Goal: Task Accomplishment & Management: Use online tool/utility

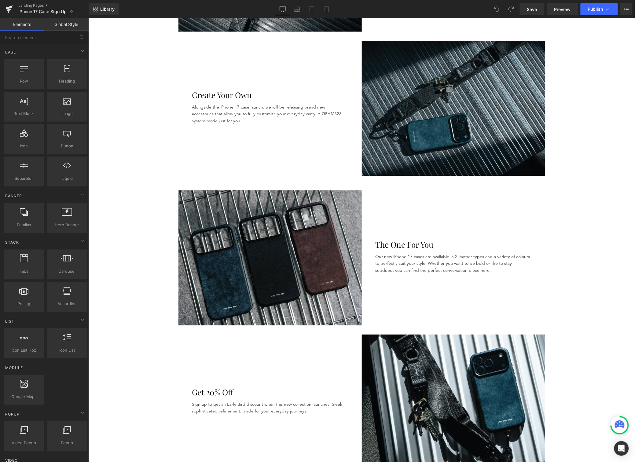
scroll to position [439, 0]
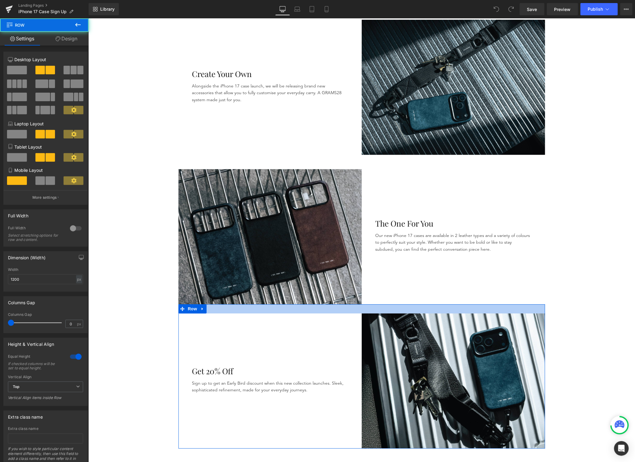
click at [369, 307] on div at bounding box center [361, 308] width 367 height 9
click at [435, 305] on div at bounding box center [361, 308] width 367 height 9
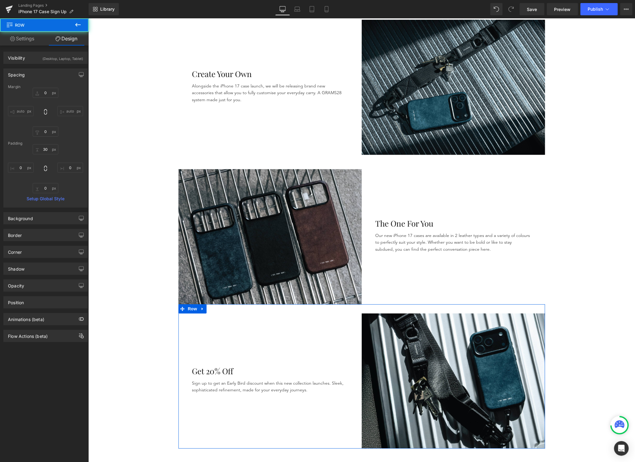
click at [433, 307] on div at bounding box center [361, 308] width 367 height 9
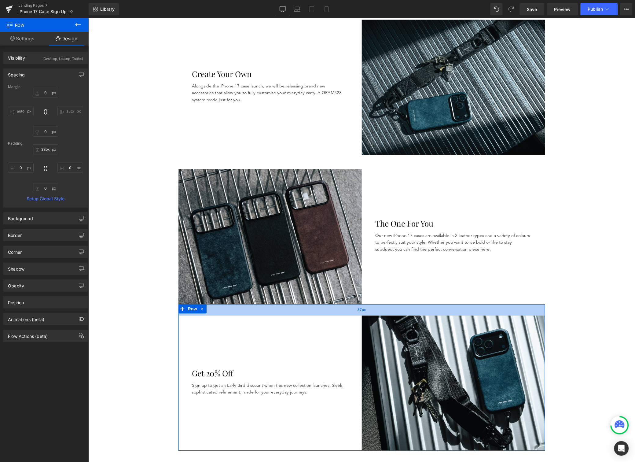
type input "39px"
click at [427, 312] on div "39px" at bounding box center [361, 310] width 367 height 12
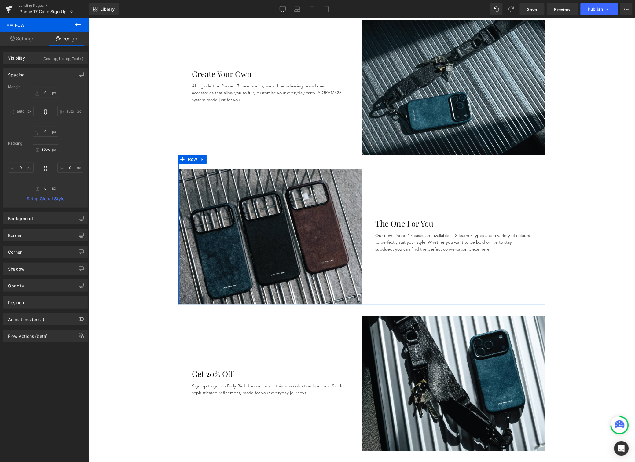
click at [393, 162] on div "Image The One For You Heading Our new iPhone 17 cases are available in 2 leathe…" at bounding box center [361, 229] width 367 height 149
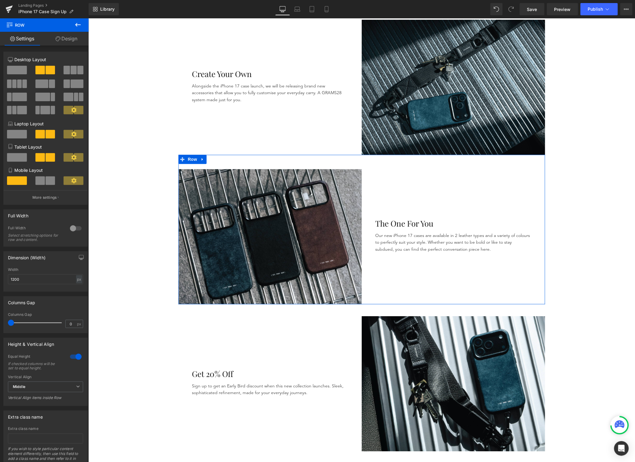
click at [65, 39] on link "Design" at bounding box center [66, 39] width 44 height 14
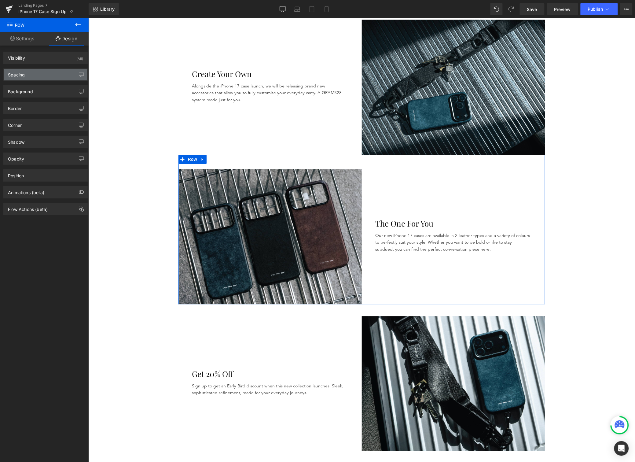
click at [49, 75] on div "Spacing" at bounding box center [46, 75] width 84 height 12
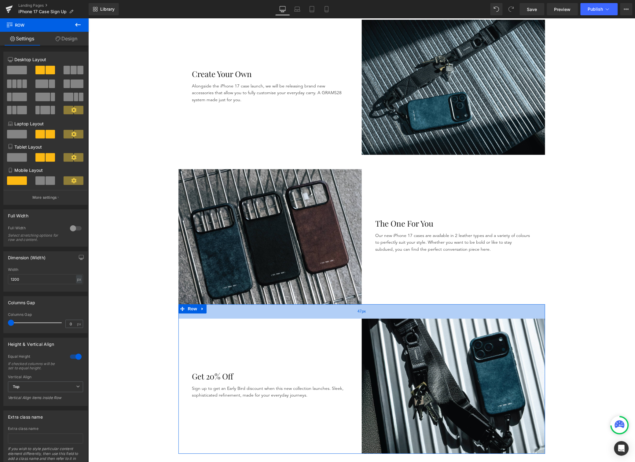
click at [399, 312] on div "47px" at bounding box center [361, 311] width 367 height 14
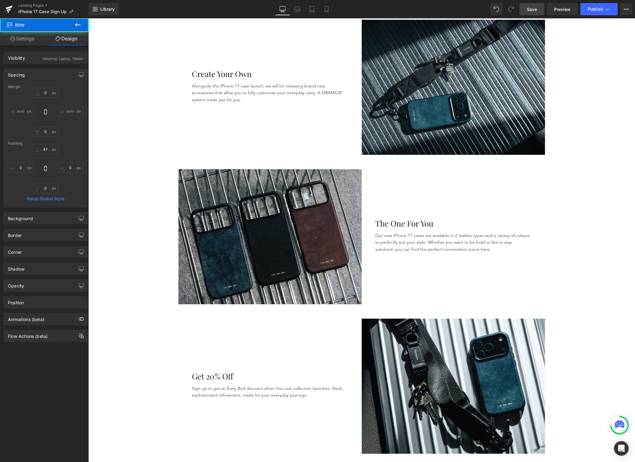
click at [536, 7] on span "Save" at bounding box center [532, 9] width 10 height 6
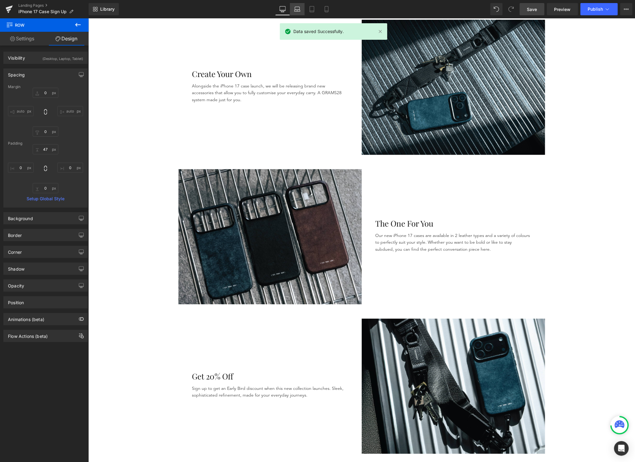
click at [299, 13] on link "Laptop" at bounding box center [297, 9] width 15 height 12
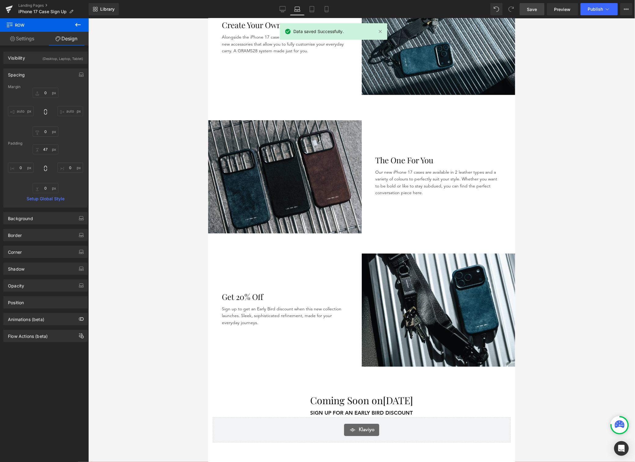
type input "0"
type input "30"
type input "0"
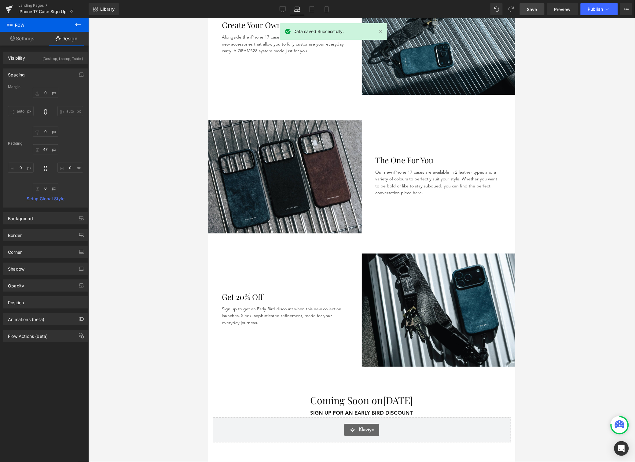
type input "0"
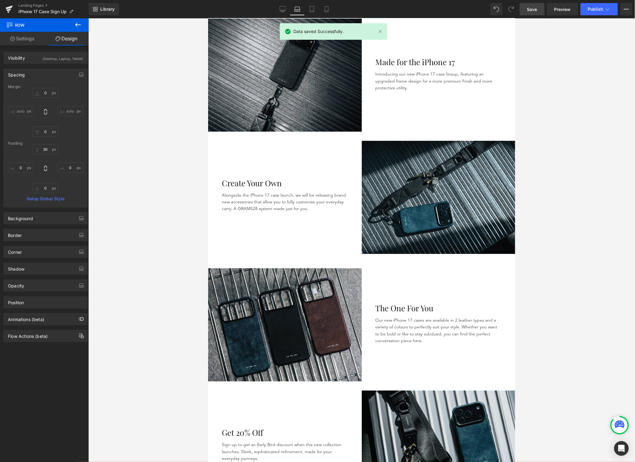
scroll to position [276, 0]
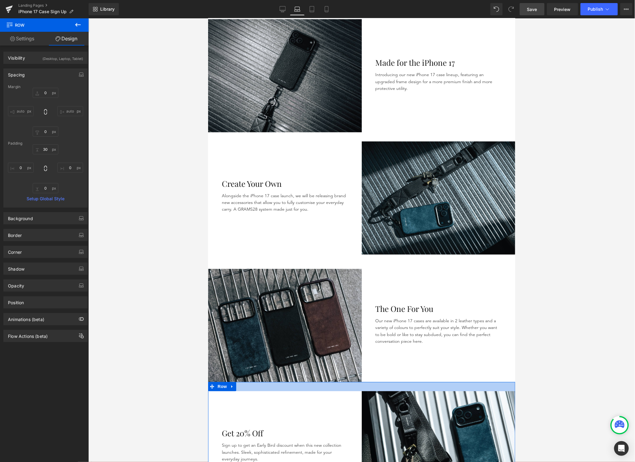
click at [393, 382] on div at bounding box center [361, 386] width 307 height 9
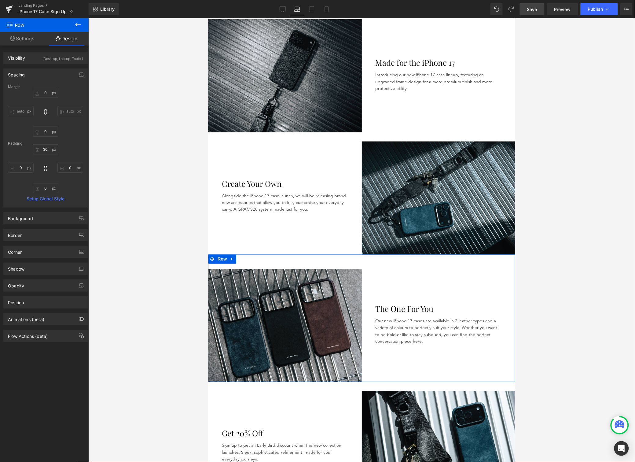
click at [382, 256] on div "Image The One For You Heading Our new iPhone 17 cases are available in 2 leathe…" at bounding box center [361, 317] width 307 height 127
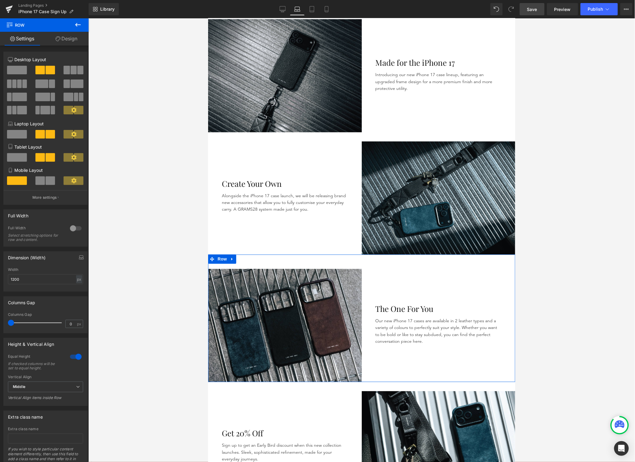
click at [68, 39] on link "Design" at bounding box center [66, 39] width 44 height 14
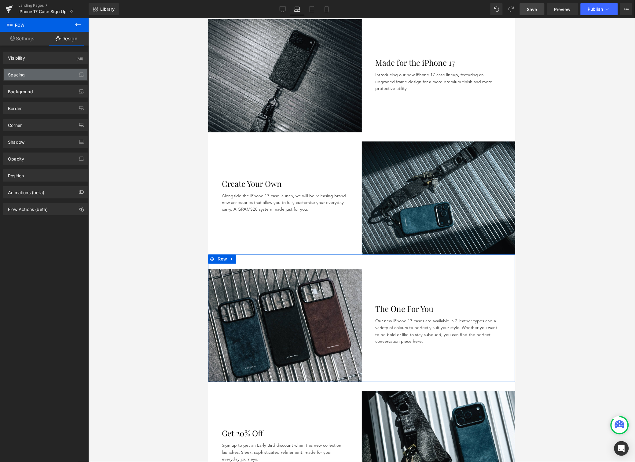
click at [53, 74] on div "Spacing" at bounding box center [46, 75] width 84 height 12
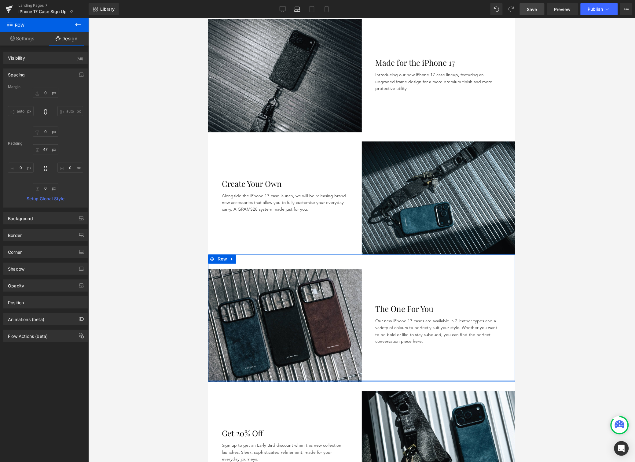
click at [208, 18] on div at bounding box center [208, 18] width 0 height 0
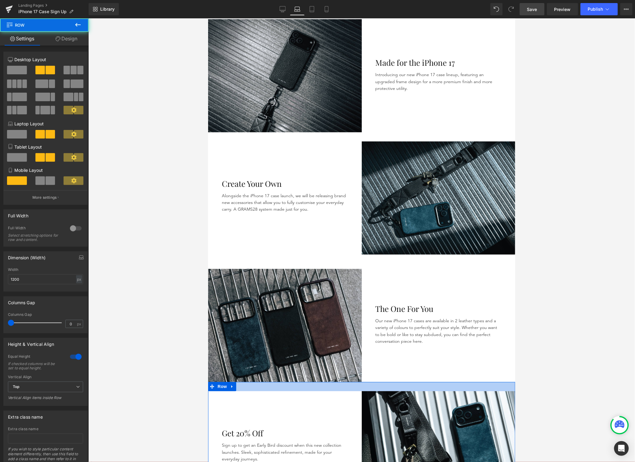
click at [373, 382] on div at bounding box center [361, 386] width 307 height 9
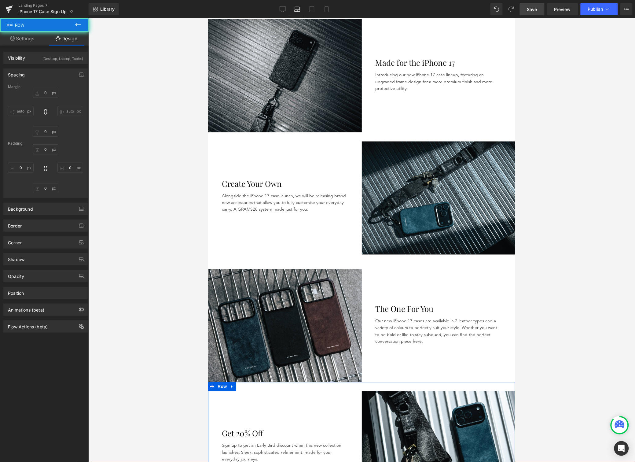
type input "0"
type input "30"
type input "0"
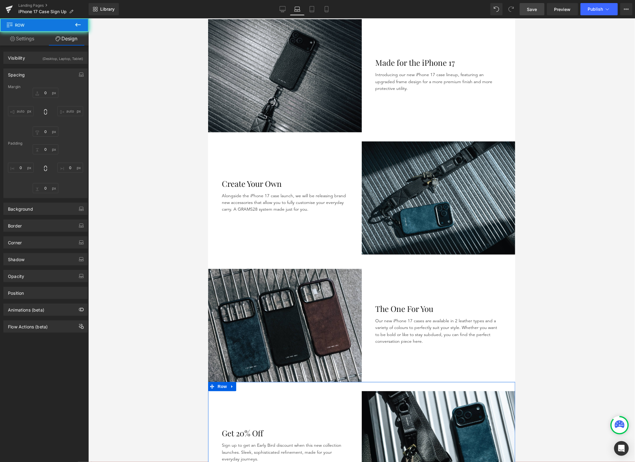
type input "0"
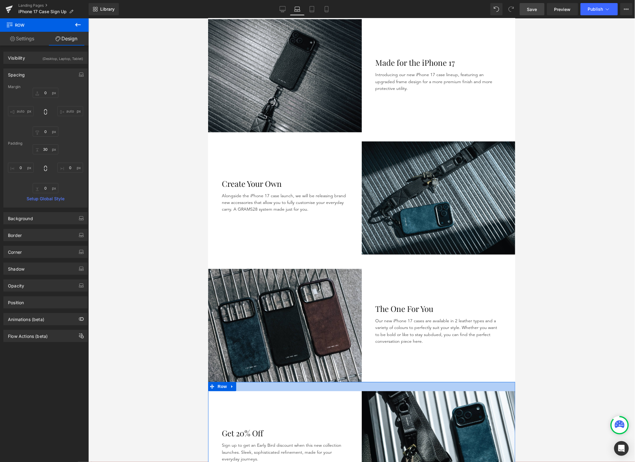
click at [381, 382] on div at bounding box center [361, 386] width 307 height 9
click at [377, 382] on div at bounding box center [361, 386] width 307 height 9
click at [44, 149] on input "30" at bounding box center [46, 149] width 26 height 10
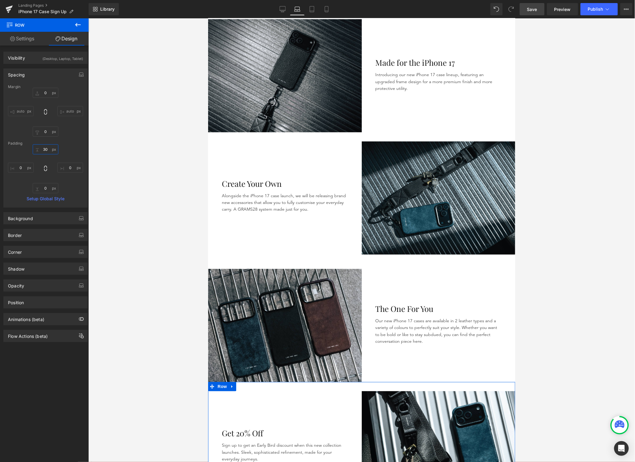
click at [44, 149] on input "30" at bounding box center [46, 149] width 26 height 10
click at [46, 148] on input "30" at bounding box center [46, 149] width 26 height 10
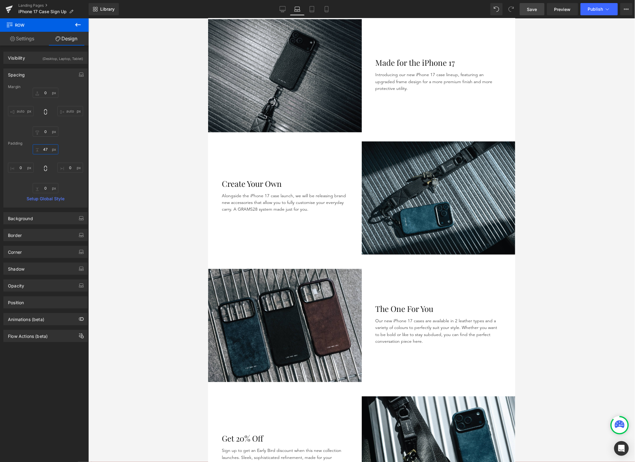
type input "47"
click at [532, 10] on span "Save" at bounding box center [532, 9] width 10 height 6
click at [311, 10] on icon at bounding box center [312, 9] width 6 height 6
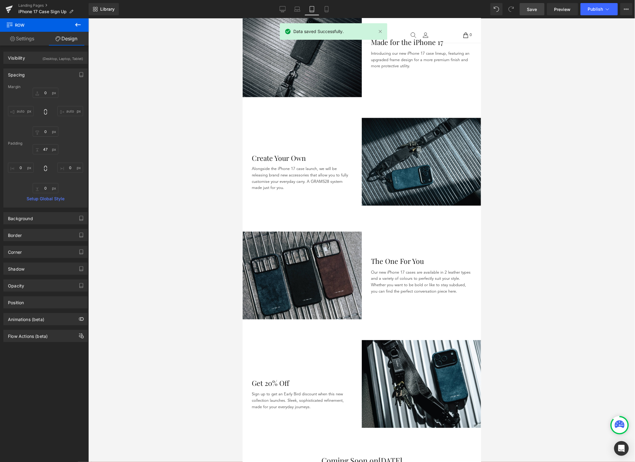
type input "0"
type input "30"
type input "0"
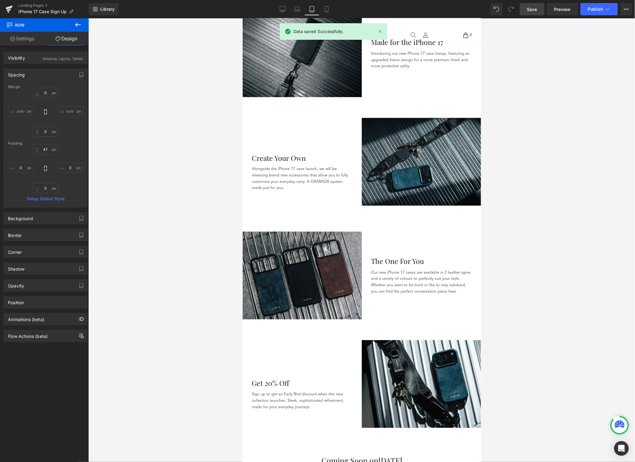
type input "0"
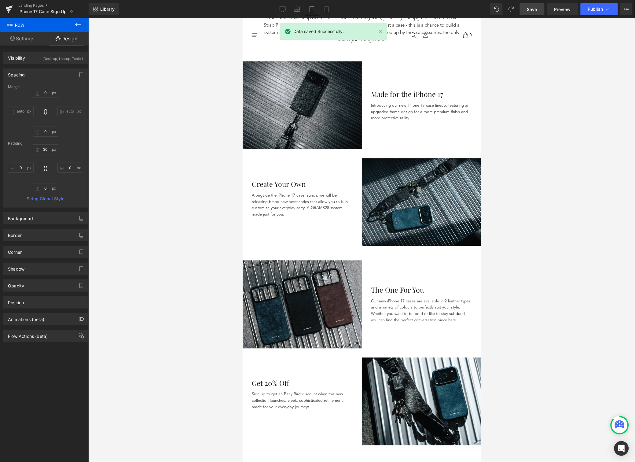
scroll to position [274, 0]
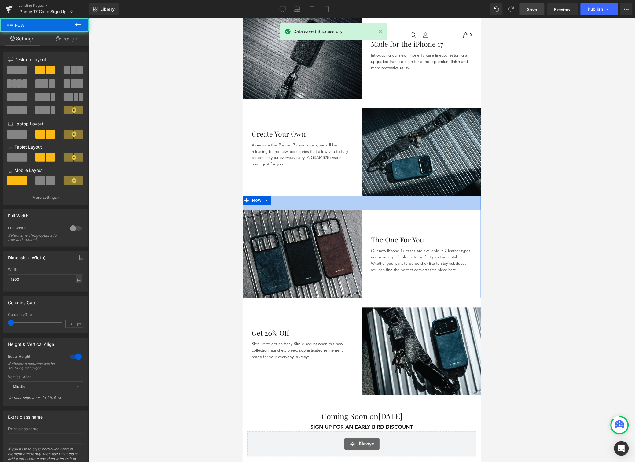
click at [352, 197] on div "47px" at bounding box center [361, 203] width 238 height 14
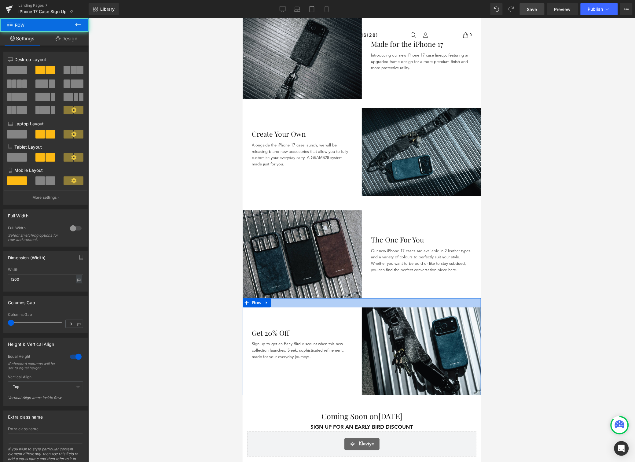
click at [391, 298] on div at bounding box center [361, 302] width 238 height 9
click at [360, 298] on div at bounding box center [361, 302] width 238 height 9
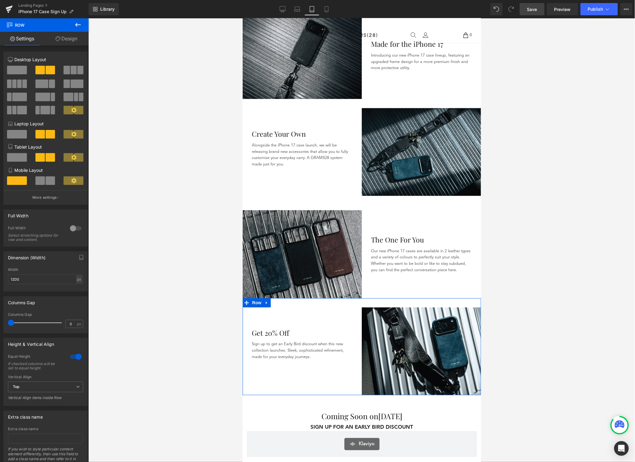
click at [359, 298] on div at bounding box center [361, 302] width 238 height 9
click at [68, 43] on link "Design" at bounding box center [66, 39] width 44 height 14
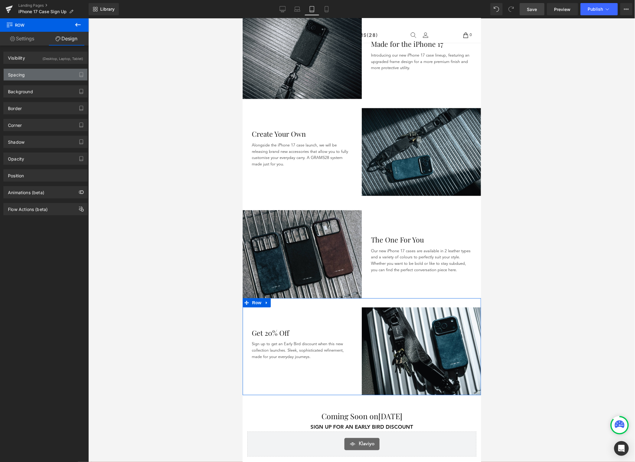
click at [43, 78] on div "Spacing" at bounding box center [46, 75] width 84 height 12
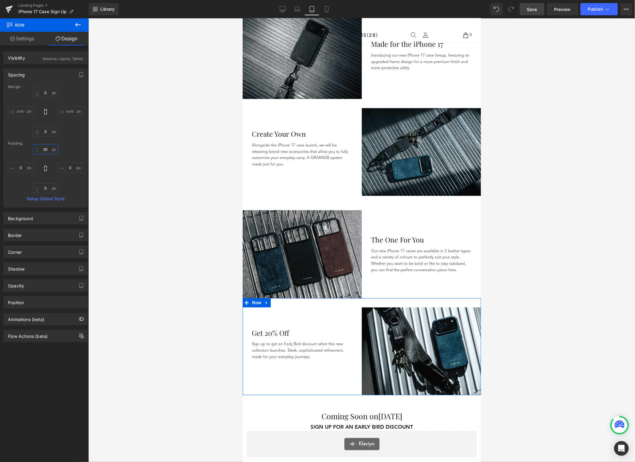
click at [47, 149] on input "30" at bounding box center [46, 149] width 26 height 10
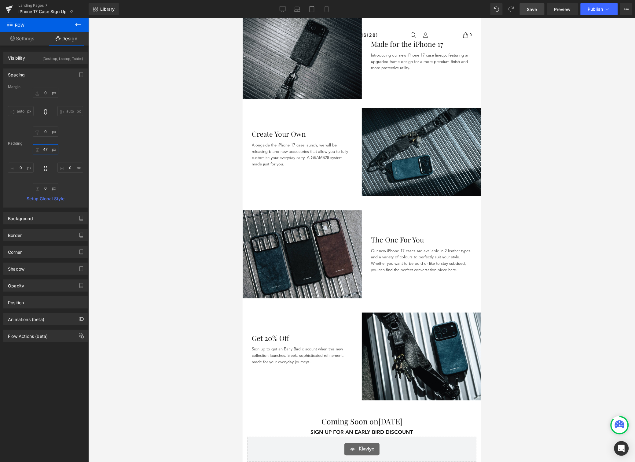
type input "47"
click at [529, 9] on span "Save" at bounding box center [532, 9] width 10 height 6
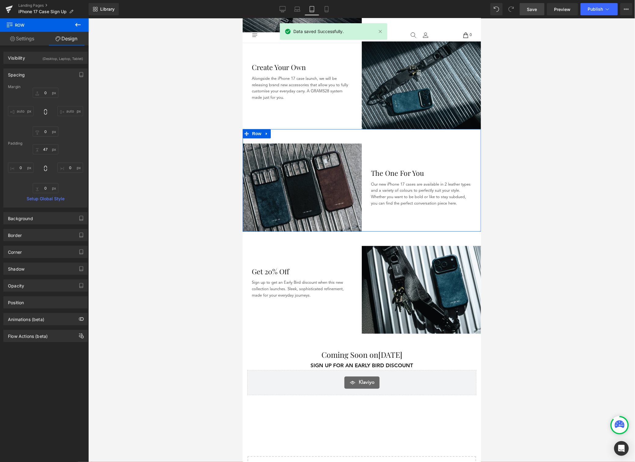
scroll to position [184, 0]
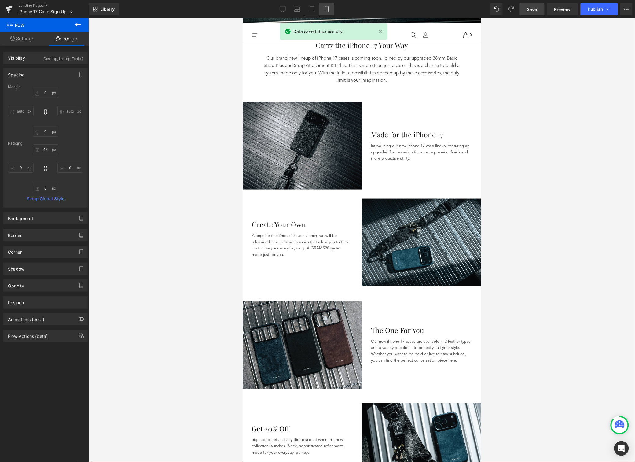
click at [329, 11] on icon at bounding box center [327, 9] width 6 height 6
type input "0"
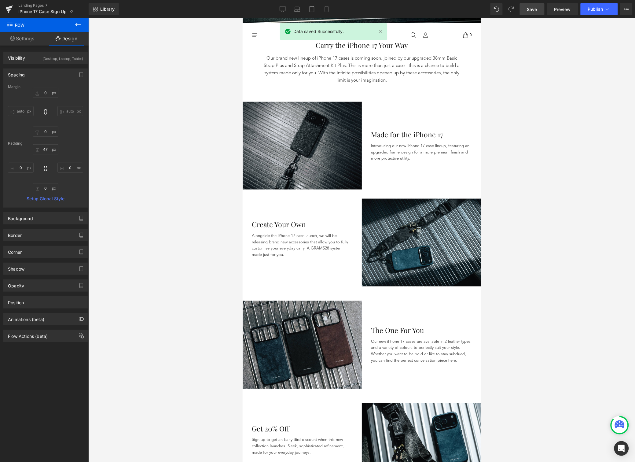
type input "0"
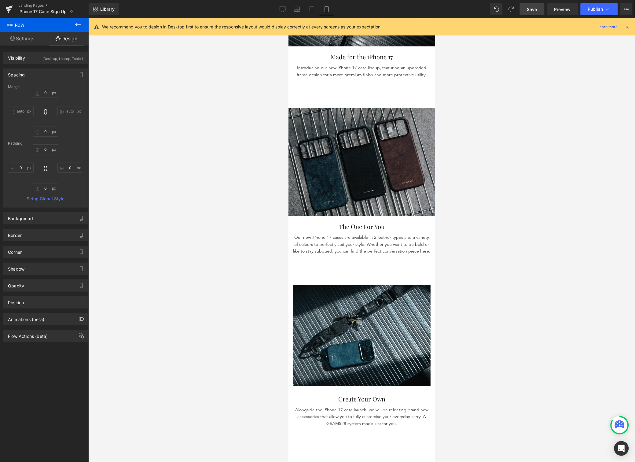
scroll to position [423, 0]
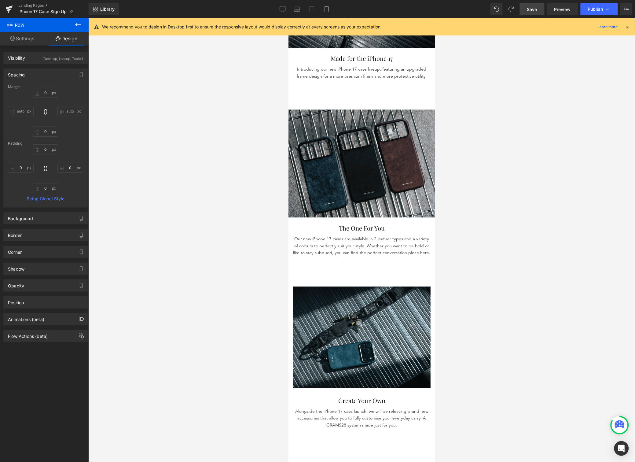
click at [284, 16] on div "Library Mobile Desktop Laptop Tablet Mobile Save Preview Publish Scheduled View…" at bounding box center [362, 9] width 546 height 18
click at [285, 11] on icon at bounding box center [283, 8] width 6 height 5
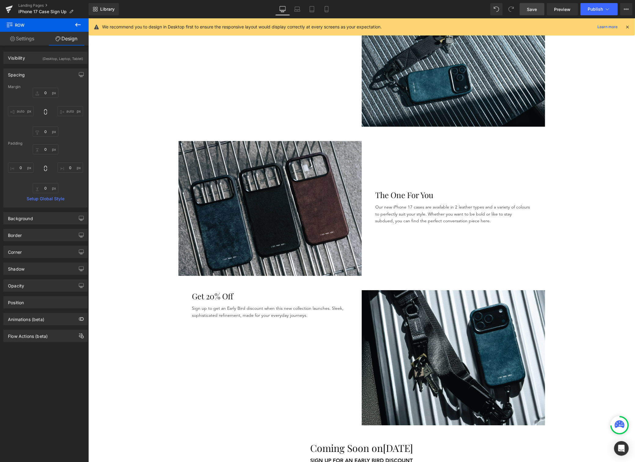
type input "0"
type input "47"
type input "0"
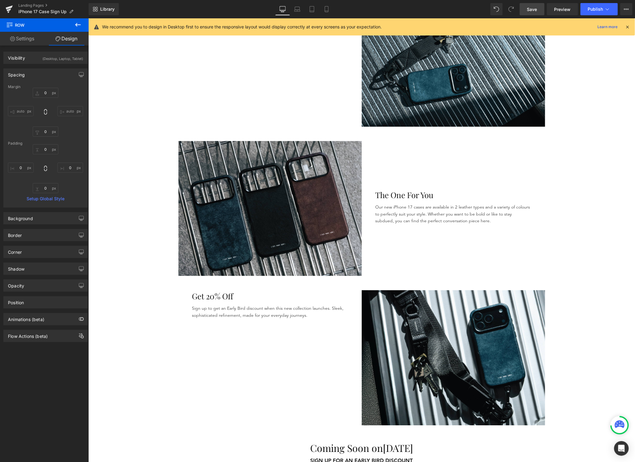
type input "0"
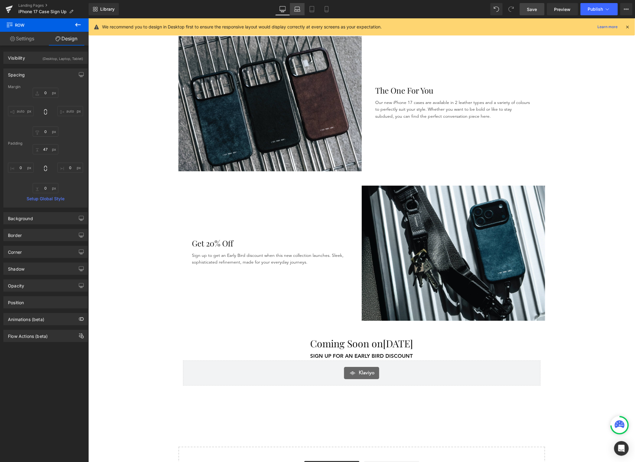
scroll to position [575, 0]
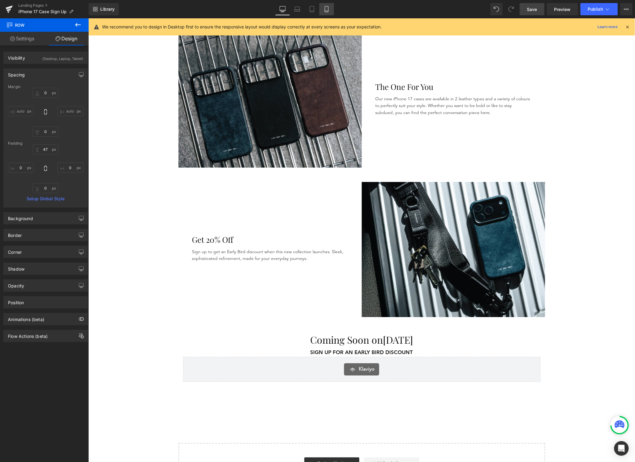
click at [329, 11] on icon at bounding box center [327, 9] width 6 height 6
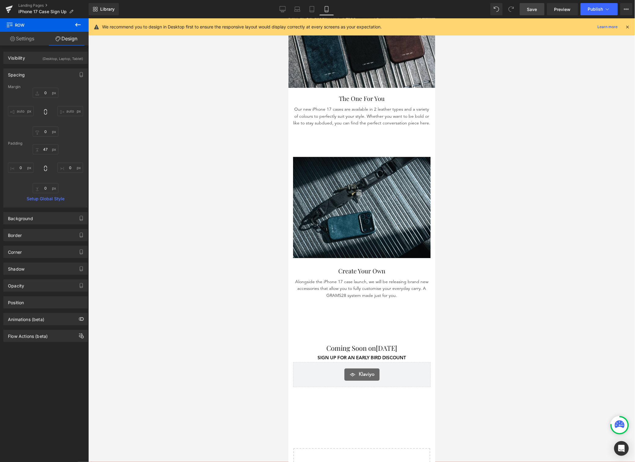
type input "0"
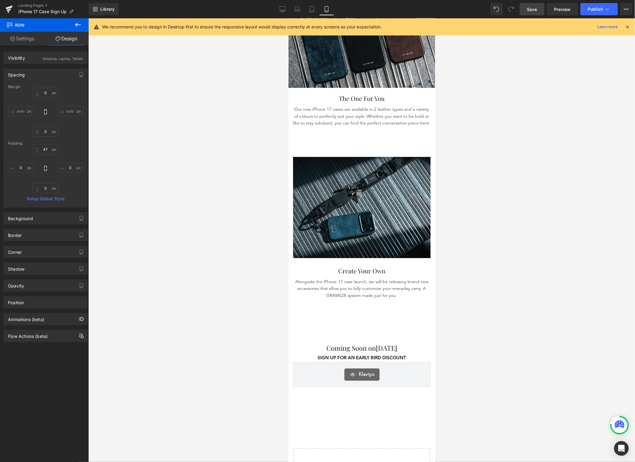
type input "0"
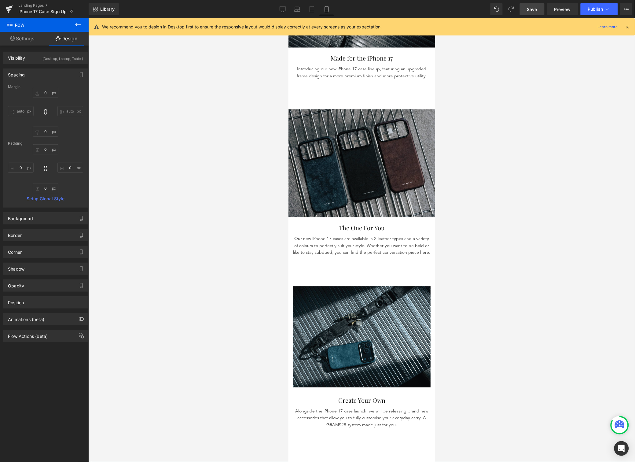
scroll to position [529, 0]
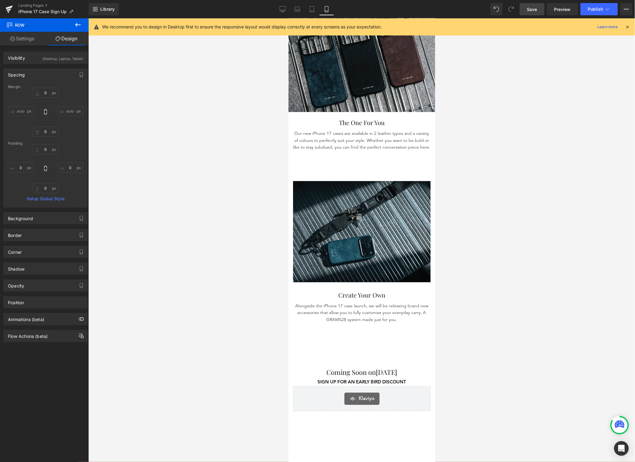
click at [396, 171] on div "Image Create Your Own Heading Alongside the iPhone 17 case launch, we will be r…" at bounding box center [361, 259] width 147 height 186
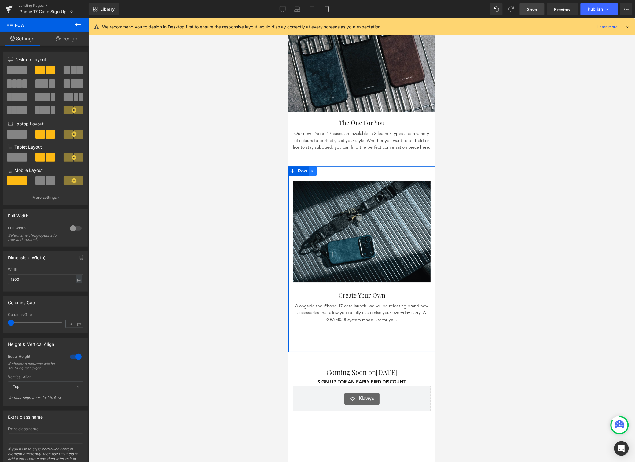
click at [313, 170] on icon at bounding box center [312, 170] width 4 height 5
click at [322, 169] on icon at bounding box center [320, 170] width 4 height 4
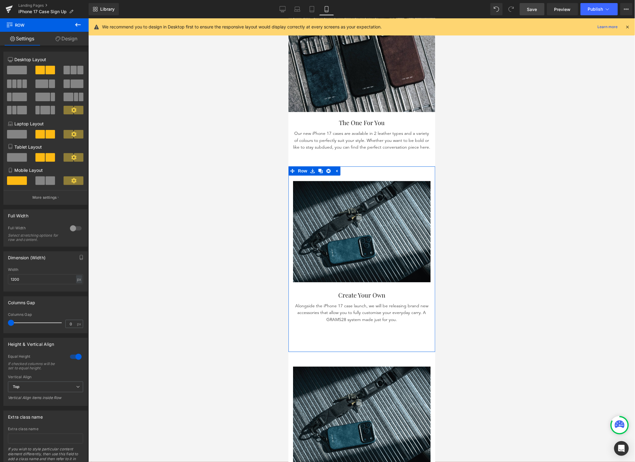
click at [69, 37] on link "Design" at bounding box center [66, 39] width 44 height 14
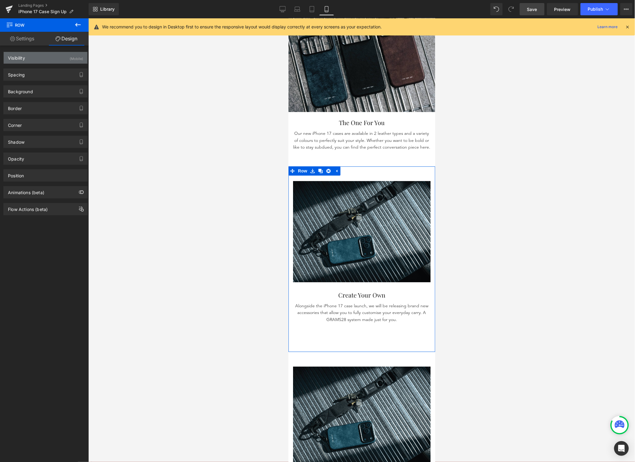
click at [59, 59] on div "Visibility (Mobile)" at bounding box center [46, 58] width 84 height 12
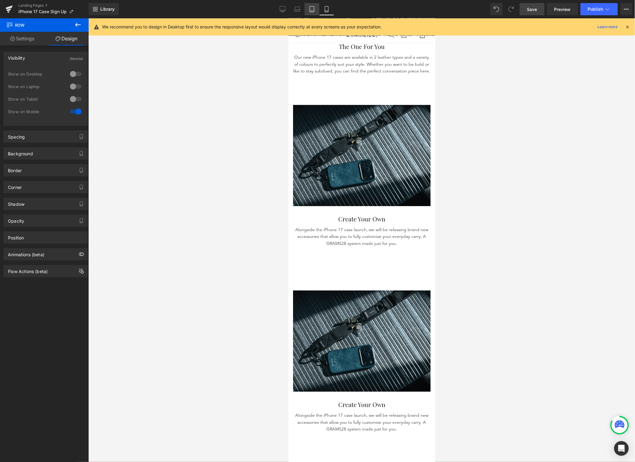
click at [313, 11] on icon at bounding box center [312, 11] width 4 height 0
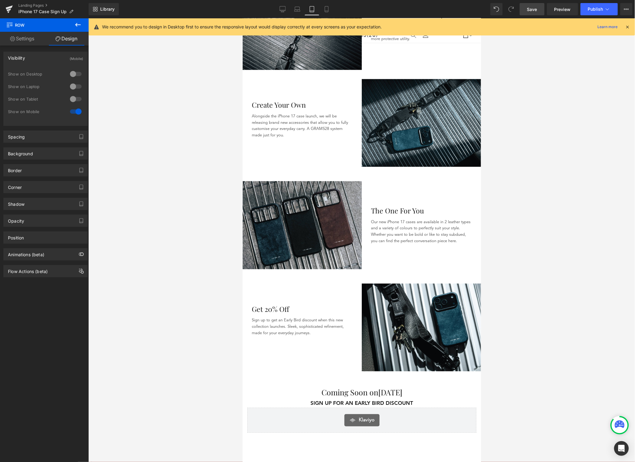
scroll to position [302, 0]
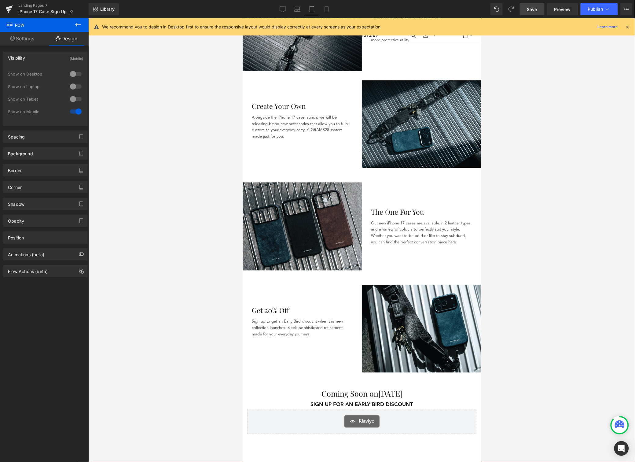
click at [280, 318] on p "Sign up to get an Early Bird discount when this new collection launches. Sleek,…" at bounding box center [302, 327] width 101 height 19
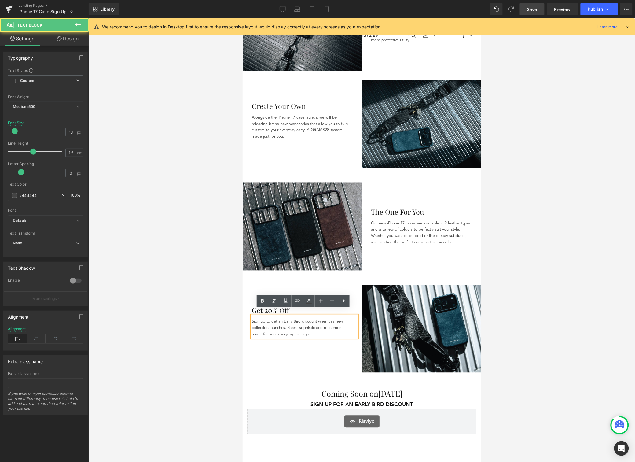
click at [288, 323] on p "Sign up to get an Early Bird discount when this new collection launches. Sleek,…" at bounding box center [302, 327] width 101 height 19
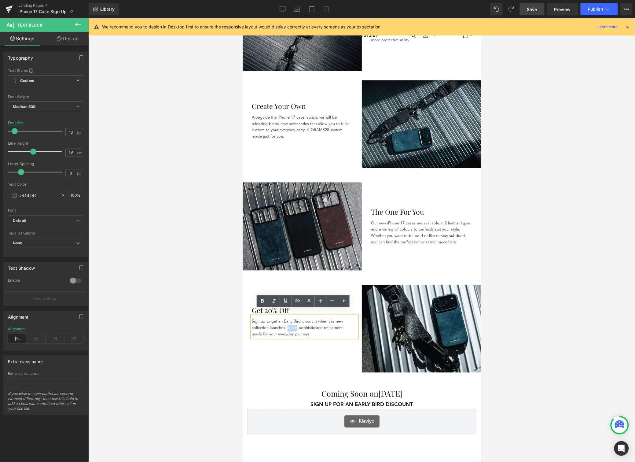
copy p "Sign up to get an Early Bird discount when this new collection launches. Sleek,…"
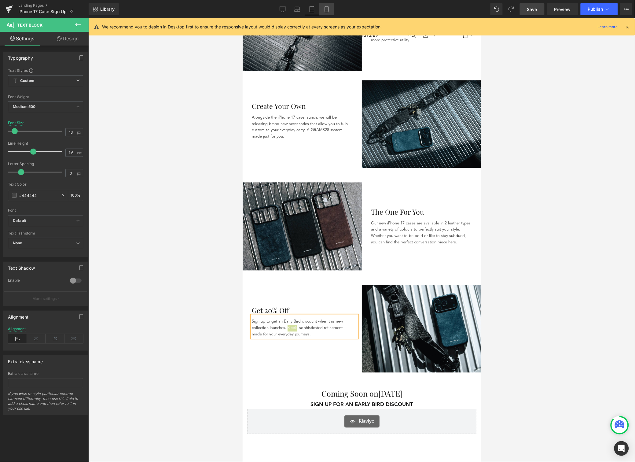
click at [324, 9] on icon at bounding box center [327, 9] width 6 height 6
type input "14"
type input "100"
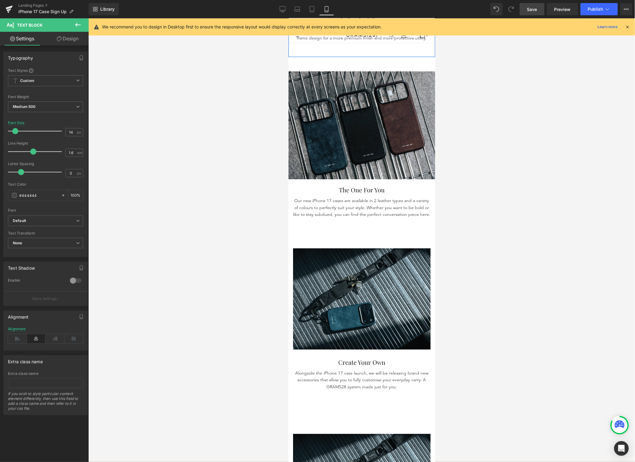
scroll to position [629, 0]
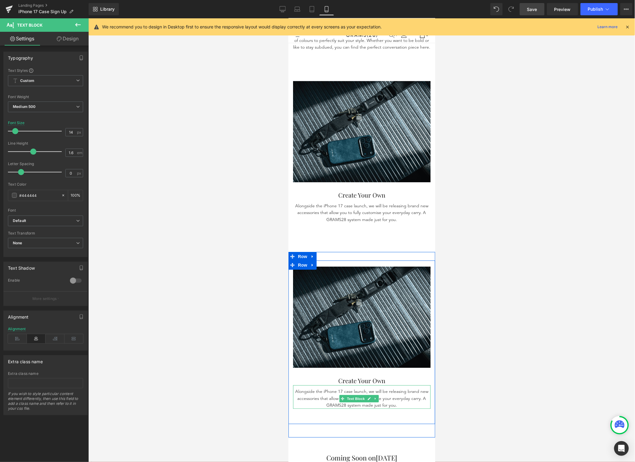
click at [360, 388] on p "Alongside the iPhone 17 case launch, we will be releasing brand new accessories…" at bounding box center [362, 398] width 138 height 20
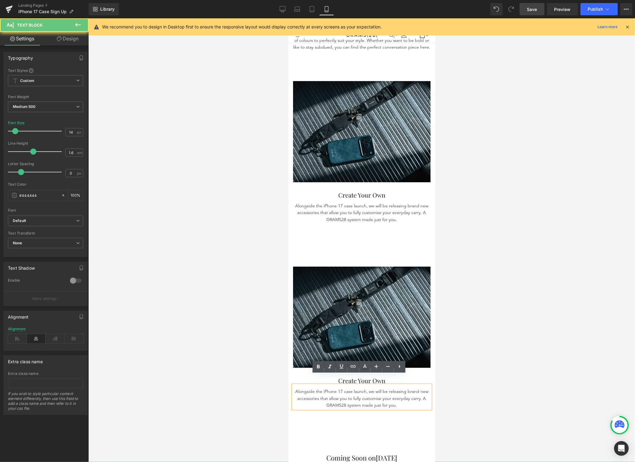
click at [373, 388] on p "Alongside the iPhone 17 case launch, we will be releasing brand new accessories…" at bounding box center [362, 398] width 138 height 20
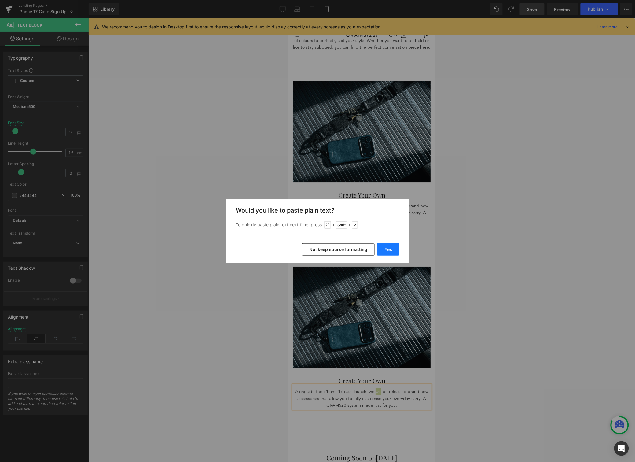
click at [388, 252] on button "Yes" at bounding box center [388, 249] width 22 height 12
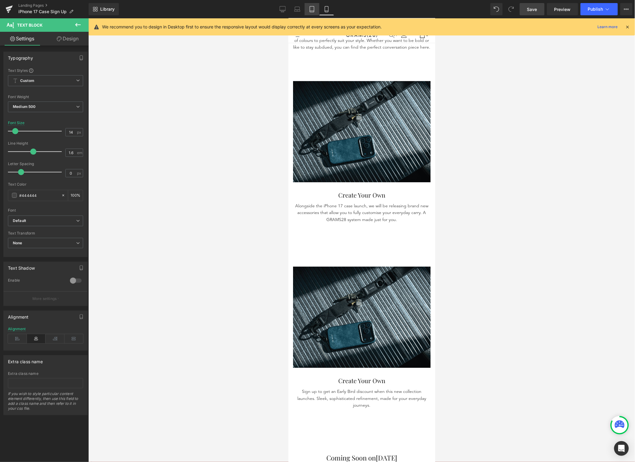
click at [311, 9] on icon at bounding box center [312, 9] width 6 height 6
type input "13"
type input "100"
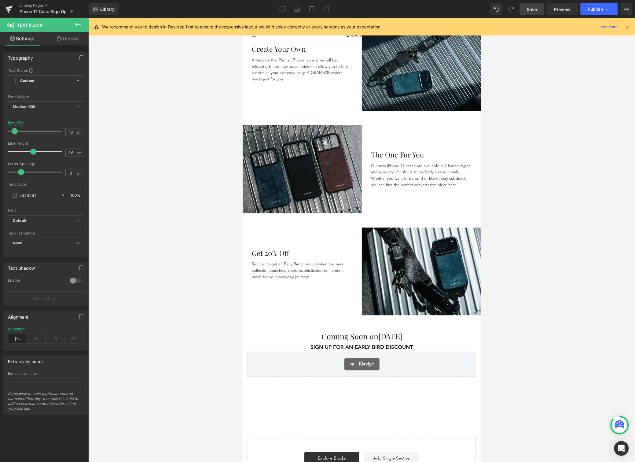
scroll to position [358, 0]
click at [285, 248] on div "Get 20% Off Heading" at bounding box center [304, 253] width 105 height 11
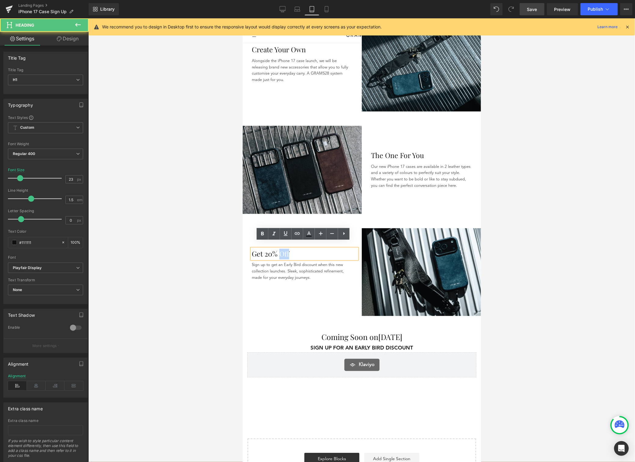
click at [286, 248] on h1 "Get 20% Off" at bounding box center [304, 253] width 105 height 11
copy h1 "Get 20% Off"
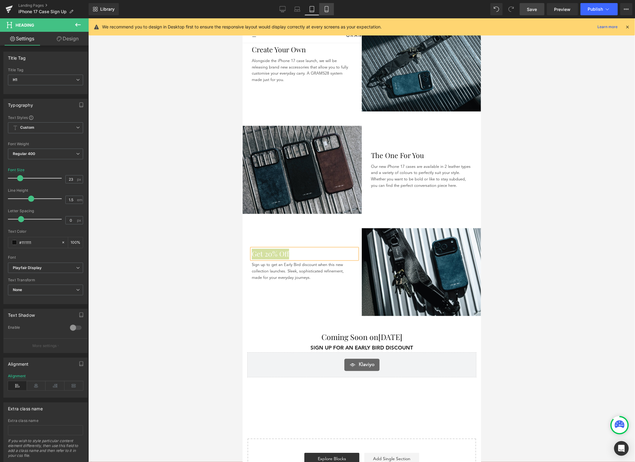
click at [325, 10] on icon at bounding box center [327, 9] width 6 height 6
type input "20"
type input "100"
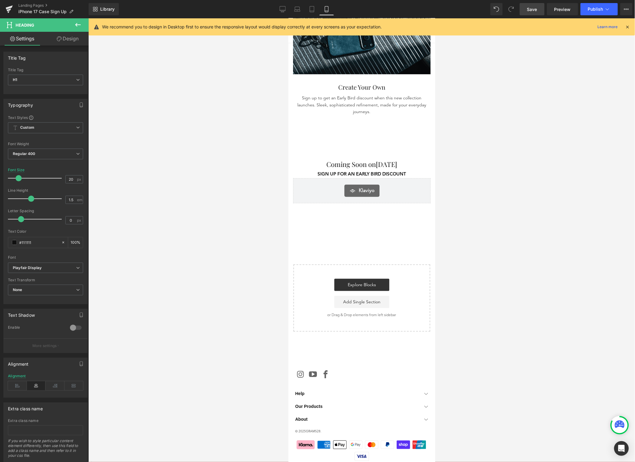
scroll to position [923, 0]
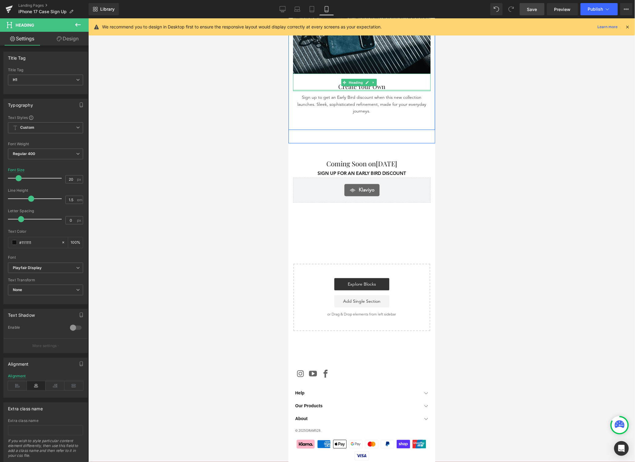
click at [380, 82] on h1 "Create Your Own" at bounding box center [362, 86] width 138 height 9
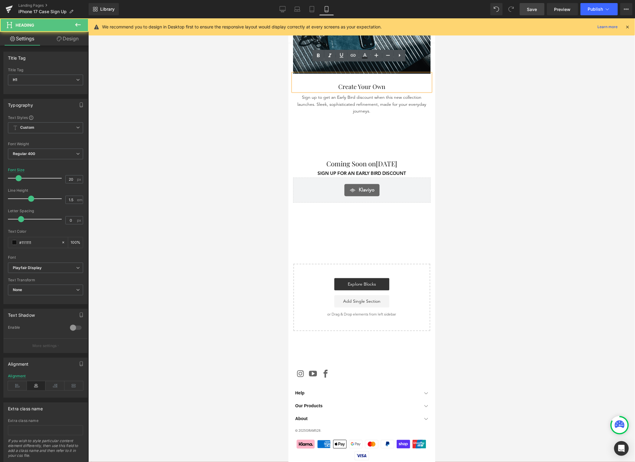
click at [381, 82] on h1 "Create Your Own" at bounding box center [362, 86] width 138 height 9
paste div
click at [502, 123] on div at bounding box center [361, 239] width 547 height 443
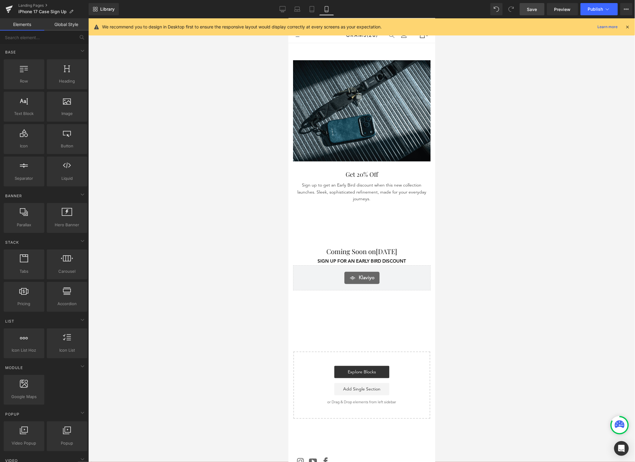
scroll to position [807, 0]
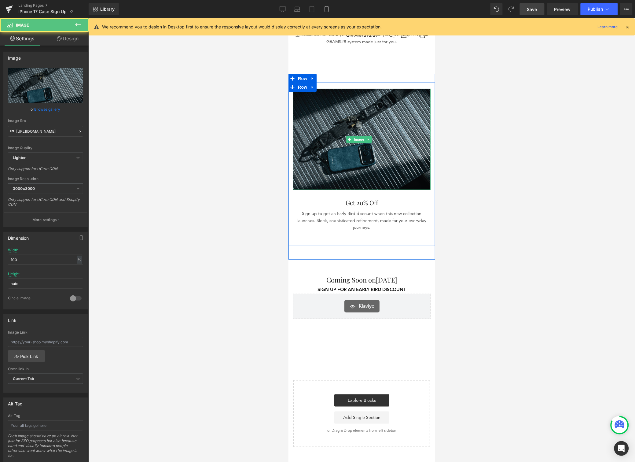
click at [380, 143] on img at bounding box center [362, 138] width 138 height 101
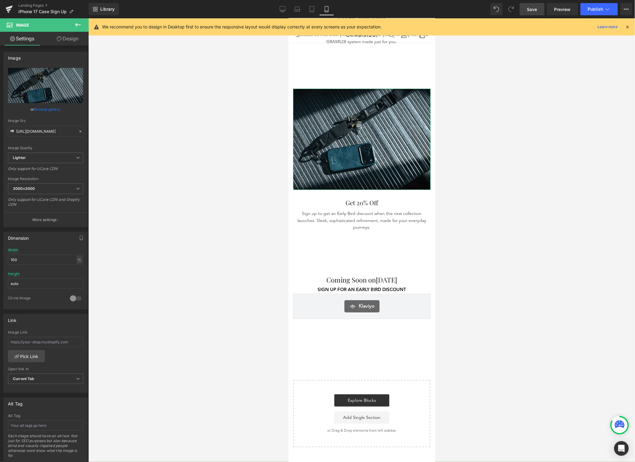
click at [60, 108] on div "or Browse gallery" at bounding box center [45, 109] width 75 height 6
click at [54, 108] on link "Browse gallery" at bounding box center [48, 109] width 26 height 11
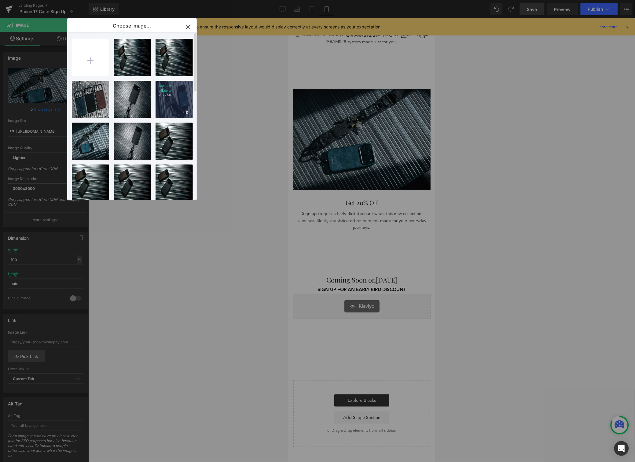
click at [171, 104] on div "Get 20%... off.png 2.65 MB" at bounding box center [174, 99] width 37 height 37
type input "[URL][DOMAIN_NAME]"
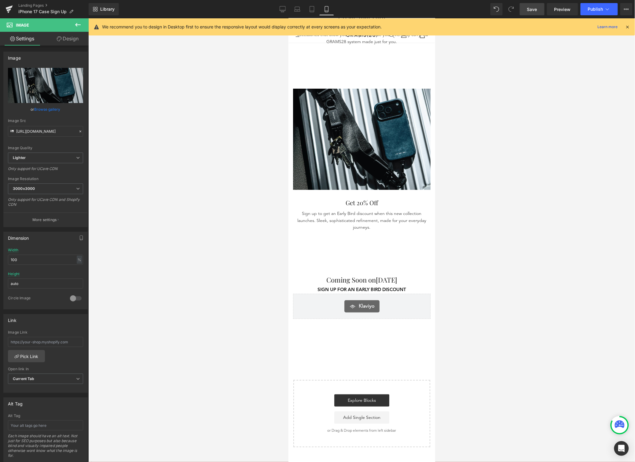
click at [531, 10] on span "Save" at bounding box center [532, 9] width 10 height 6
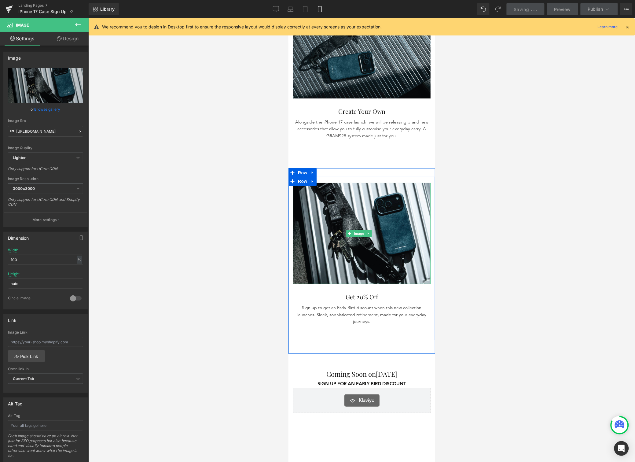
scroll to position [592, 0]
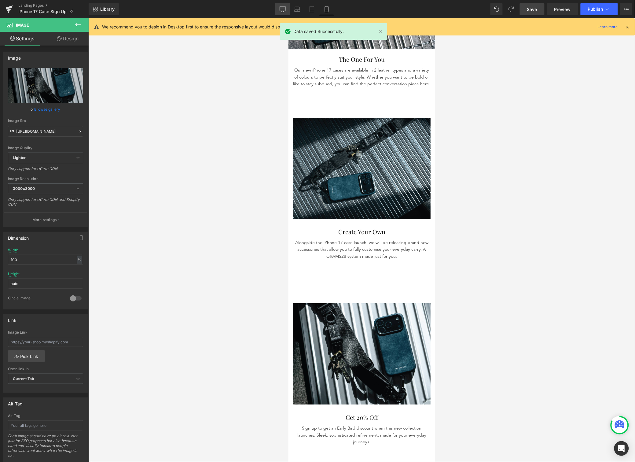
drag, startPoint x: 287, startPoint y: 12, endPoint x: 261, endPoint y: 52, distance: 47.9
click at [287, 12] on link "Desktop" at bounding box center [282, 9] width 15 height 12
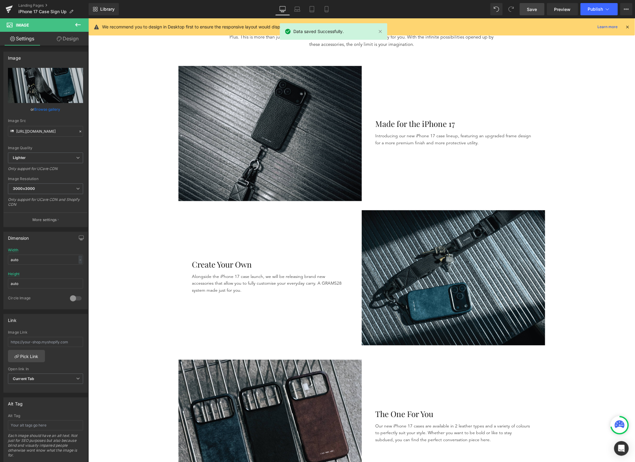
scroll to position [398, 0]
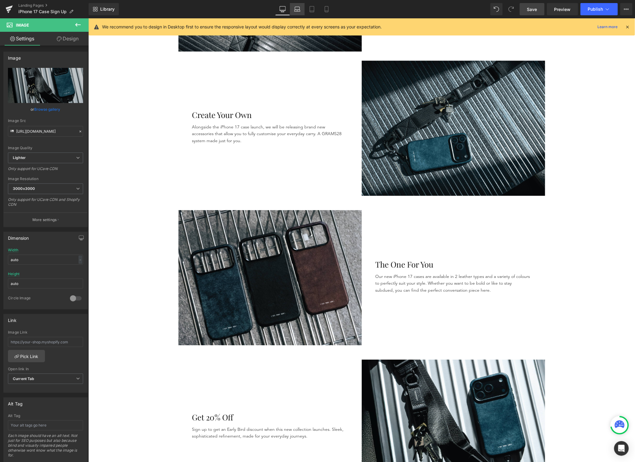
click at [296, 10] on icon at bounding box center [298, 11] width 6 height 2
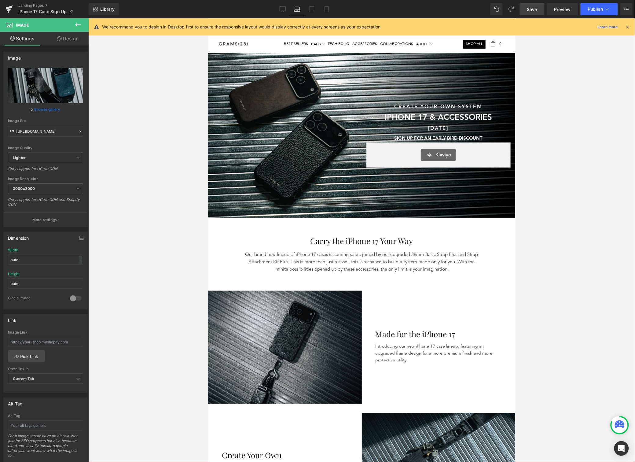
scroll to position [0, 0]
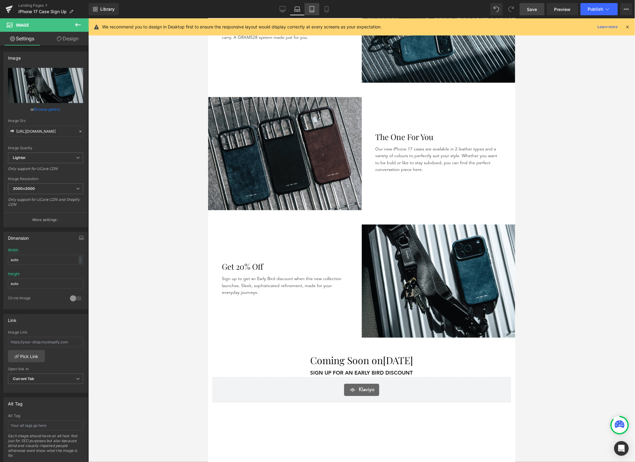
click at [312, 9] on icon at bounding box center [312, 9] width 6 height 6
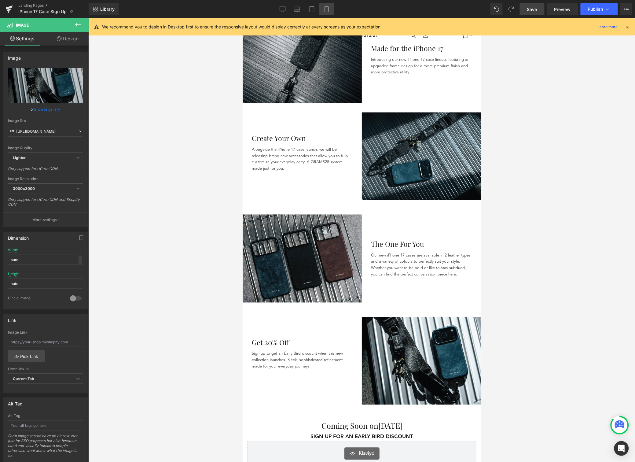
click at [325, 12] on icon at bounding box center [327, 9] width 6 height 6
type input "100"
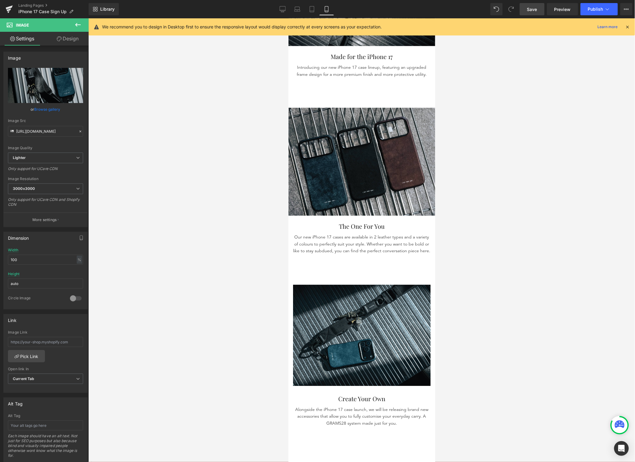
click at [380, 267] on div "Image The One For You Heading Our new iPhone 17 cases are available in 2 leathe…" at bounding box center [361, 181] width 147 height 177
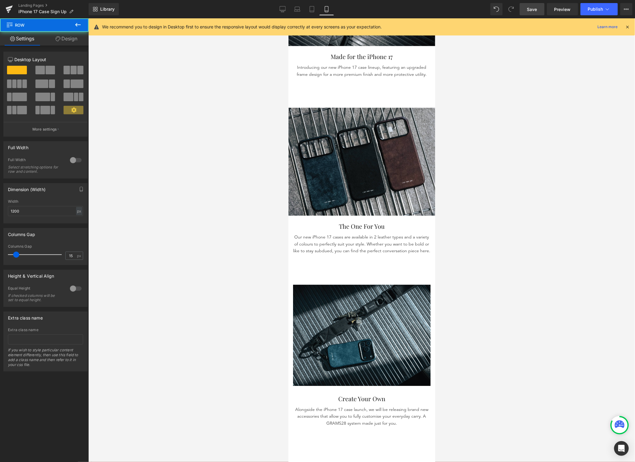
scroll to position [427, 0]
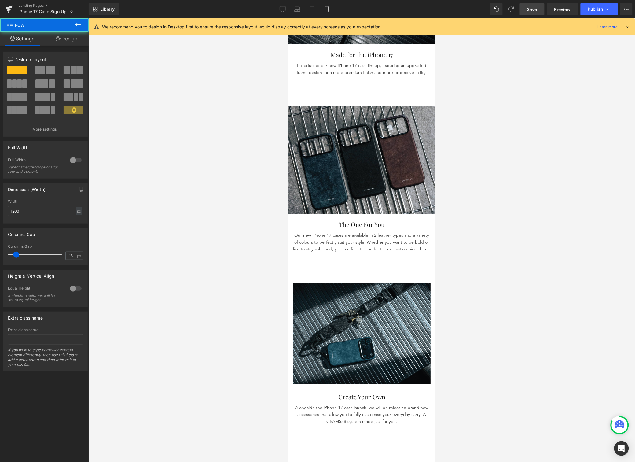
click at [355, 274] on div "Image Create Your Own Heading Alongside the iPhone 17 case launch, we will be r…" at bounding box center [361, 361] width 147 height 186
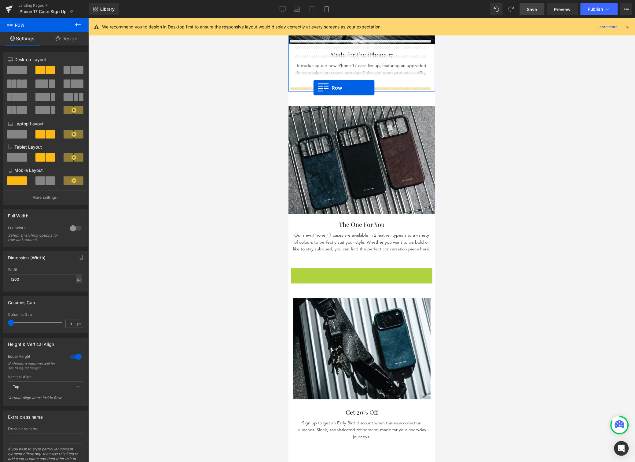
drag, startPoint x: 301, startPoint y: 272, endPoint x: 313, endPoint y: 87, distance: 184.7
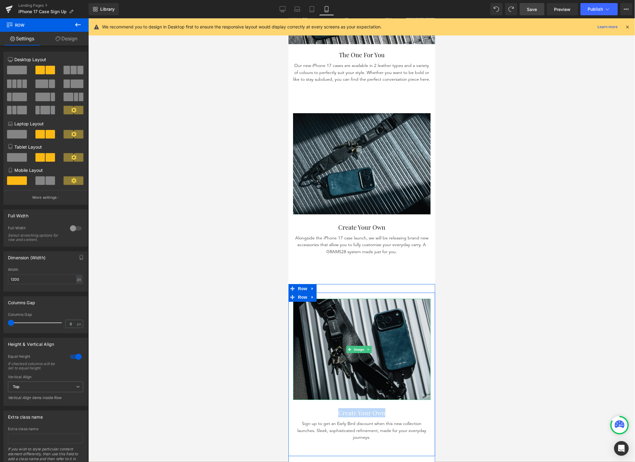
scroll to position [595, 0]
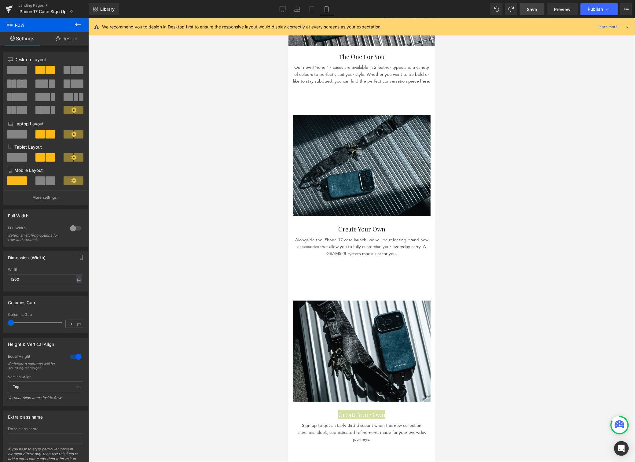
click at [476, 253] on div at bounding box center [361, 239] width 547 height 443
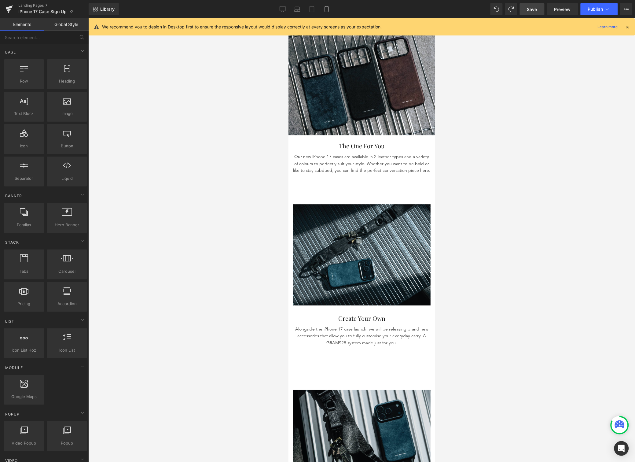
scroll to position [388, 0]
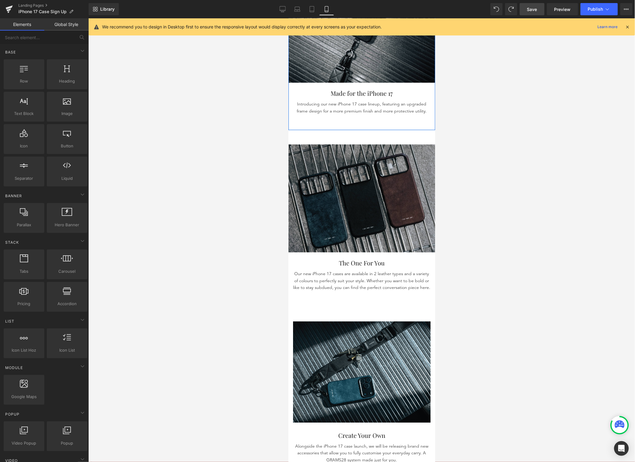
click at [354, 170] on img at bounding box center [361, 198] width 147 height 108
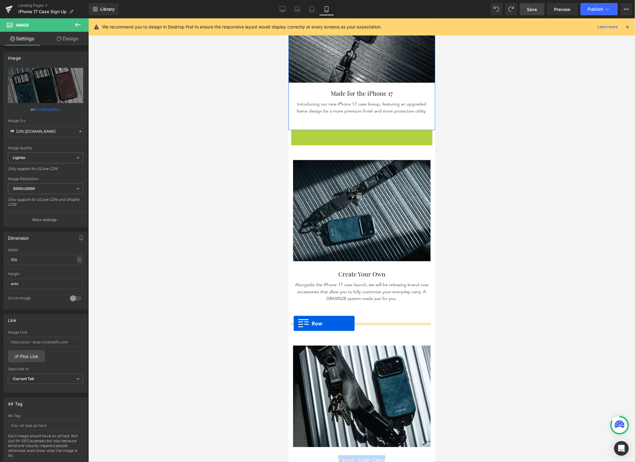
drag, startPoint x: 291, startPoint y: 130, endPoint x: 293, endPoint y: 323, distance: 193.5
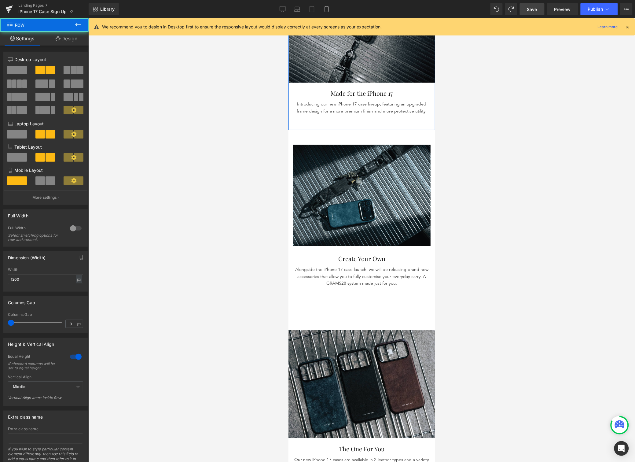
click at [501, 224] on div at bounding box center [361, 239] width 547 height 443
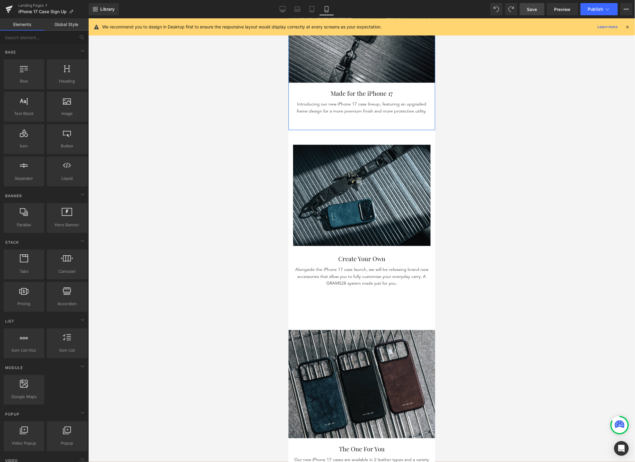
click at [453, 187] on div at bounding box center [361, 239] width 547 height 443
click at [537, 11] on span "Save" at bounding box center [532, 9] width 10 height 6
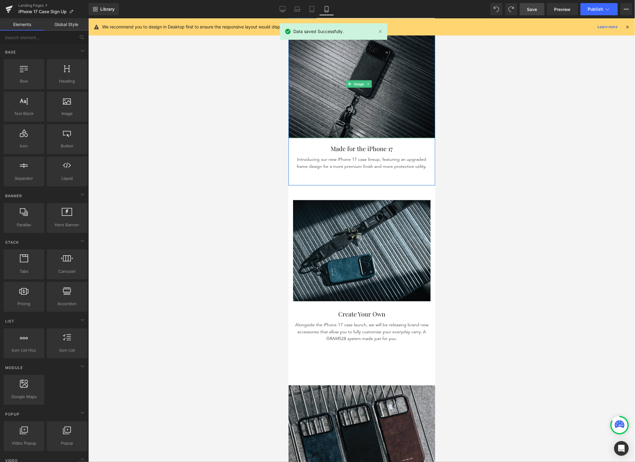
scroll to position [386, 0]
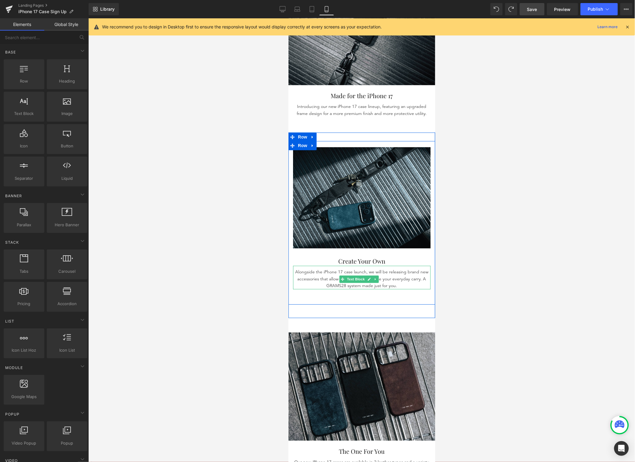
click at [419, 270] on p "Alongside the iPhone 17 case launch, we will be releasing brand new accessories…" at bounding box center [362, 279] width 138 height 20
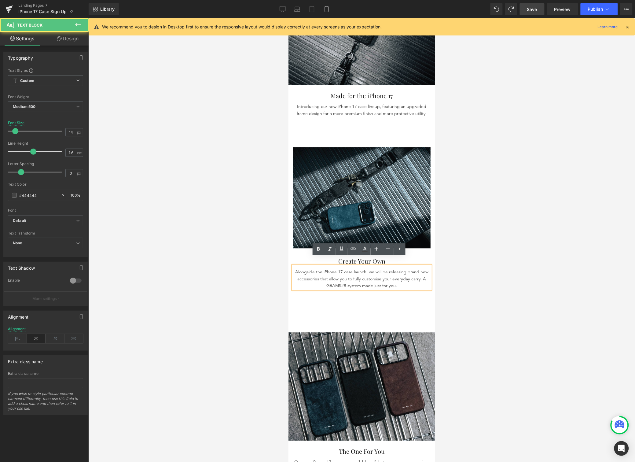
click at [494, 273] on div at bounding box center [361, 239] width 547 height 443
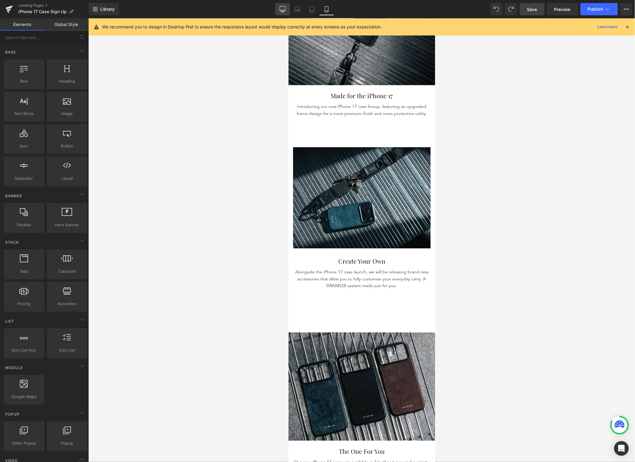
click at [285, 13] on link "Desktop" at bounding box center [282, 9] width 15 height 12
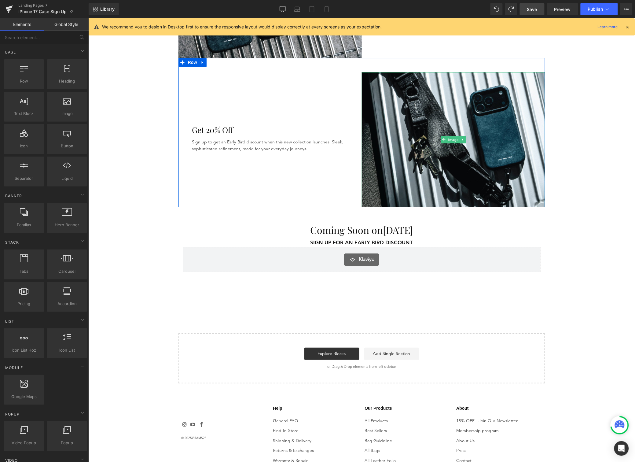
scroll to position [740, 0]
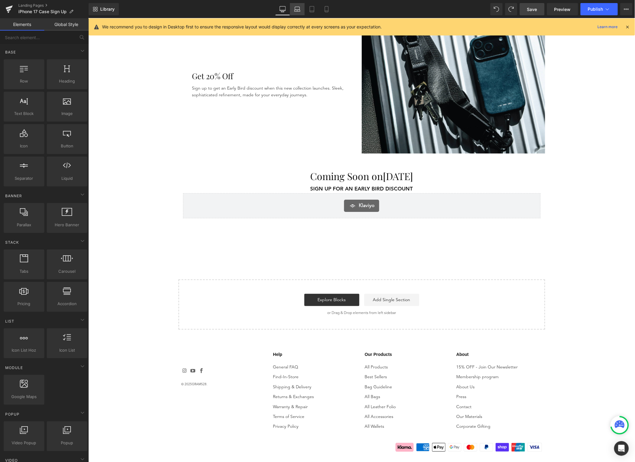
click at [298, 10] on icon at bounding box center [297, 9] width 6 height 6
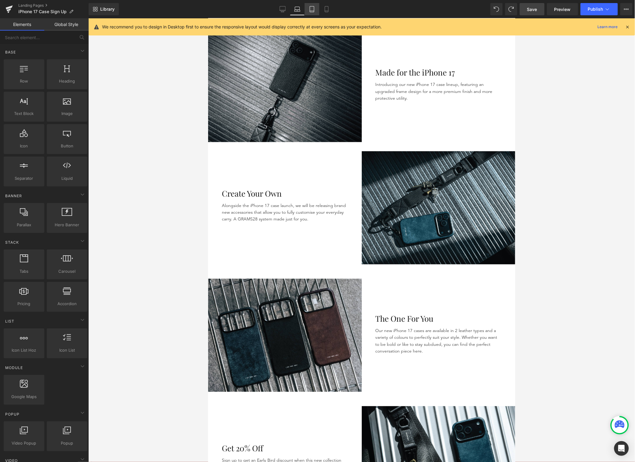
click at [314, 8] on icon at bounding box center [312, 9] width 6 height 6
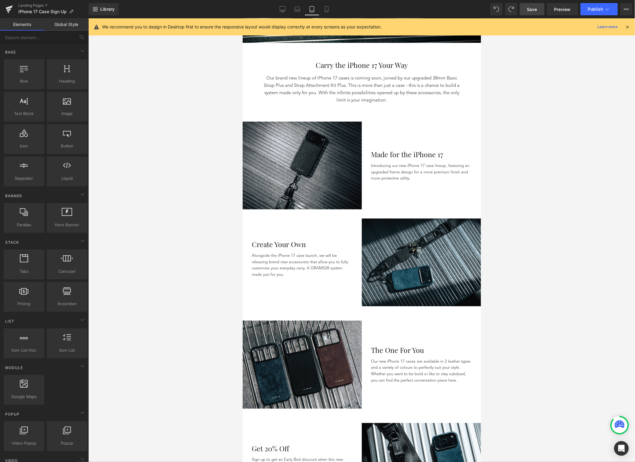
scroll to position [119, 0]
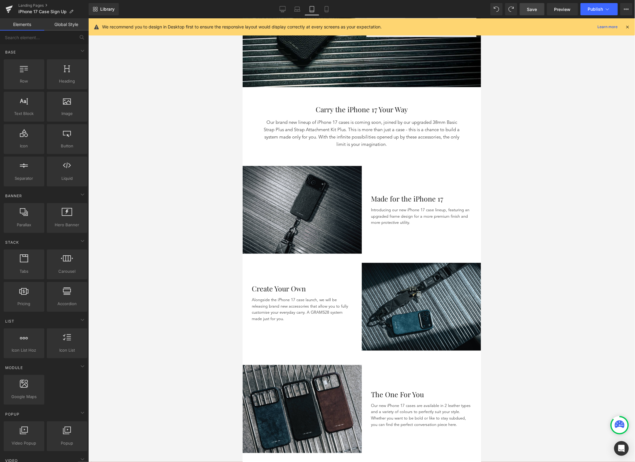
click at [533, 7] on span "Save" at bounding box center [532, 9] width 10 height 6
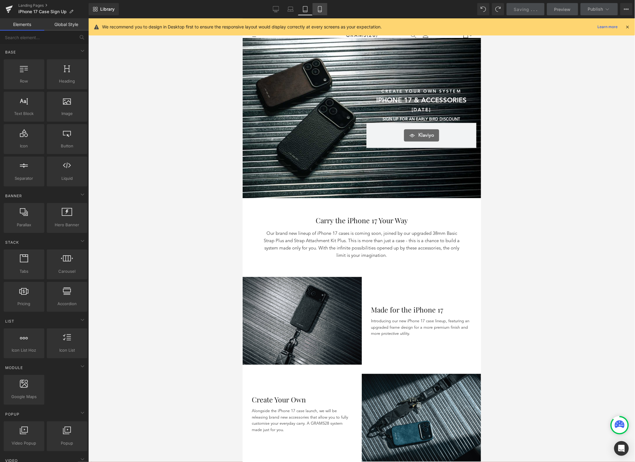
scroll to position [0, 0]
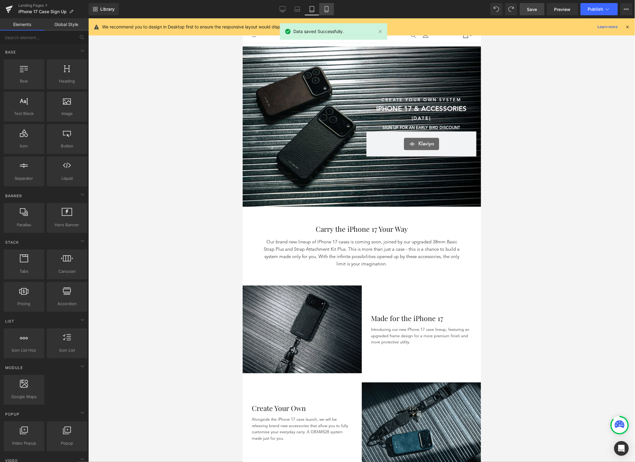
click at [321, 10] on link "Mobile" at bounding box center [326, 9] width 15 height 12
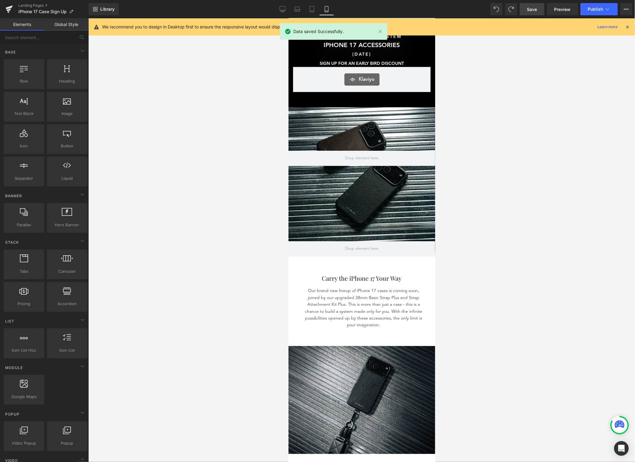
scroll to position [19, 0]
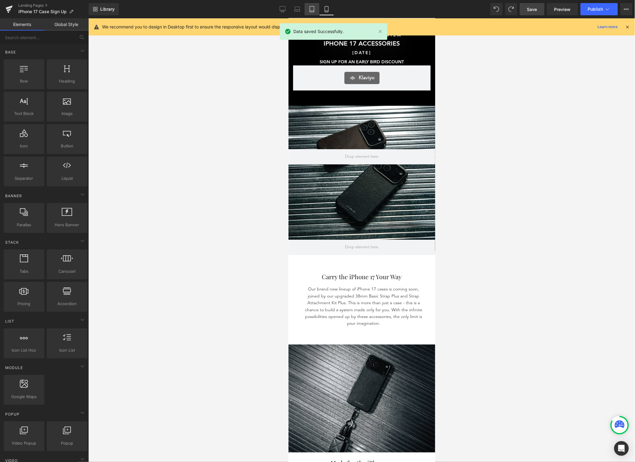
click at [315, 10] on icon at bounding box center [312, 9] width 6 height 6
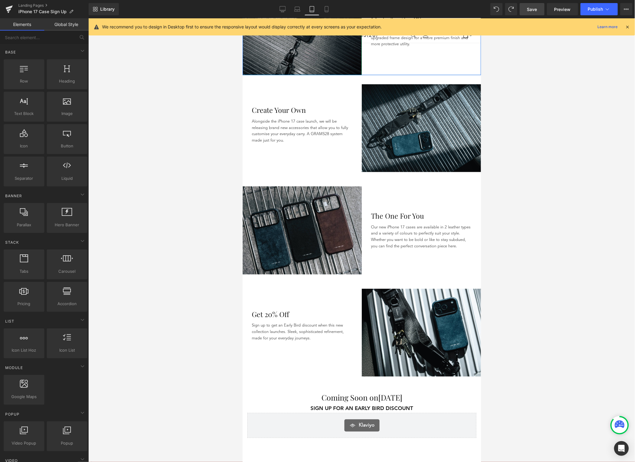
scroll to position [297, 0]
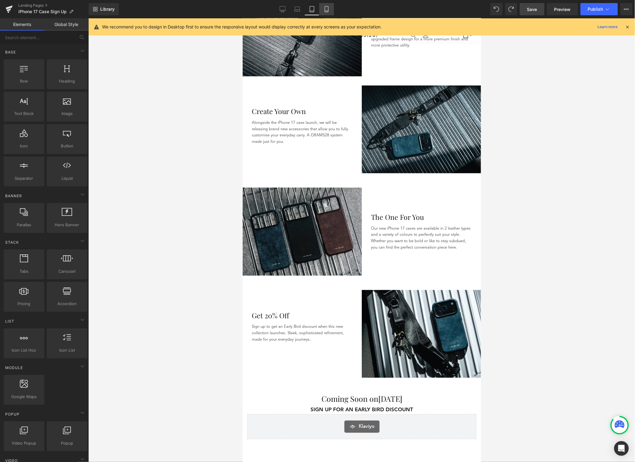
click at [324, 9] on icon at bounding box center [327, 9] width 6 height 6
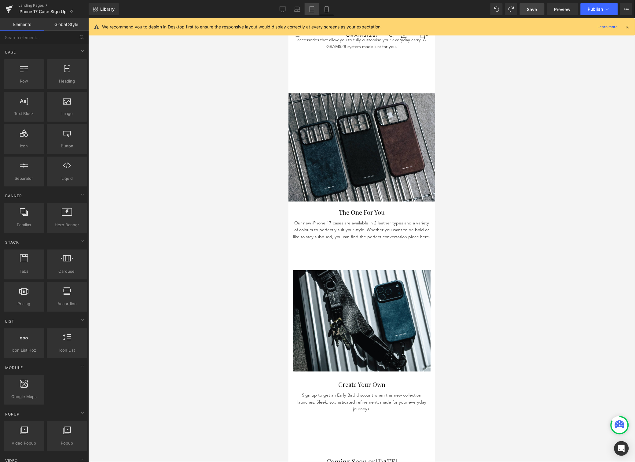
click at [314, 11] on icon at bounding box center [312, 9] width 6 height 6
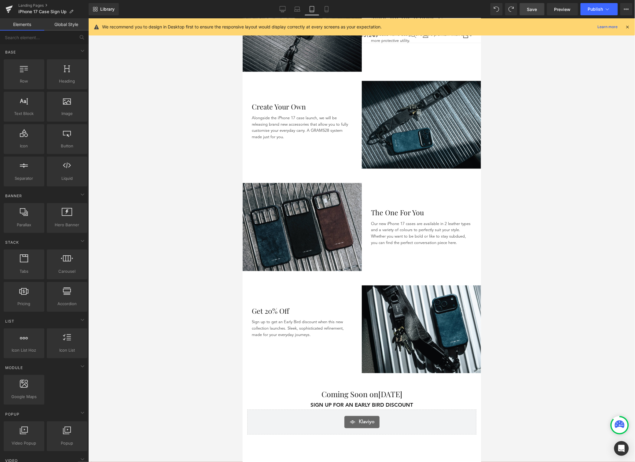
scroll to position [0, 0]
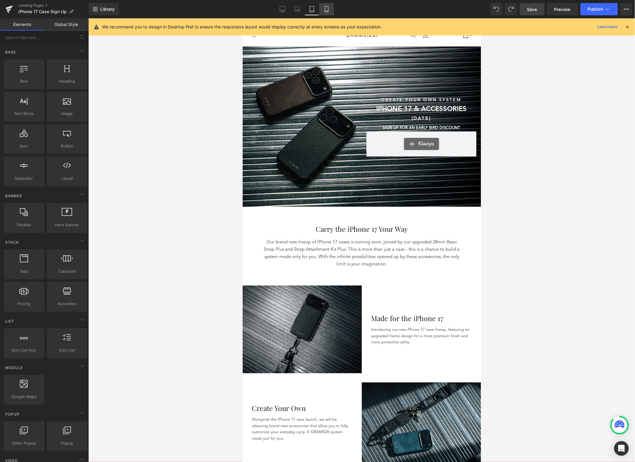
click at [325, 6] on icon at bounding box center [327, 9] width 6 height 6
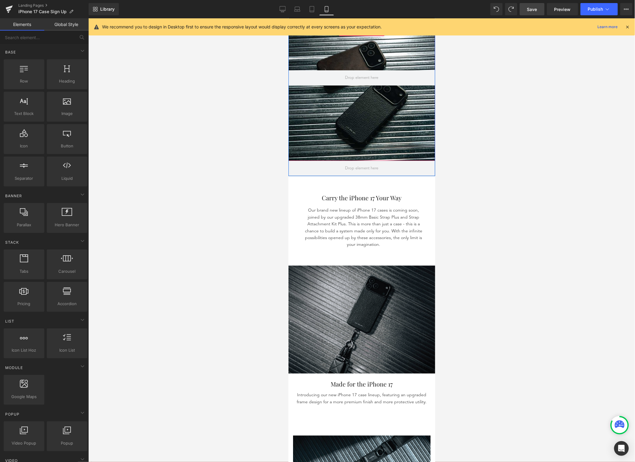
scroll to position [252, 0]
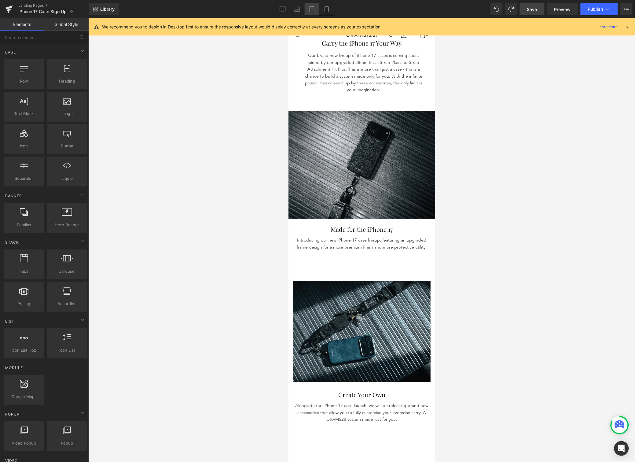
click at [313, 13] on link "Tablet" at bounding box center [312, 9] width 15 height 12
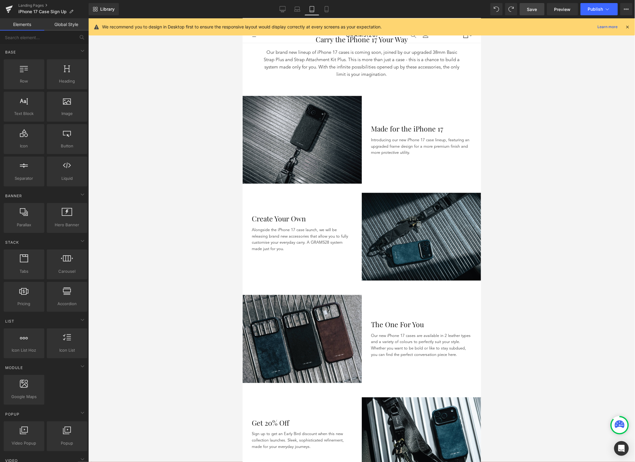
scroll to position [190, 0]
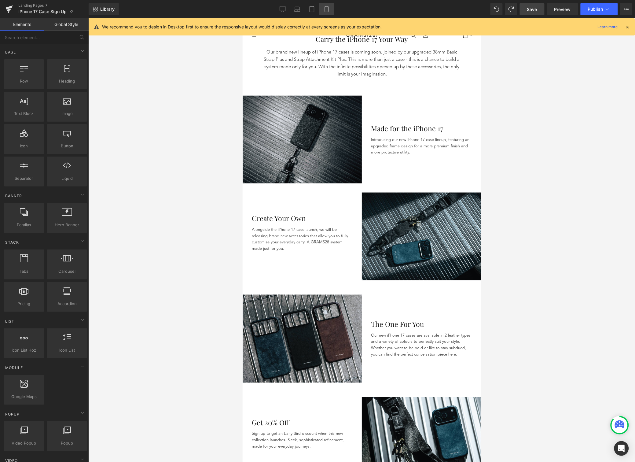
click at [326, 12] on icon at bounding box center [326, 9] width 3 height 6
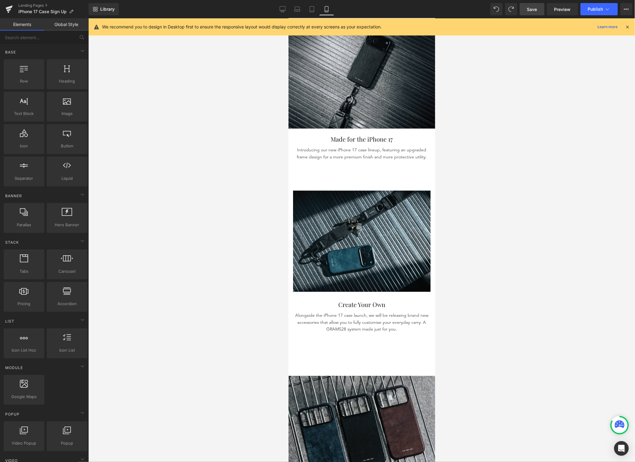
scroll to position [372, 0]
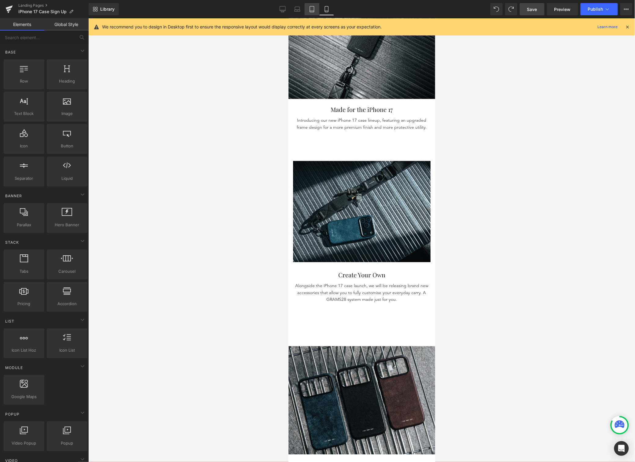
click at [313, 12] on icon at bounding box center [312, 9] width 4 height 6
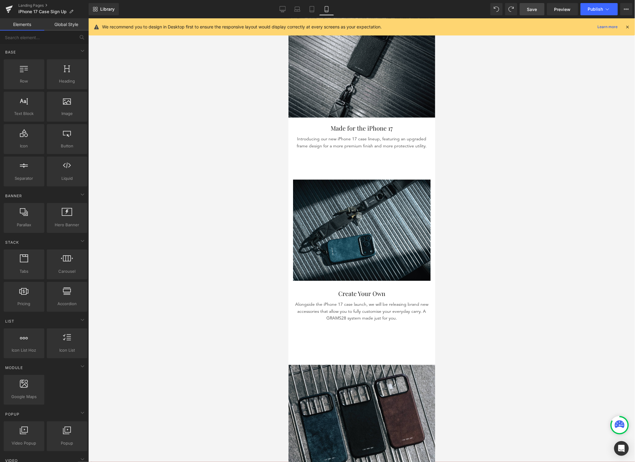
scroll to position [353, 0]
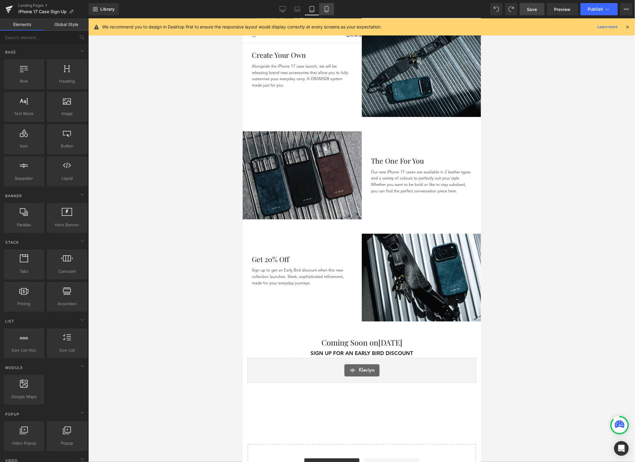
click at [329, 9] on icon at bounding box center [327, 9] width 6 height 6
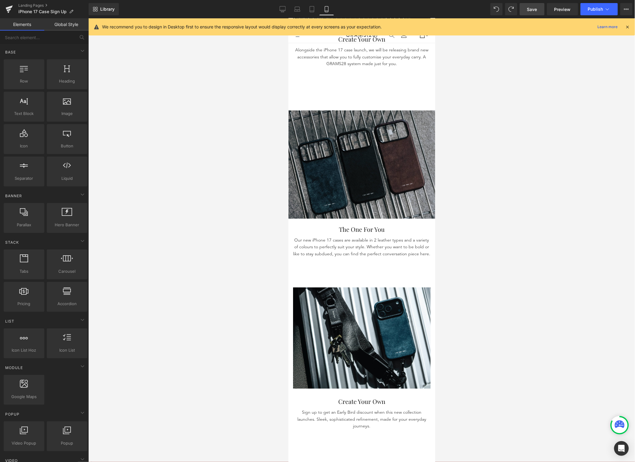
scroll to position [642, 0]
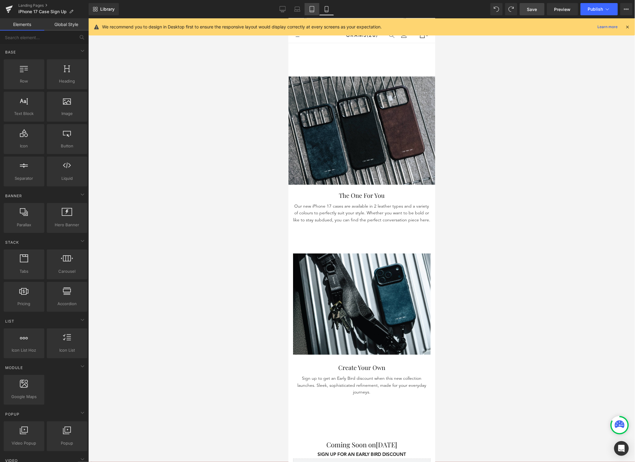
click at [317, 12] on link "Tablet" at bounding box center [312, 9] width 15 height 12
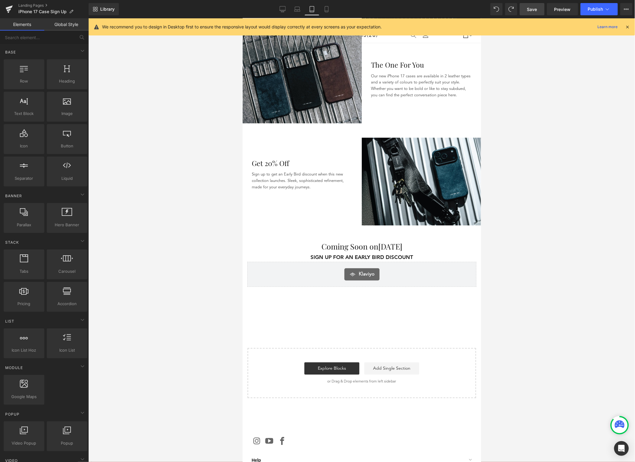
scroll to position [448, 0]
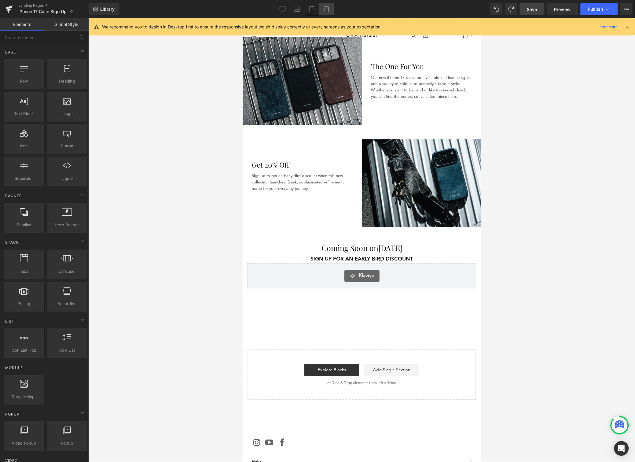
click at [324, 7] on icon at bounding box center [327, 9] width 6 height 6
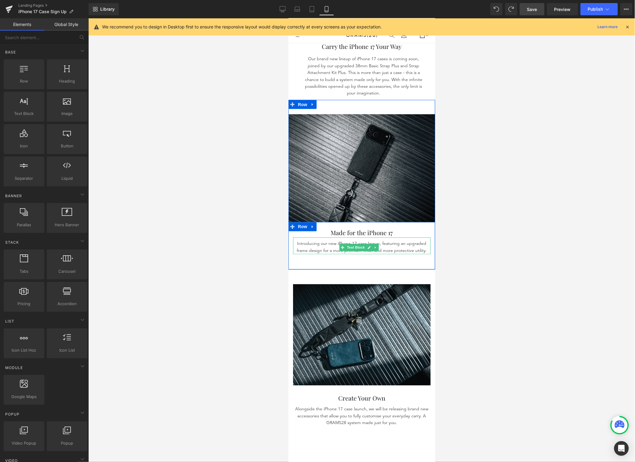
scroll to position [234, 0]
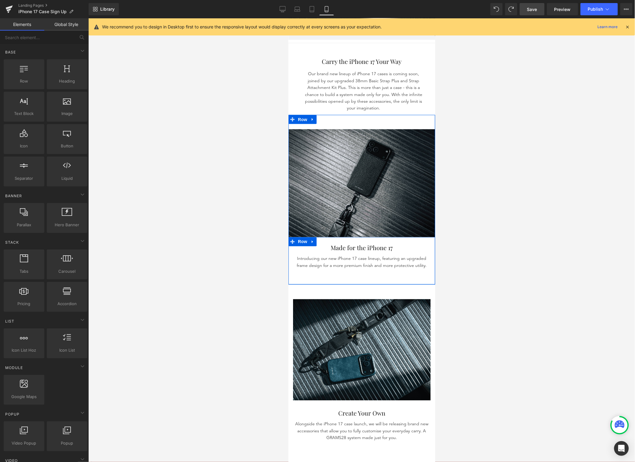
click at [414, 259] on p "Introducing our new iPhone 17 case lineup, featuring an upgraded frame design f…" at bounding box center [362, 262] width 138 height 14
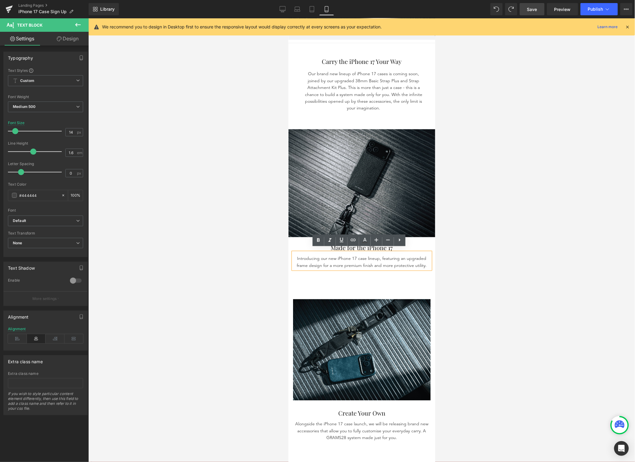
click at [425, 256] on div "Introducing our new iPhone 17 case lineup, featuring an upgraded frame design f…" at bounding box center [362, 260] width 138 height 17
click at [419, 252] on div "Introducing our new iPhone 17 case lineup, featuring an upgraded frame design f…" at bounding box center [362, 260] width 138 height 17
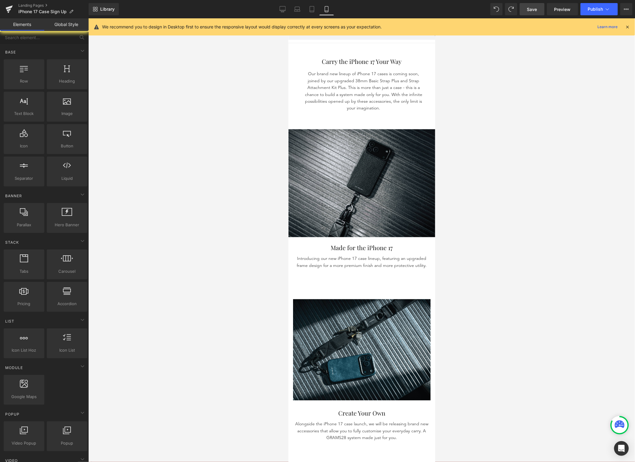
click at [464, 259] on div at bounding box center [361, 239] width 547 height 443
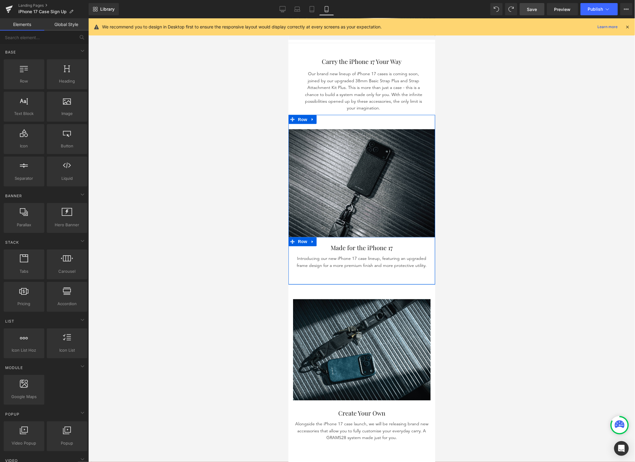
click at [288, 18] on div at bounding box center [288, 18] width 0 height 0
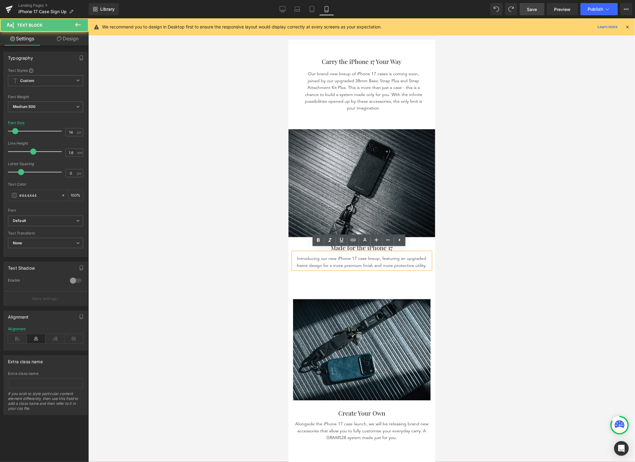
click at [444, 257] on div at bounding box center [361, 239] width 547 height 443
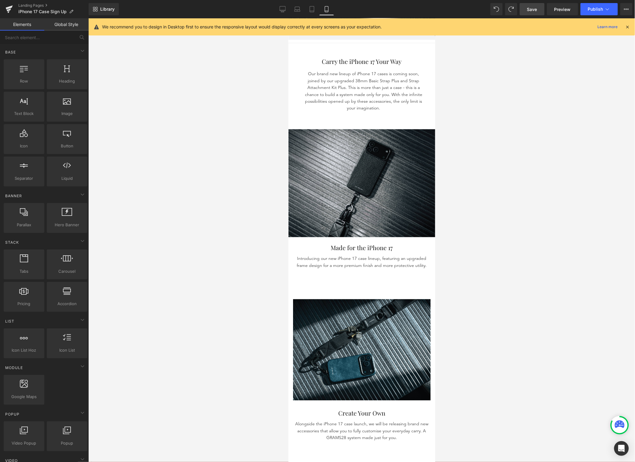
click at [404, 255] on p "Introducing our new iPhone 17 case lineup, featuring an upgraded frame design f…" at bounding box center [362, 262] width 138 height 14
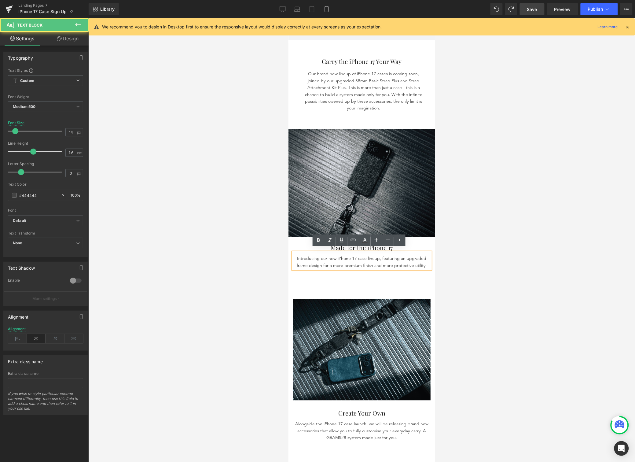
click at [447, 253] on div at bounding box center [361, 239] width 547 height 443
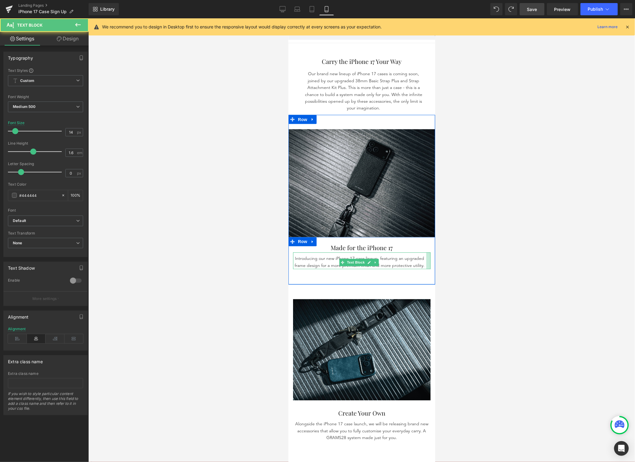
drag, startPoint x: 424, startPoint y: 255, endPoint x: 418, endPoint y: 256, distance: 6.1
click at [426, 256] on div at bounding box center [428, 260] width 4 height 17
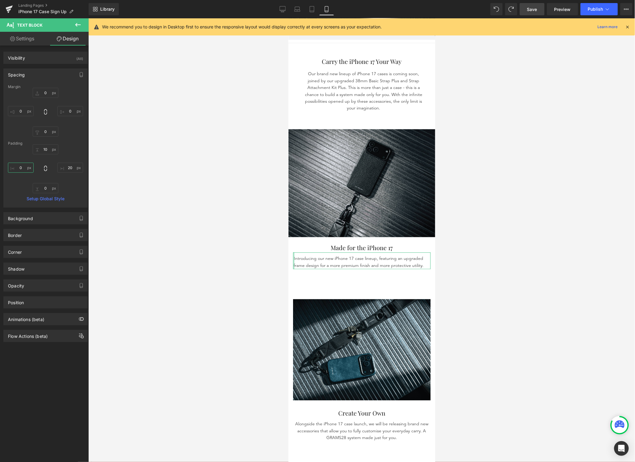
click at [27, 168] on input "0" at bounding box center [21, 168] width 26 height 10
type input "20"
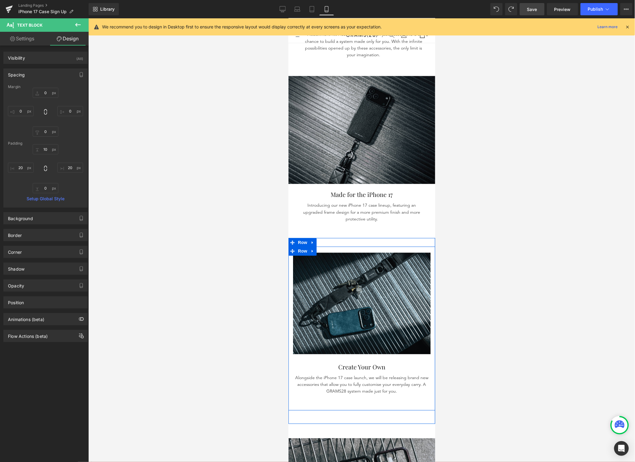
click at [411, 375] on p "Alongside the iPhone 17 case launch, we will be releasing brand new accessories…" at bounding box center [362, 384] width 138 height 20
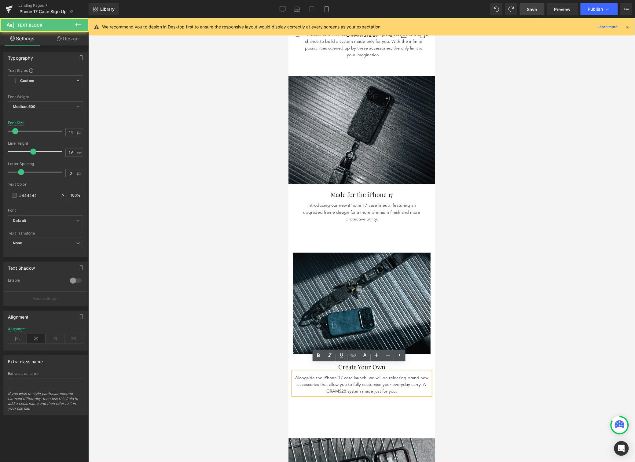
scroll to position [287, 0]
click at [416, 378] on p "Alongside the iPhone 17 case launch, we will be releasing brand new accessories…" at bounding box center [362, 385] width 138 height 20
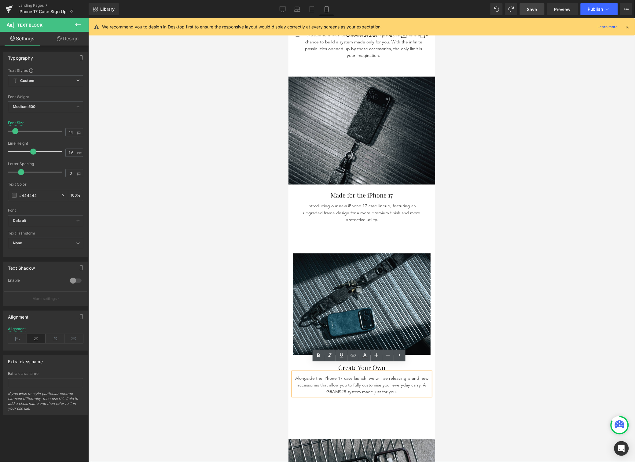
click at [426, 374] on div "Alongside the iPhone 17 case launch, we will be releasing brand new accessories…" at bounding box center [362, 384] width 138 height 24
click at [424, 375] on p "Alongside the iPhone 17 case launch, we will be releasing brand new accessories…" at bounding box center [362, 385] width 138 height 20
click at [425, 374] on div "Alongside the iPhone 17 case launch, we will be releasing brand new accessories…" at bounding box center [362, 384] width 138 height 24
click at [485, 369] on div at bounding box center [361, 239] width 547 height 443
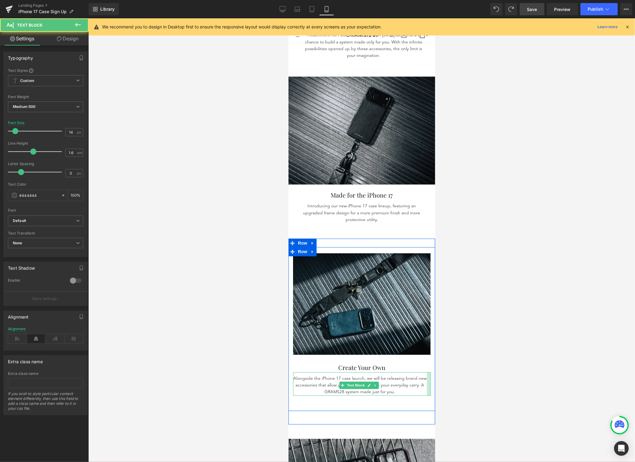
drag, startPoint x: 423, startPoint y: 375, endPoint x: 395, endPoint y: 364, distance: 30.4
click at [418, 376] on div "Alongside the iPhone 17 case launch, we will be releasing brand new accessories…" at bounding box center [362, 384] width 138 height 24
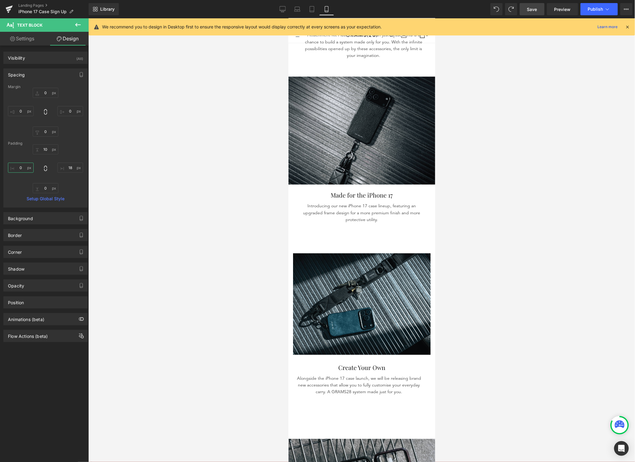
click at [27, 168] on input "0" at bounding box center [21, 168] width 26 height 10
type input "20"
click at [68, 168] on input "18" at bounding box center [70, 168] width 26 height 10
type input "20"
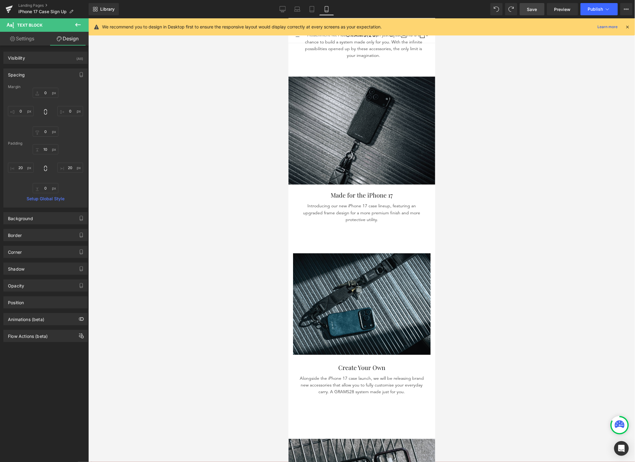
click at [494, 303] on div at bounding box center [361, 239] width 547 height 443
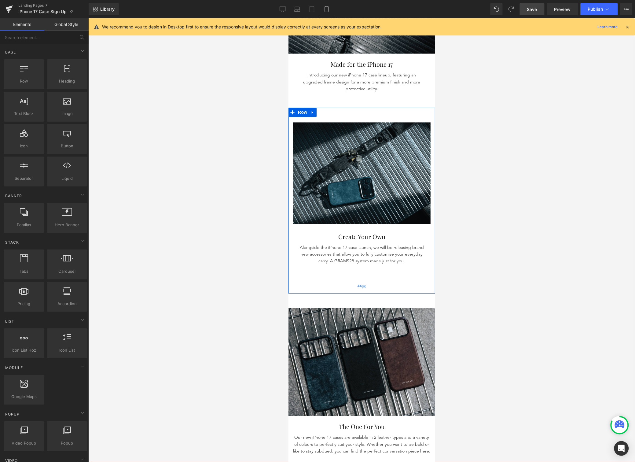
scroll to position [512, 0]
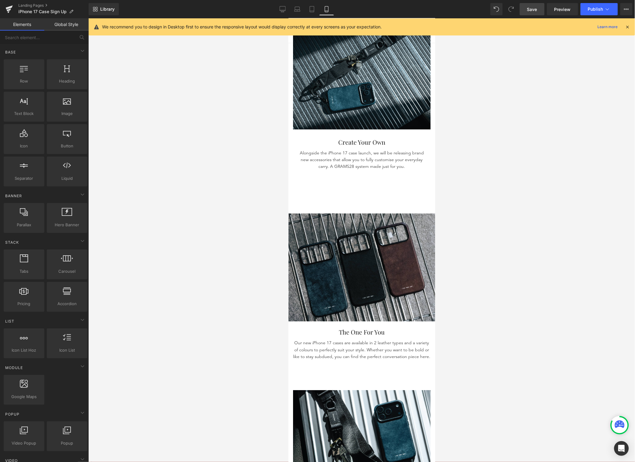
click at [413, 344] on p "Our new iPhone 17 cases are available in 2 leather types and a variety of colou…" at bounding box center [362, 349] width 138 height 20
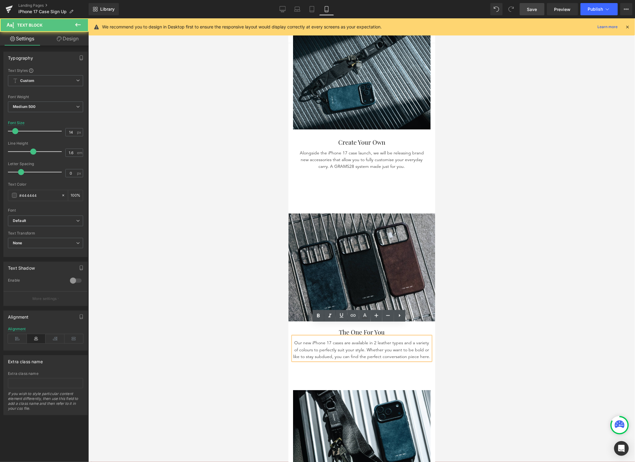
click at [424, 340] on div "Our new iPhone 17 cases are available in 2 leather types and a variety of colou…" at bounding box center [362, 348] width 138 height 24
drag, startPoint x: 458, startPoint y: 340, endPoint x: 142, endPoint y: 322, distance: 316.8
click at [458, 340] on div at bounding box center [361, 239] width 547 height 443
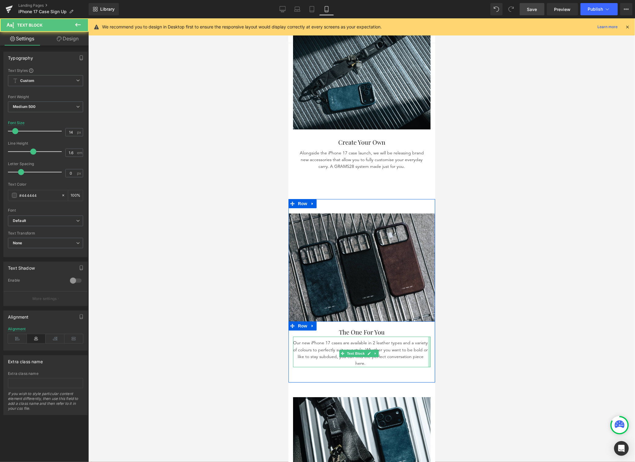
drag, startPoint x: 423, startPoint y: 338, endPoint x: 413, endPoint y: 336, distance: 10.0
click at [420, 339] on div "Our new iPhone 17 cases are available in 2 leather types and a variety of colou…" at bounding box center [362, 351] width 138 height 31
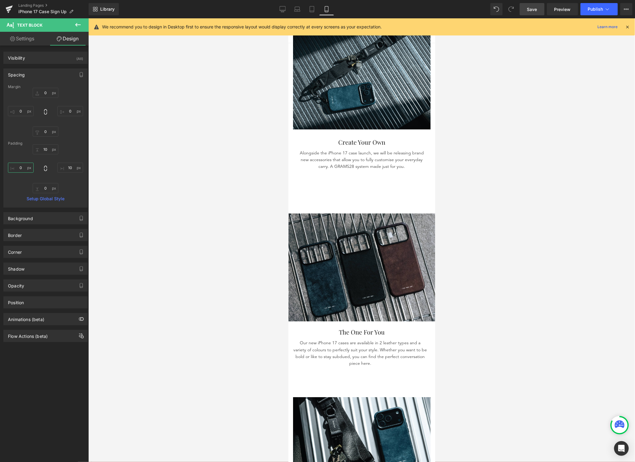
click at [23, 167] on input "0" at bounding box center [21, 168] width 26 height 10
type input "20"
click at [66, 169] on input "10" at bounding box center [70, 168] width 26 height 10
type input "20"
click at [463, 322] on div at bounding box center [361, 239] width 547 height 443
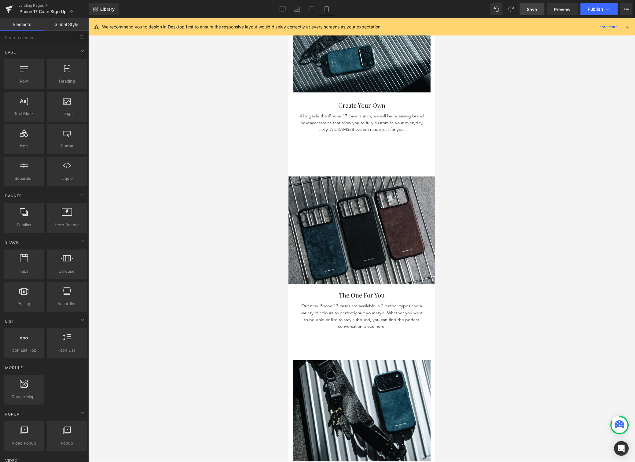
scroll to position [760, 0]
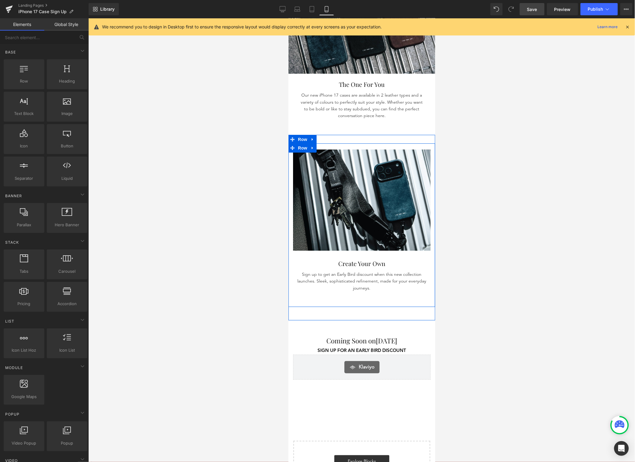
click at [413, 271] on p "Sign up to get an Early Bird discount when this new collection launches. Sleek,…" at bounding box center [362, 281] width 138 height 20
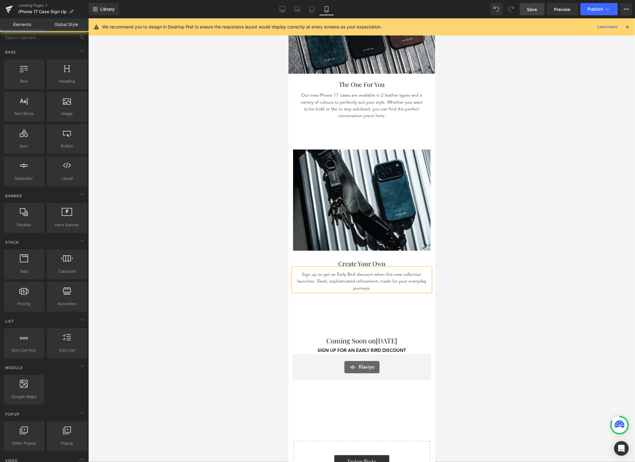
click at [454, 269] on div at bounding box center [361, 239] width 547 height 443
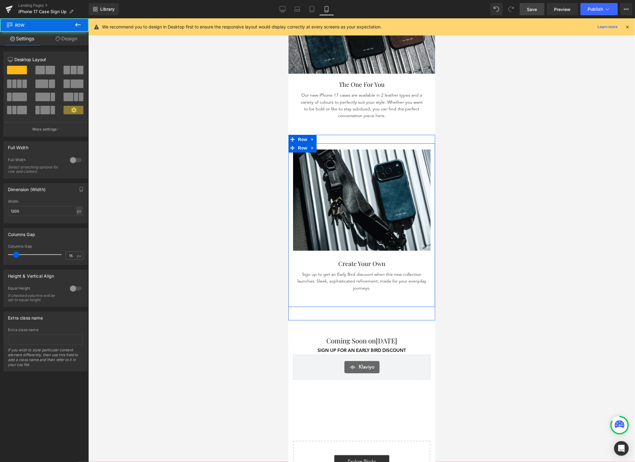
click at [425, 261] on div "Image Create Your Own Heading Sign up to get an Early Bird discount when this n…" at bounding box center [361, 220] width 147 height 142
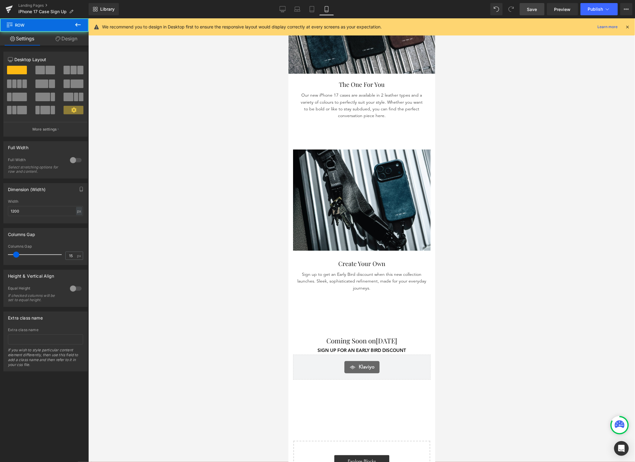
click at [462, 263] on div at bounding box center [361, 239] width 547 height 443
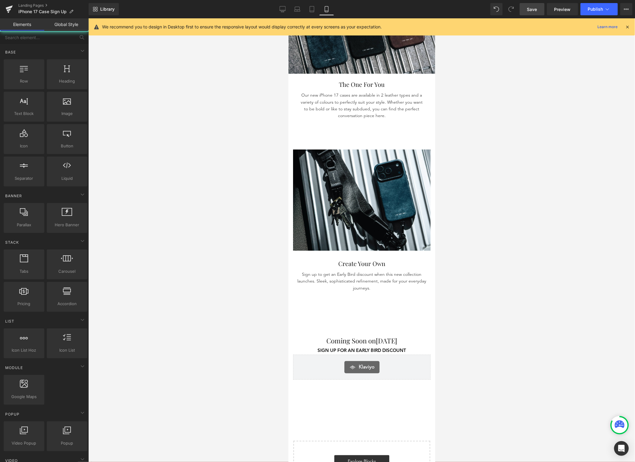
click at [414, 271] on p "Sign up to get an Early Bird discount when this new collection launches. Sleek,…" at bounding box center [362, 281] width 138 height 20
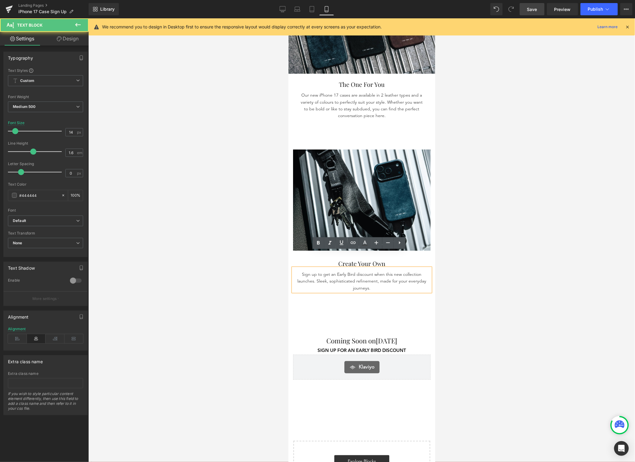
click at [455, 264] on div at bounding box center [361, 239] width 547 height 443
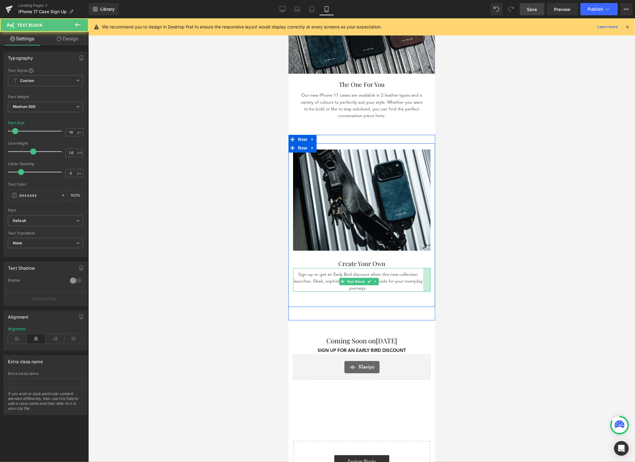
drag, startPoint x: 424, startPoint y: 262, endPoint x: 417, endPoint y: 262, distance: 7.3
click at [423, 268] on div at bounding box center [426, 280] width 7 height 24
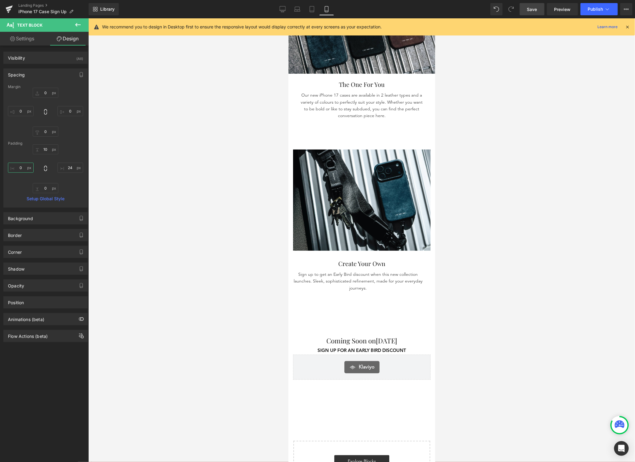
click at [22, 168] on input "0" at bounding box center [21, 168] width 26 height 10
type input "20"
click at [72, 166] on input "24" at bounding box center [70, 168] width 26 height 10
type input "20"
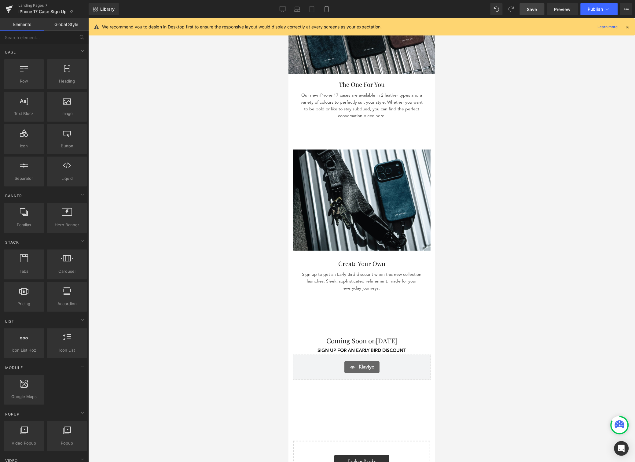
click at [522, 150] on div at bounding box center [361, 239] width 547 height 443
click at [535, 10] on span "Save" at bounding box center [532, 9] width 10 height 6
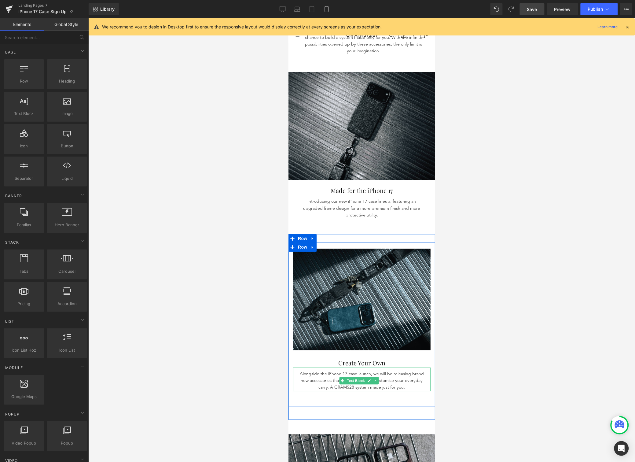
scroll to position [295, 0]
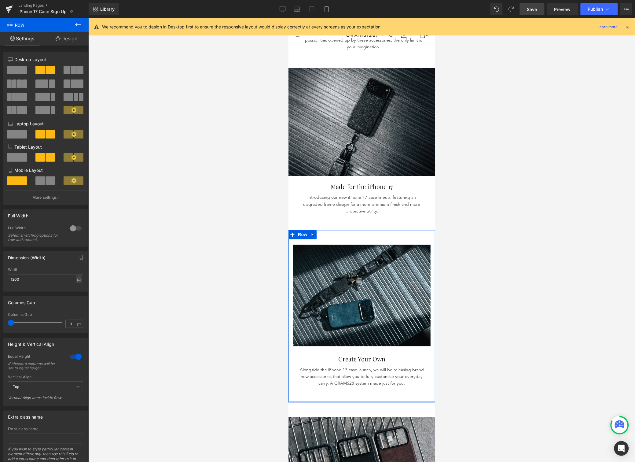
drag, startPoint x: 382, startPoint y: 398, endPoint x: 384, endPoint y: 384, distance: 13.9
click at [384, 384] on div "Image Create Your Own Heading Alongside the iPhone 17 case launch, we will be r…" at bounding box center [361, 316] width 147 height 172
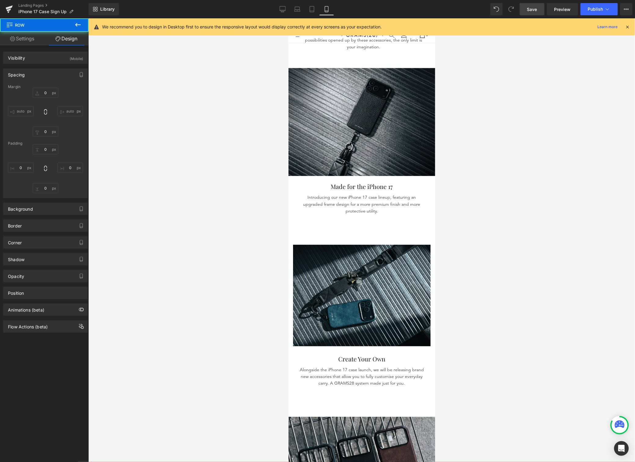
type input "0"
type input "28"
type input "0"
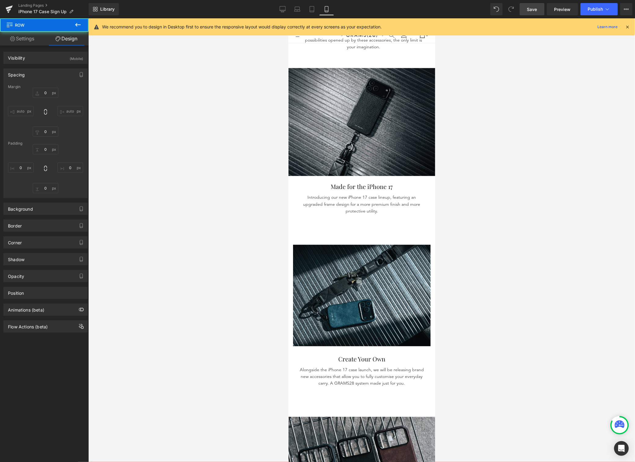
type input "0"
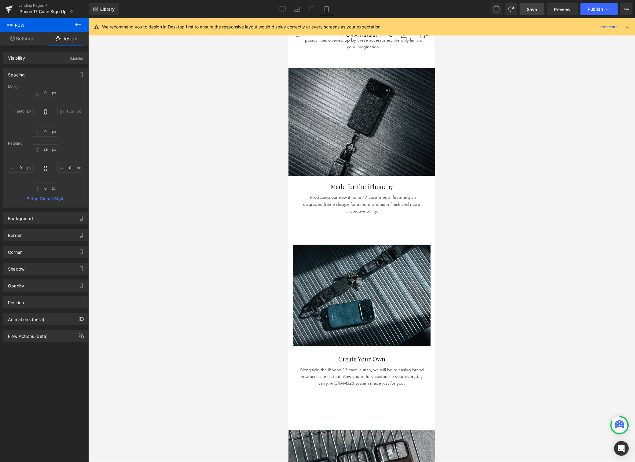
type input "0"
type input "28"
type input "0"
type input "44"
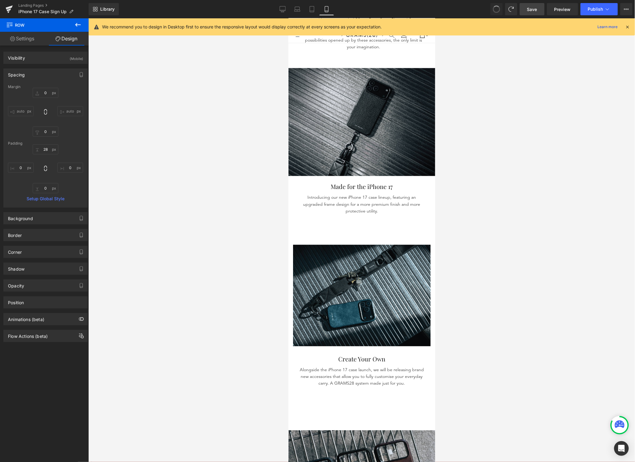
type input "0"
click at [384, 216] on div "Made for the iPhone 17 Heading Introducing our new iPhone 17 case lineup, featu…" at bounding box center [361, 203] width 147 height 54
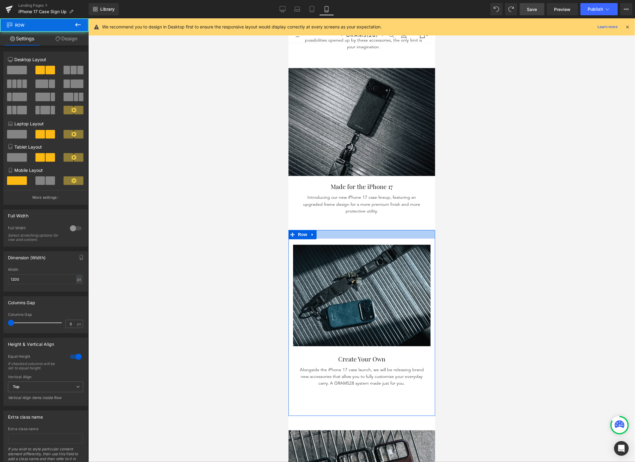
click at [382, 230] on div at bounding box center [361, 234] width 147 height 9
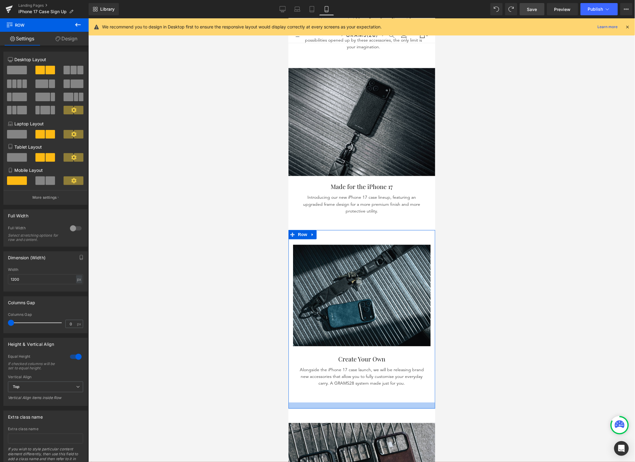
drag, startPoint x: 388, startPoint y: 399, endPoint x: 388, endPoint y: 391, distance: 7.3
click at [388, 391] on div "Image Create Your Own Heading Alongside the iPhone 17 case launch, we will be r…" at bounding box center [361, 319] width 147 height 178
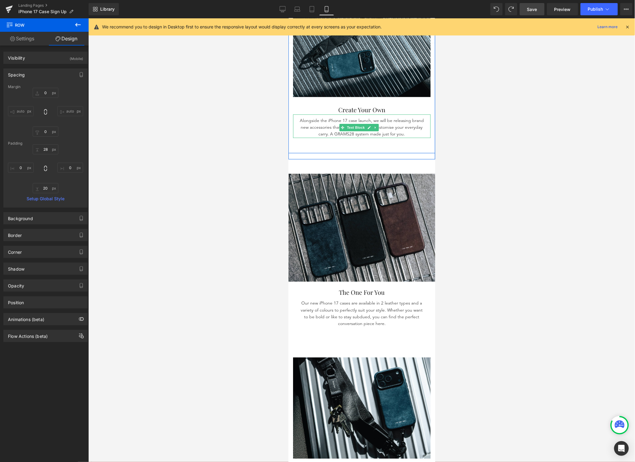
scroll to position [545, 0]
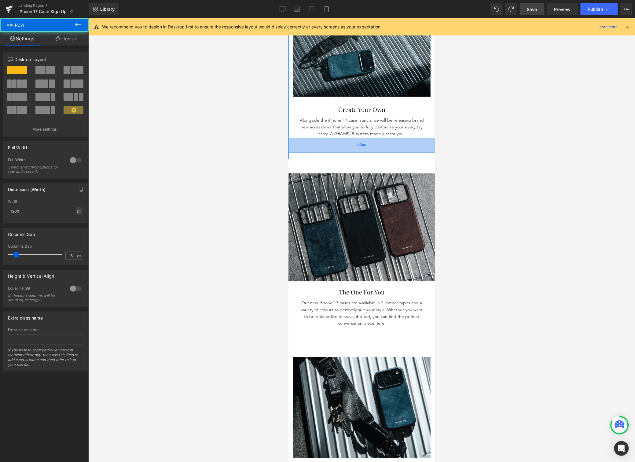
click at [375, 141] on div "50px" at bounding box center [361, 144] width 147 height 15
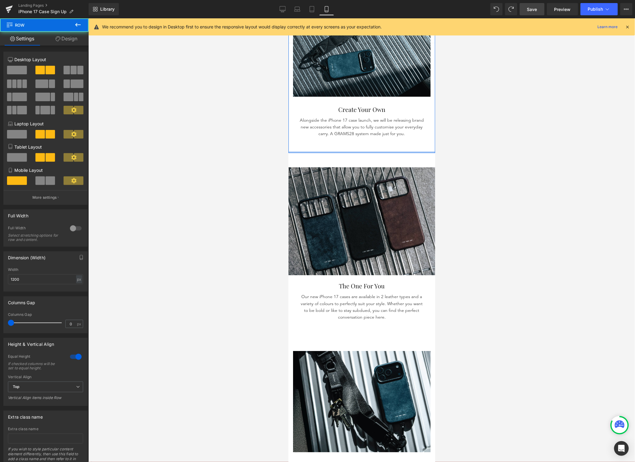
drag, startPoint x: 373, startPoint y: 146, endPoint x: 375, endPoint y: 140, distance: 6.8
click at [375, 140] on div "Image Create Your Own Heading Alongside the iPhone 17 case launch, we will be r…" at bounding box center [361, 66] width 147 height 172
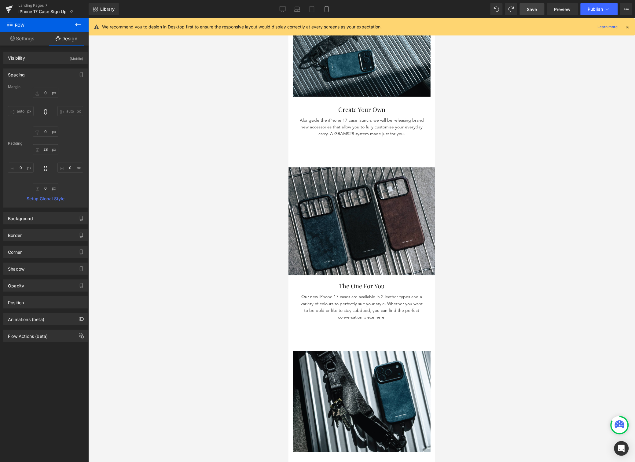
click at [534, 12] on span "Save" at bounding box center [532, 9] width 10 height 6
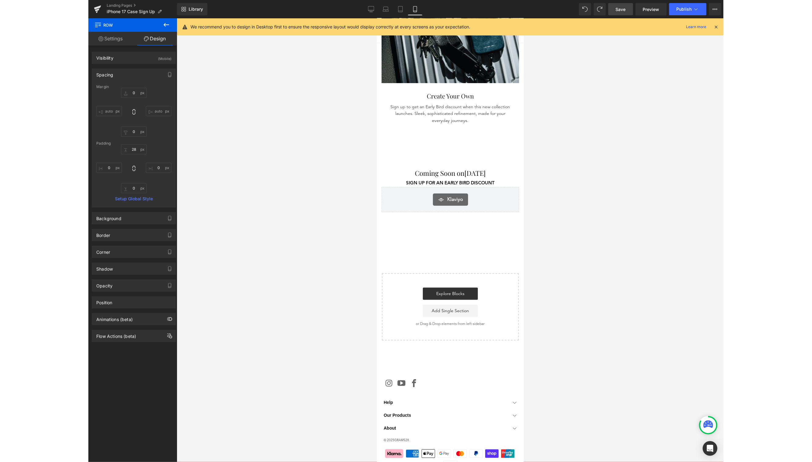
scroll to position [916, 0]
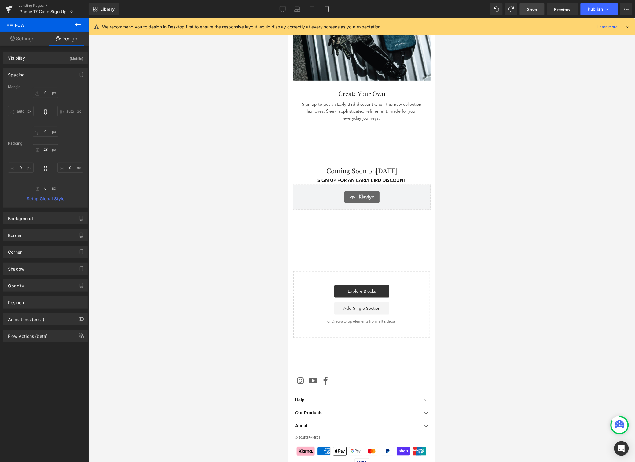
click at [543, 9] on link "Save" at bounding box center [532, 9] width 25 height 12
click at [569, 8] on span "Preview" at bounding box center [562, 9] width 17 height 6
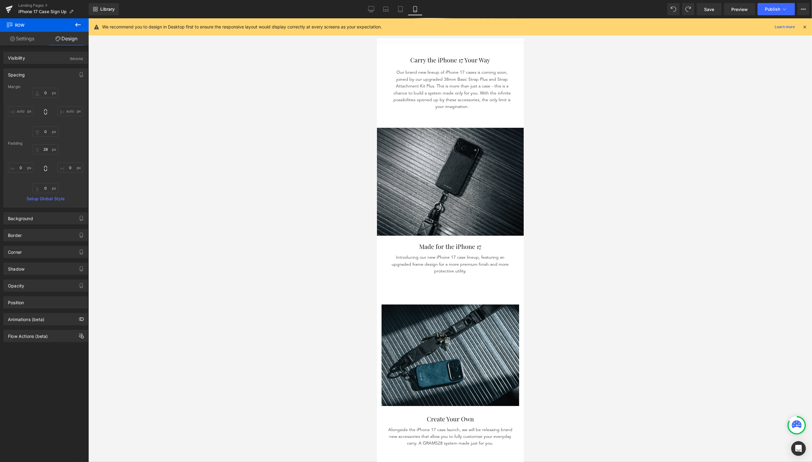
scroll to position [236, 0]
click at [463, 284] on div "Image Made for the iPhone 17 Heading Introducing our new iPhone 17 case lineup,…" at bounding box center [450, 201] width 147 height 177
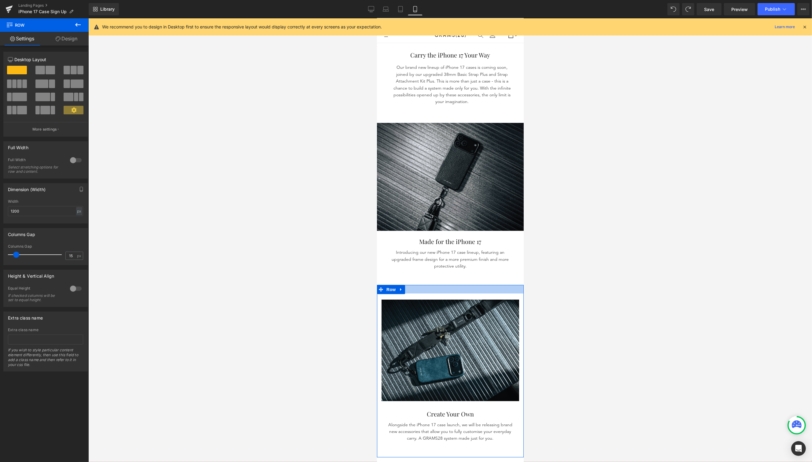
scroll to position [286, 0]
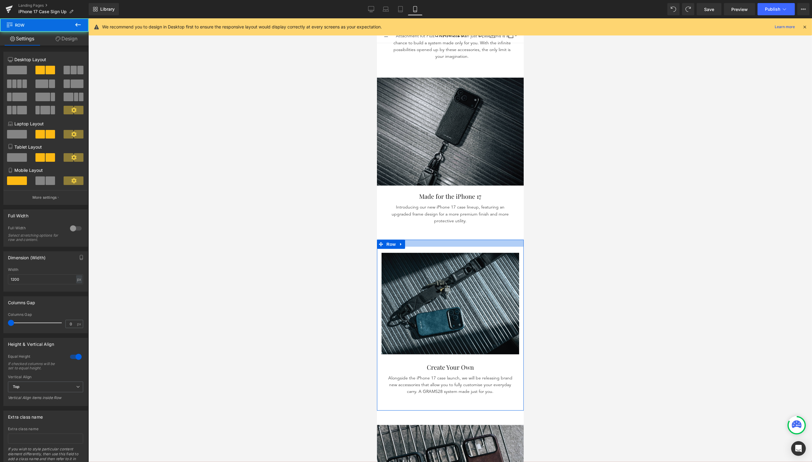
drag, startPoint x: 461, startPoint y: 241, endPoint x: 518, endPoint y: 234, distance: 57.2
click at [462, 240] on div at bounding box center [450, 243] width 147 height 7
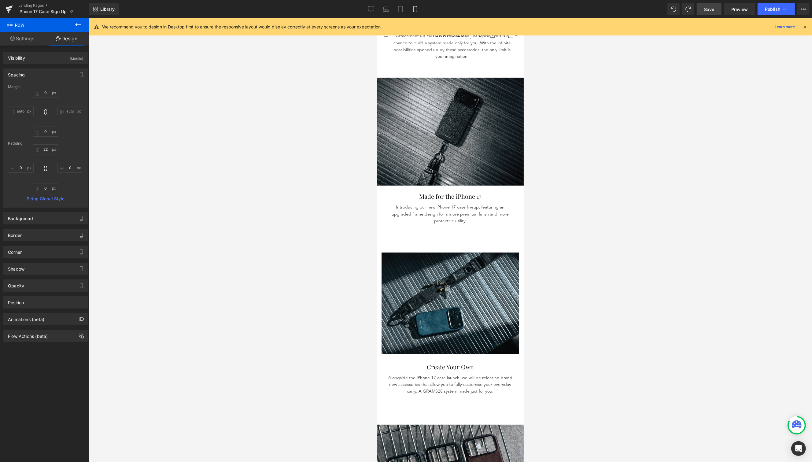
click at [635, 10] on link "Save" at bounding box center [708, 9] width 25 height 12
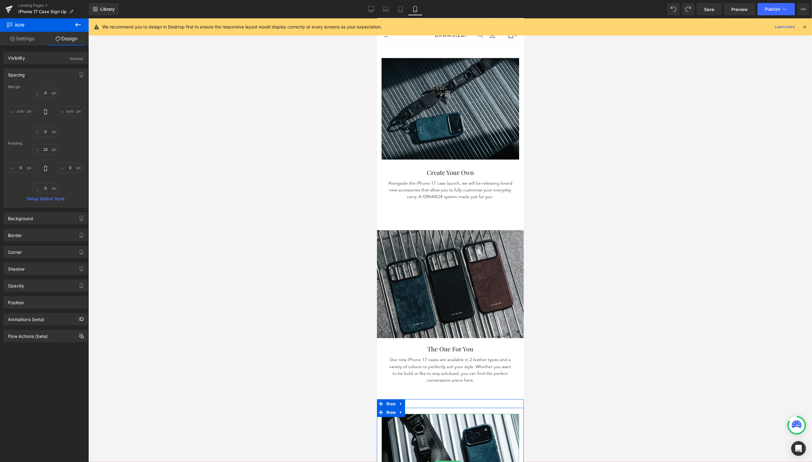
scroll to position [507, 0]
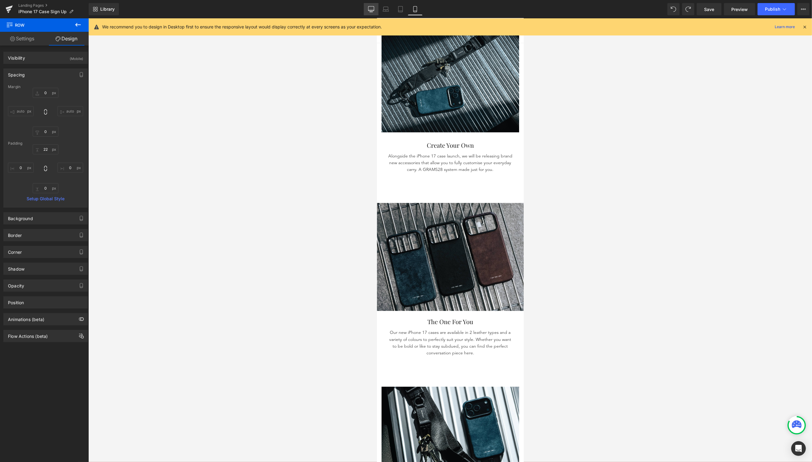
click at [374, 8] on icon at bounding box center [371, 9] width 6 height 6
type input "0"
type input "30"
type input "0"
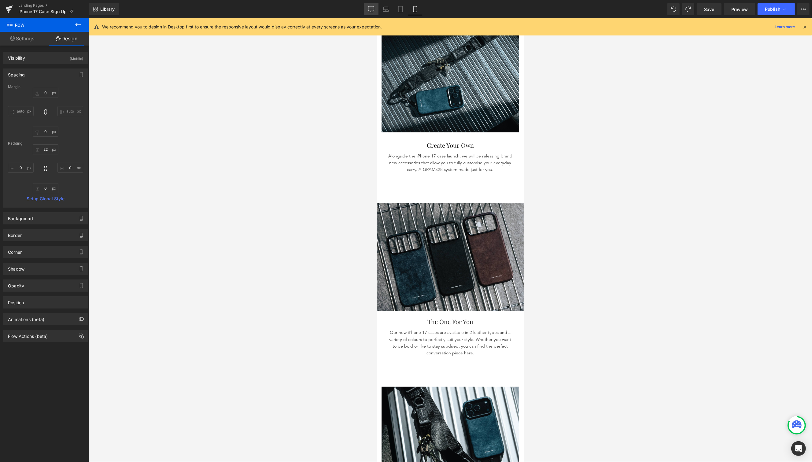
type input "0"
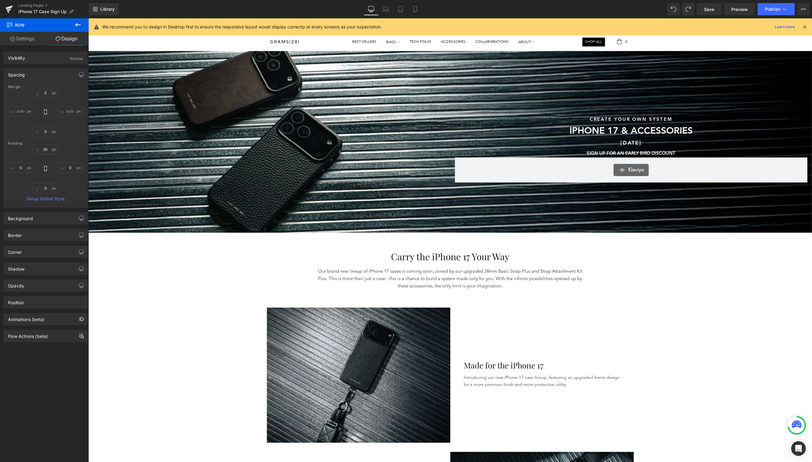
scroll to position [0, 0]
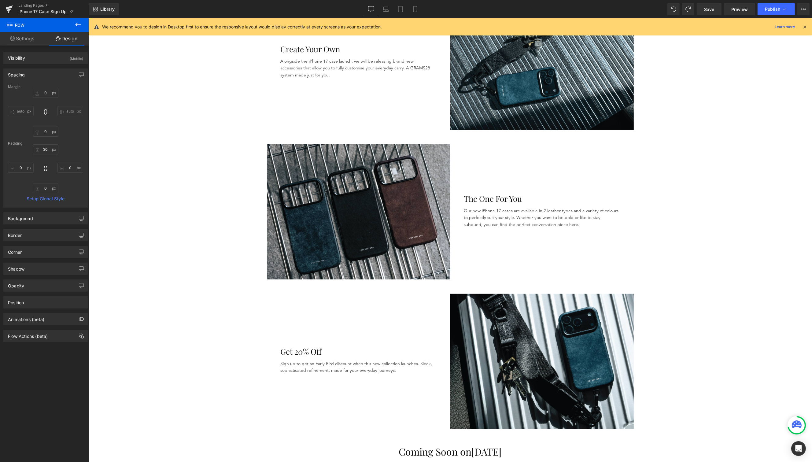
click at [293, 351] on h1 "Get 20% Off" at bounding box center [358, 351] width 156 height 12
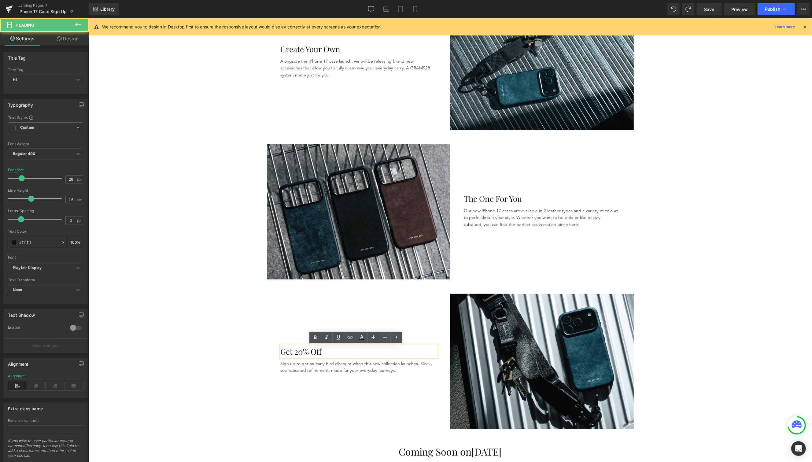
scroll to position [463, 0]
click at [309, 353] on h1 "Get 20% Off" at bounding box center [358, 352] width 156 height 12
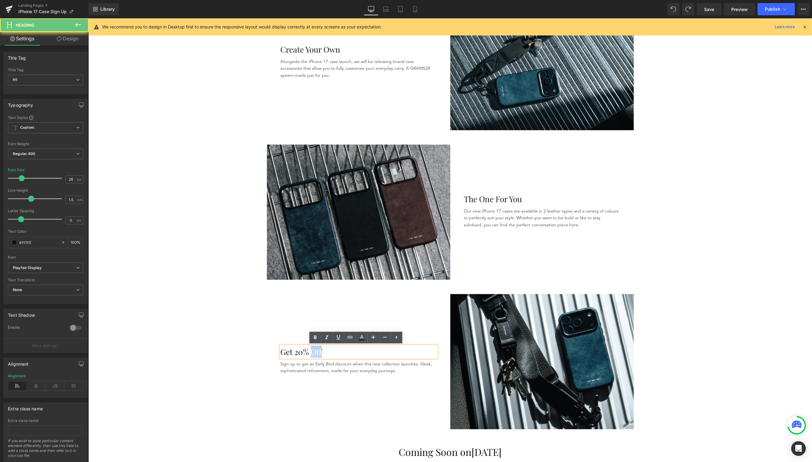
click at [309, 353] on h1 "Get 20% Off" at bounding box center [358, 352] width 156 height 12
copy h1 "Get 20% Off"
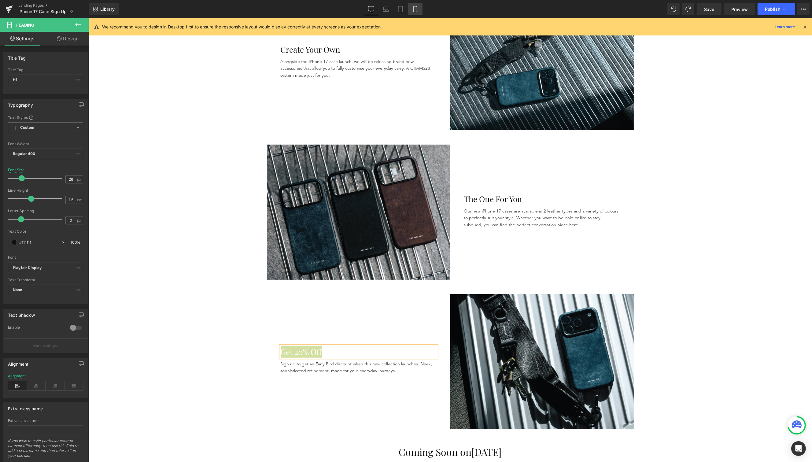
click at [418, 9] on link "Mobile" at bounding box center [415, 9] width 15 height 12
type input "20"
type input "100"
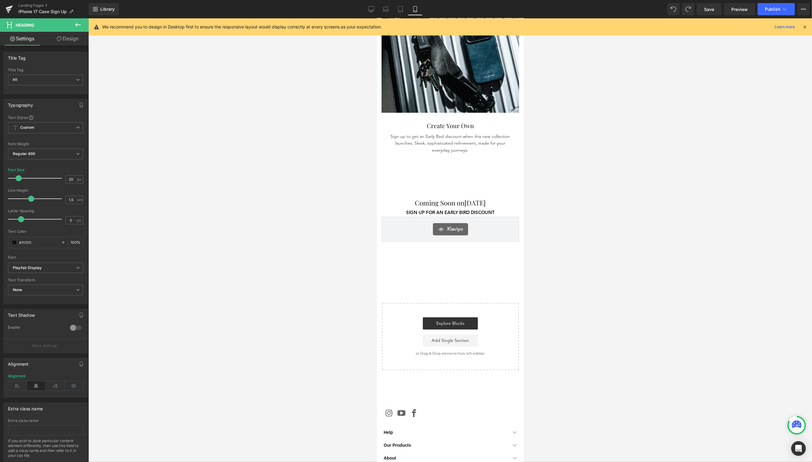
scroll to position [914, 0]
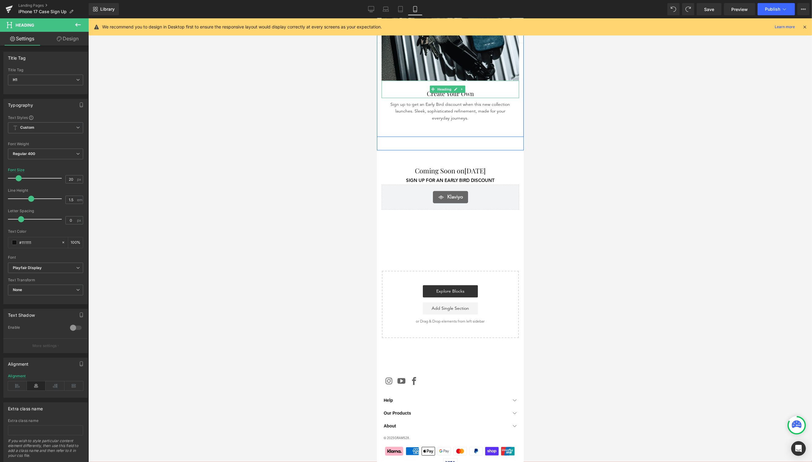
click at [461, 89] on h1 "Create Your Own" at bounding box center [450, 93] width 138 height 9
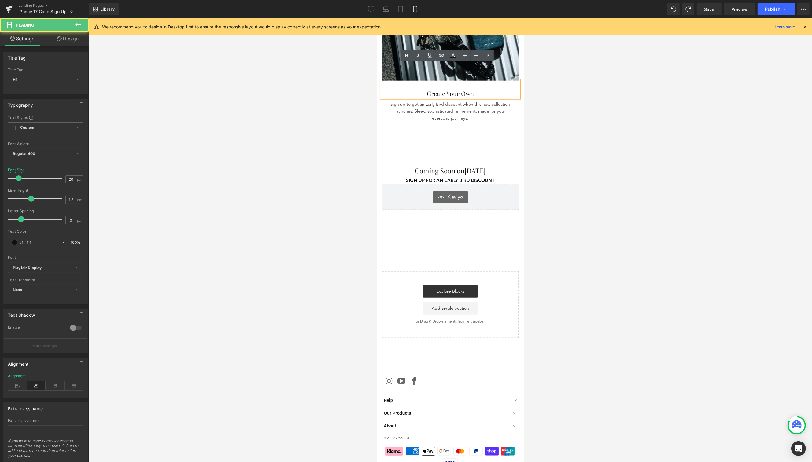
click at [473, 89] on h1 "Create Your Own" at bounding box center [450, 93] width 138 height 9
click at [635, 8] on span "Save" at bounding box center [709, 9] width 10 height 6
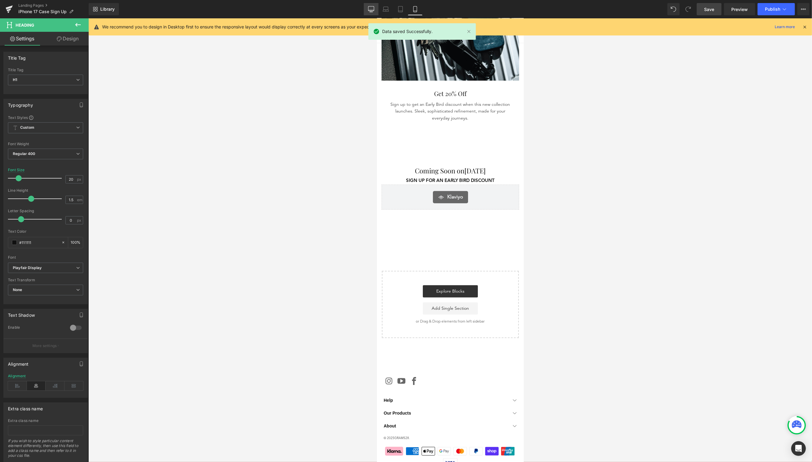
click at [380, 8] on link "Laptop" at bounding box center [385, 9] width 15 height 12
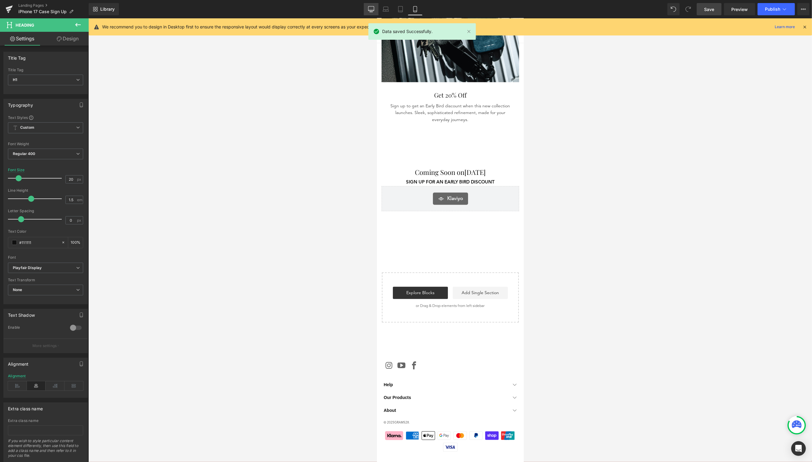
type input "26"
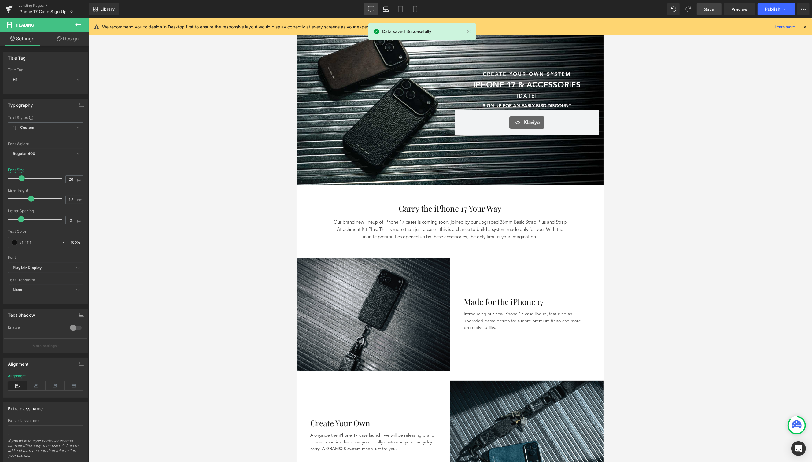
click at [371, 11] on icon at bounding box center [371, 8] width 6 height 5
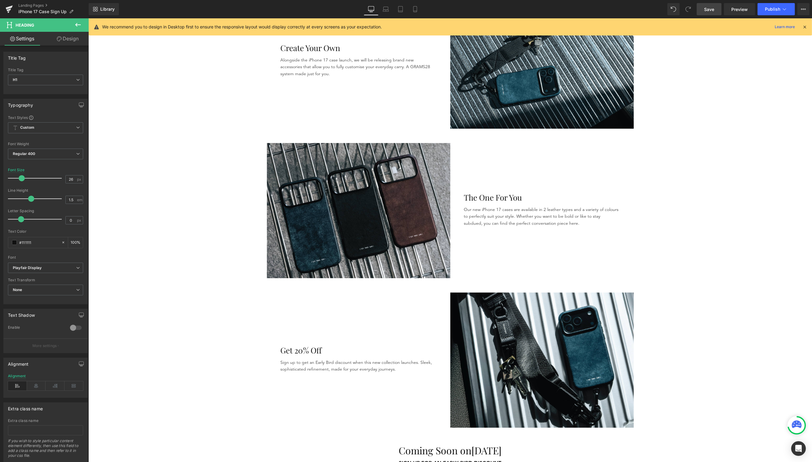
scroll to position [524, 0]
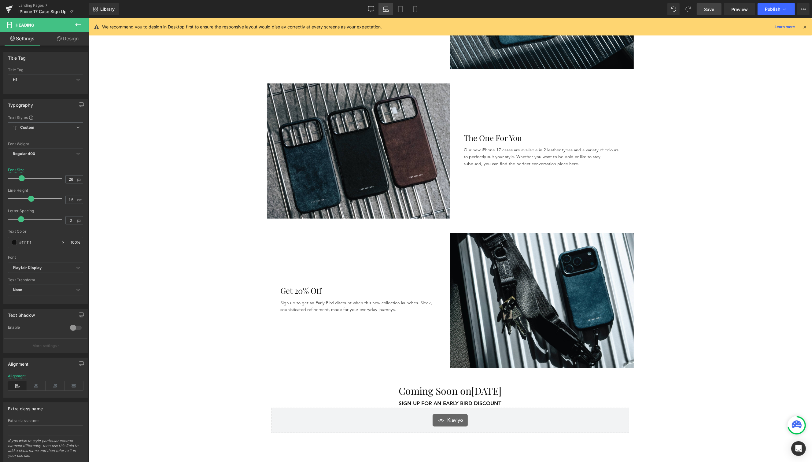
click at [389, 12] on link "Laptop" at bounding box center [385, 9] width 15 height 12
type input "100"
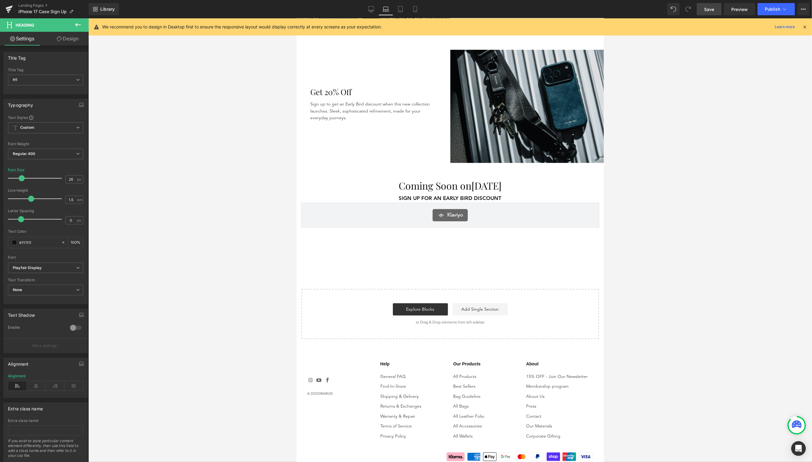
scroll to position [624, 0]
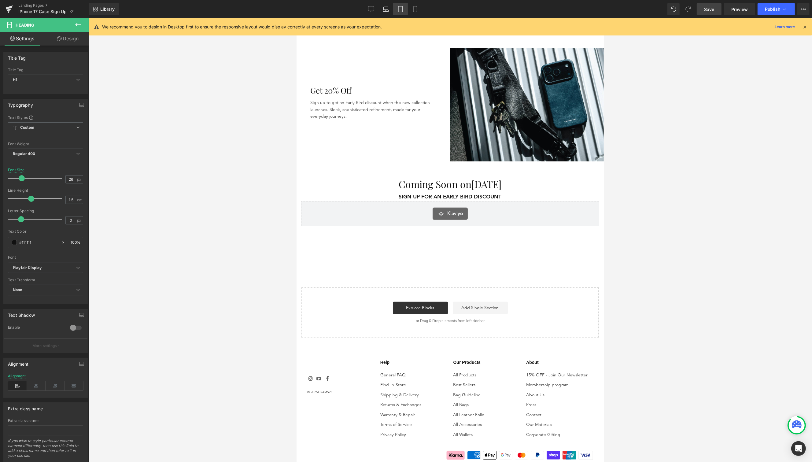
click at [400, 13] on link "Tablet" at bounding box center [400, 9] width 15 height 12
type input "23"
type input "100"
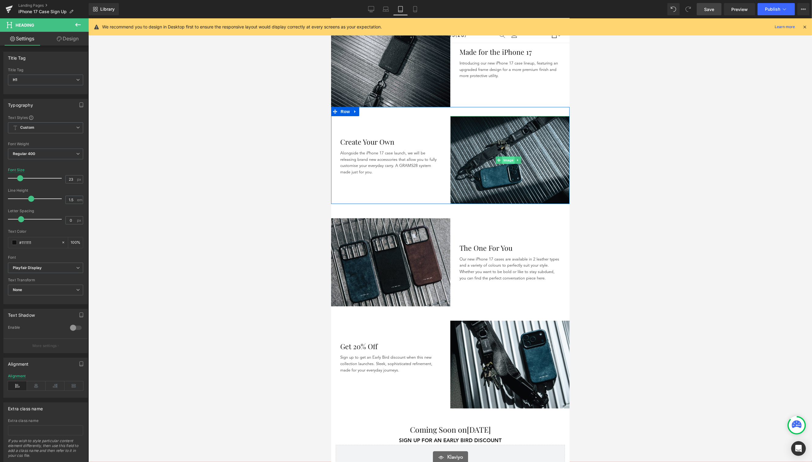
scroll to position [314, 0]
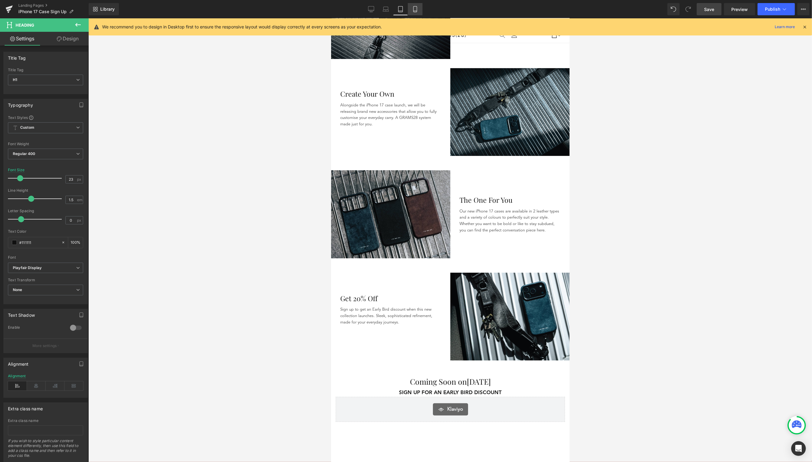
click at [416, 13] on link "Mobile" at bounding box center [415, 9] width 15 height 12
type input "20"
type input "100"
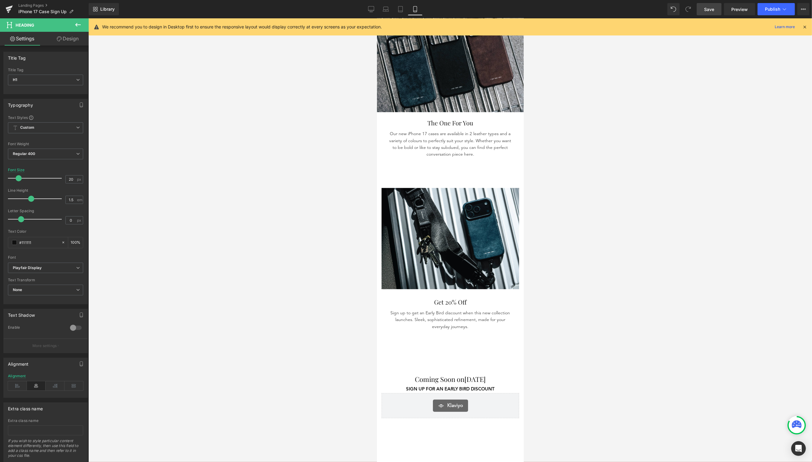
scroll to position [706, 0]
click at [635, 8] on link "Save" at bounding box center [708, 9] width 25 height 12
click at [367, 11] on link "Desktop" at bounding box center [371, 9] width 15 height 12
type input "26"
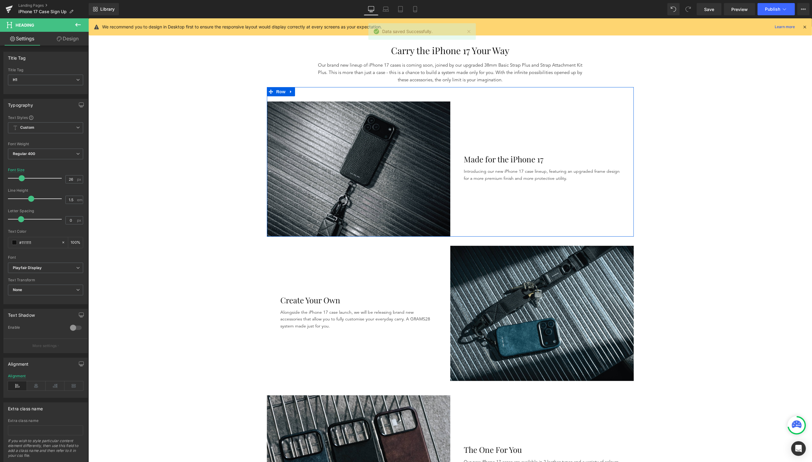
scroll to position [444, 0]
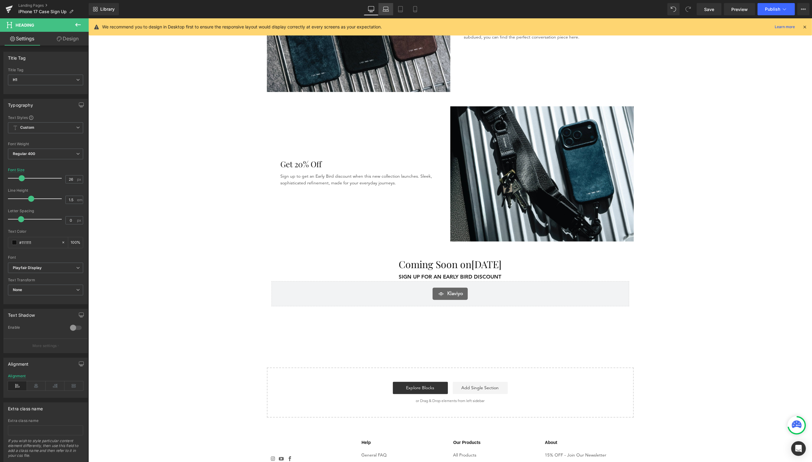
click at [389, 9] on link "Laptop" at bounding box center [385, 9] width 15 height 12
type input "100"
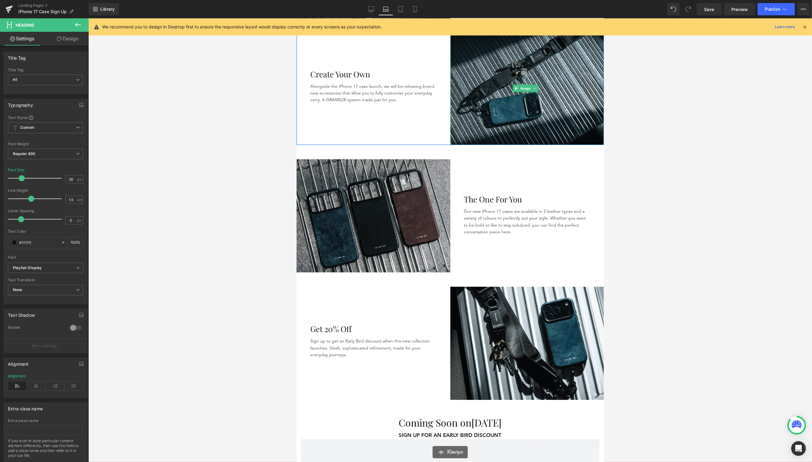
scroll to position [387, 0]
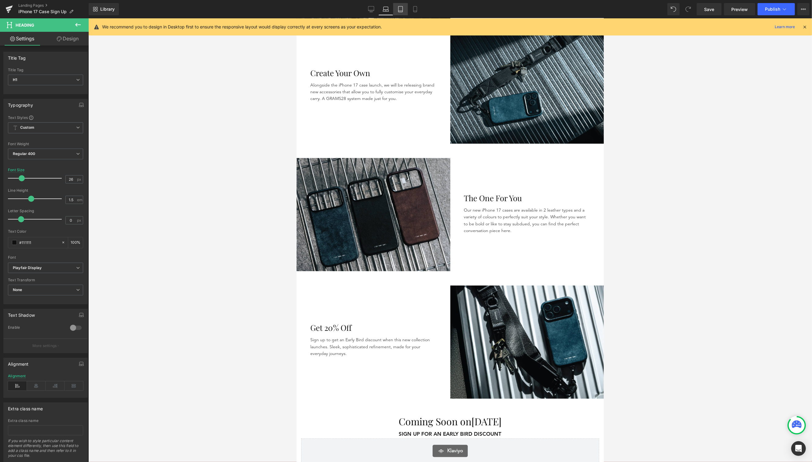
click at [398, 12] on icon at bounding box center [400, 9] width 4 height 6
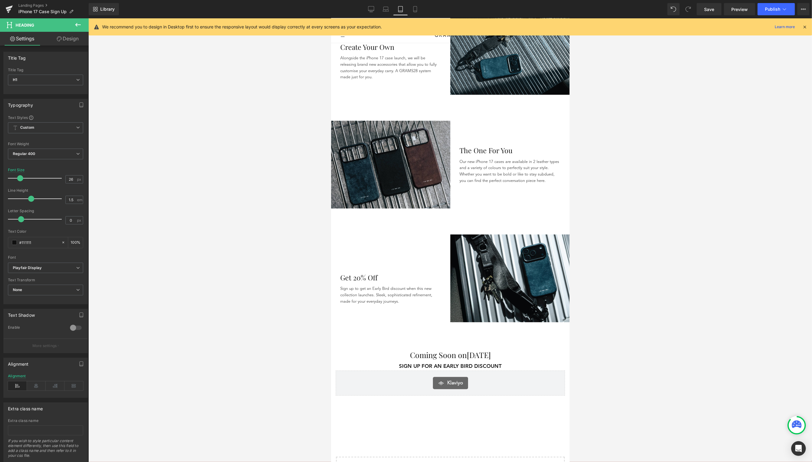
type input "23"
type input "100"
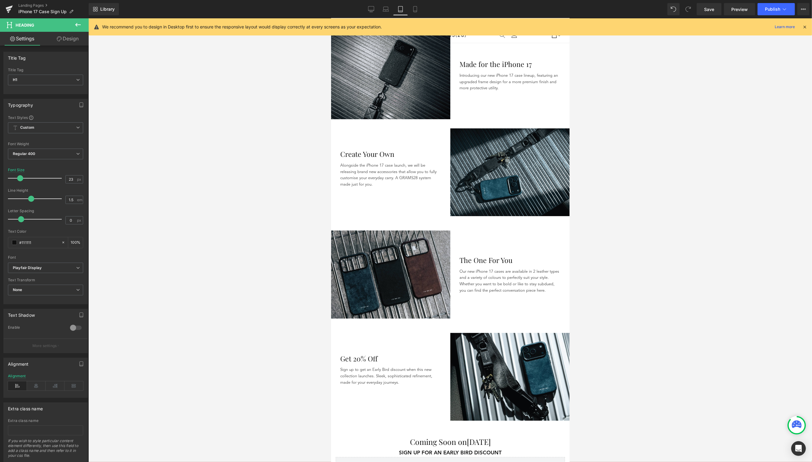
scroll to position [252, 0]
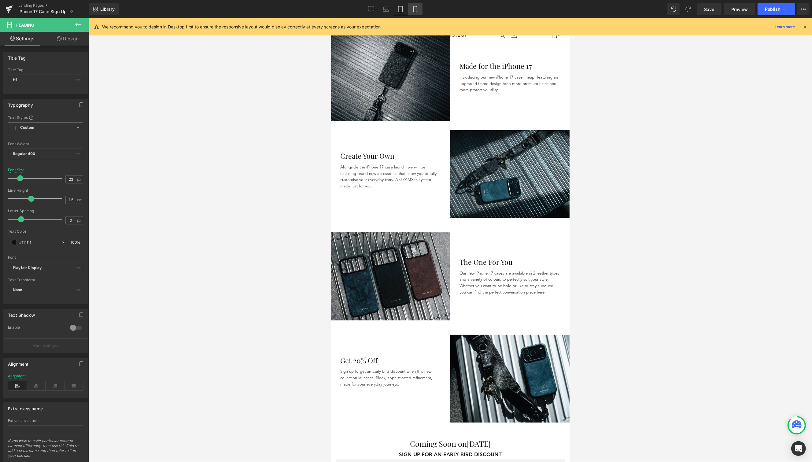
click at [417, 11] on icon at bounding box center [415, 9] width 6 height 6
type input "20"
type input "100"
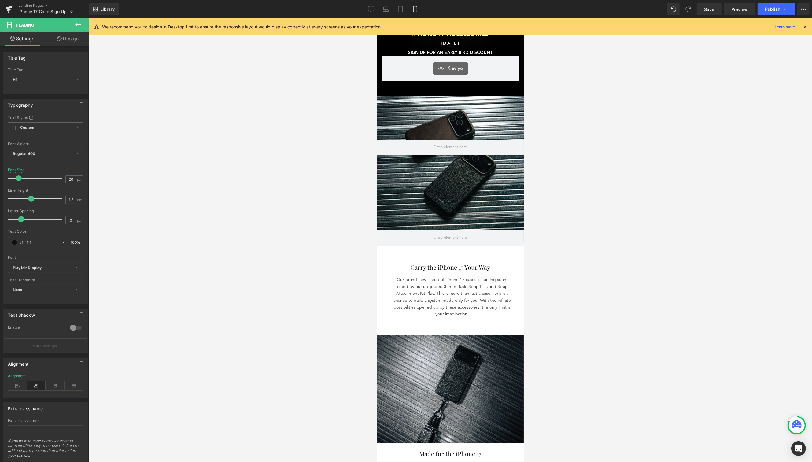
scroll to position [0, 0]
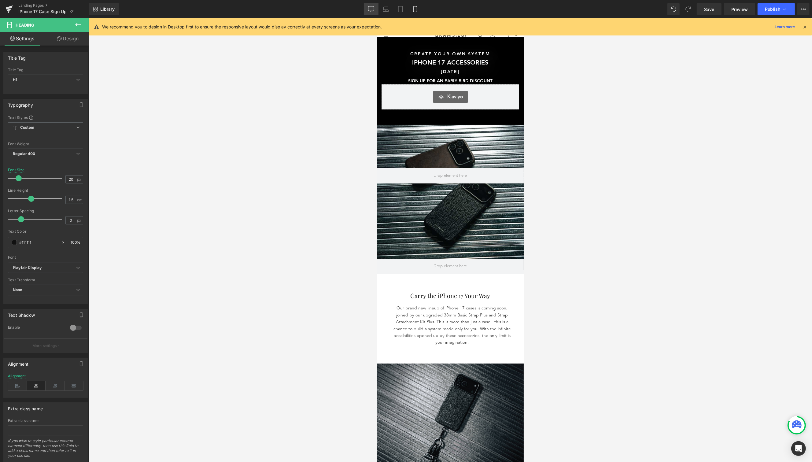
click at [372, 6] on icon at bounding box center [371, 8] width 6 height 5
type input "26"
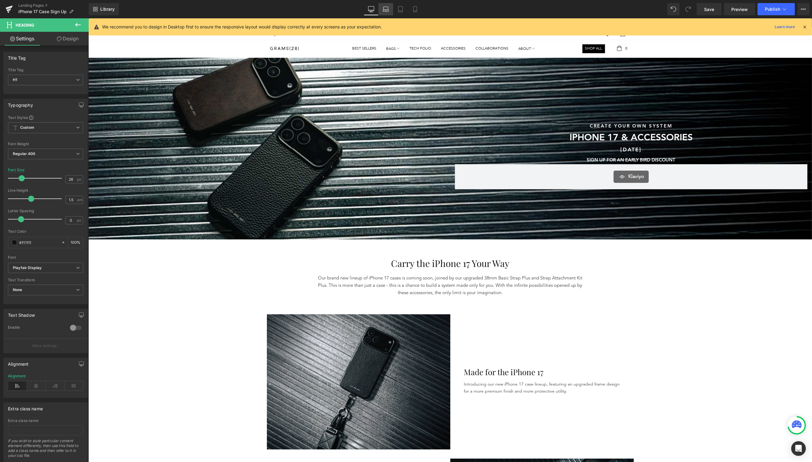
click at [386, 12] on icon at bounding box center [386, 9] width 6 height 6
type input "100"
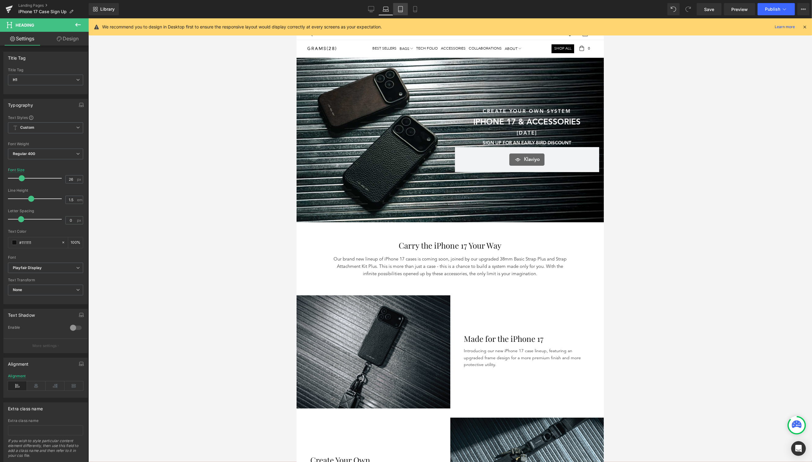
click at [400, 9] on icon at bounding box center [400, 9] width 6 height 6
type input "23"
type input "100"
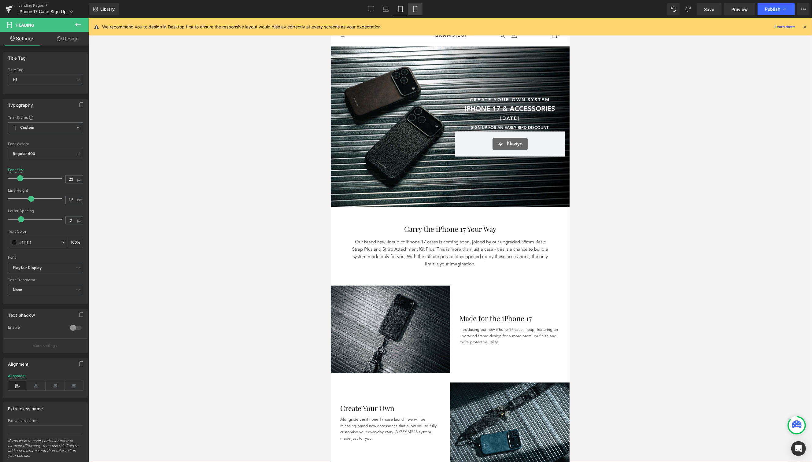
click at [412, 10] on icon at bounding box center [415, 9] width 6 height 6
type input "20"
type input "100"
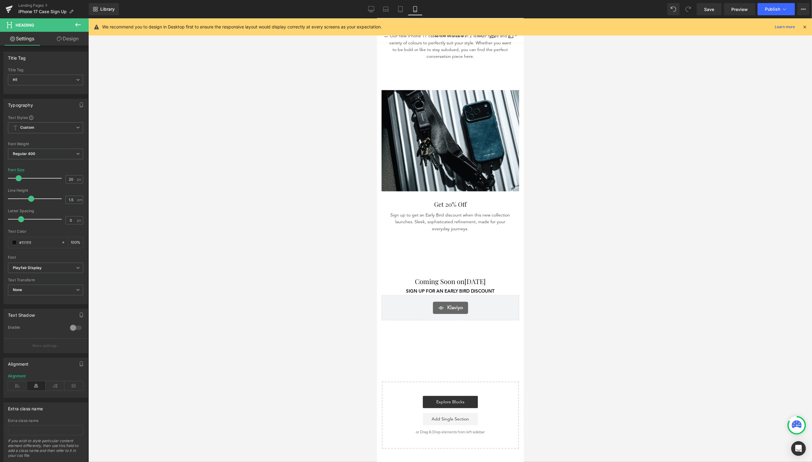
scroll to position [811, 0]
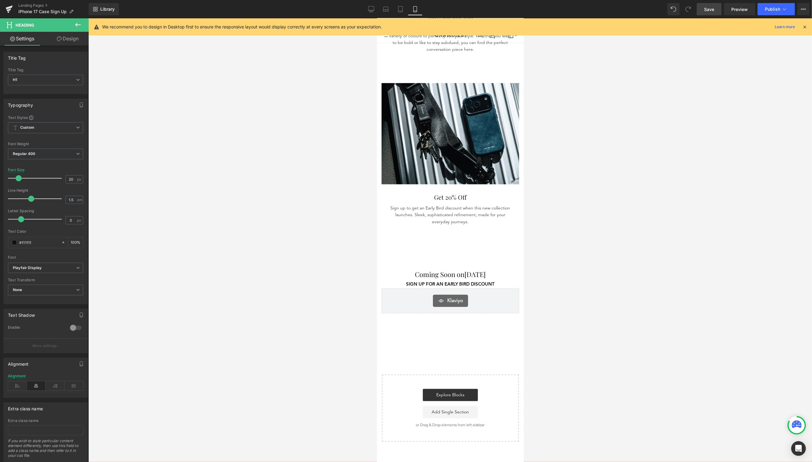
click at [635, 8] on span "Save" at bounding box center [709, 9] width 10 height 6
click at [405, 13] on link "Tablet" at bounding box center [400, 9] width 15 height 12
type input "23"
type input "100"
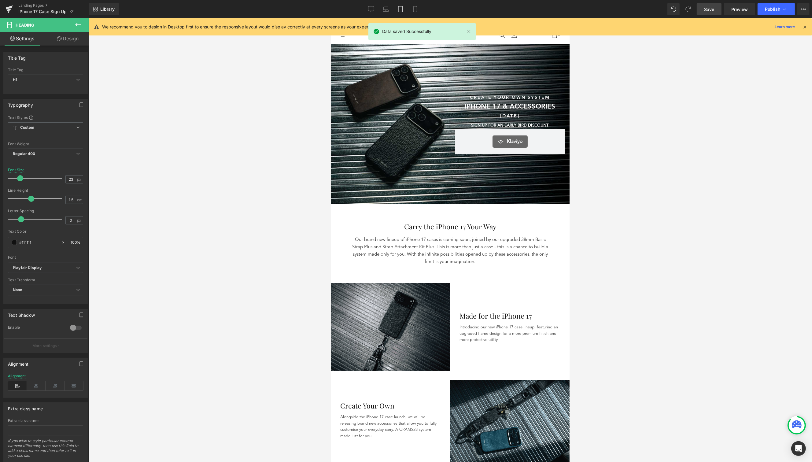
scroll to position [0, 0]
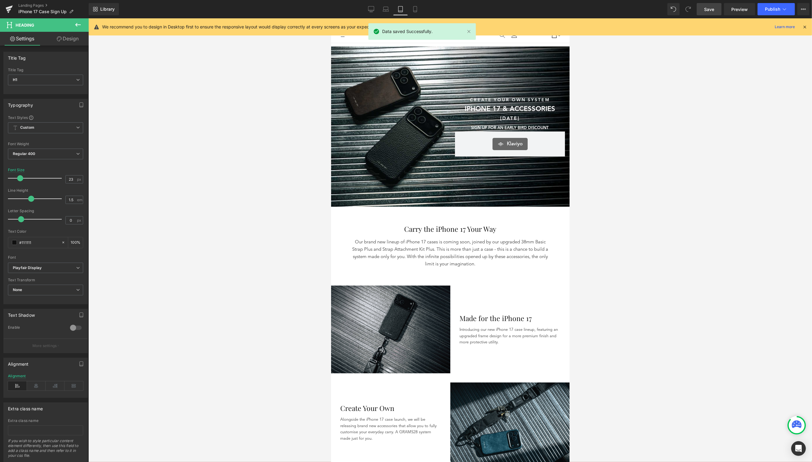
click at [635, 13] on link "Save" at bounding box center [708, 9] width 25 height 12
click at [378, 10] on link "Desktop" at bounding box center [371, 9] width 15 height 12
type input "26"
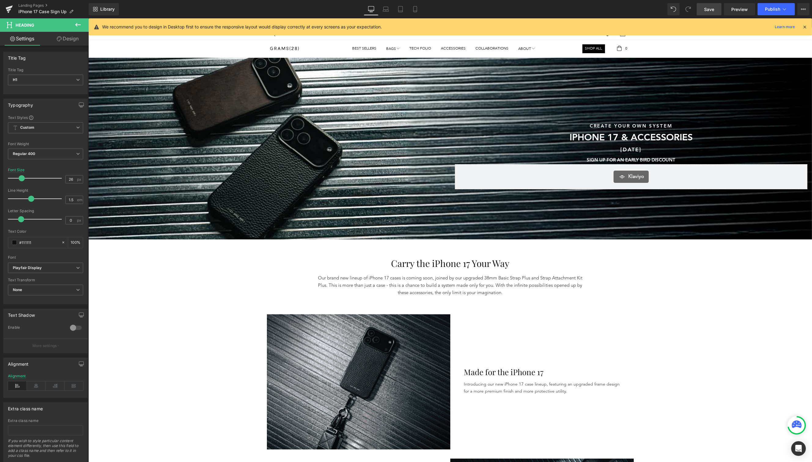
click at [635, 7] on span "Save" at bounding box center [709, 9] width 10 height 6
click at [381, 10] on icon at bounding box center [379, 9] width 6 height 6
type input "100"
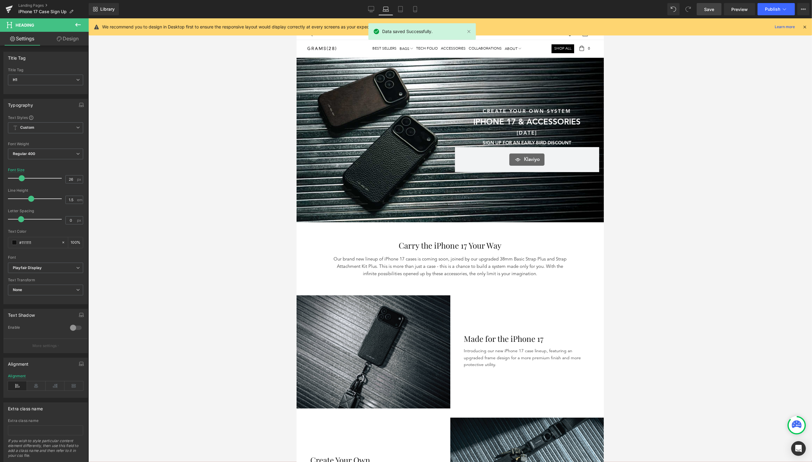
click at [635, 6] on span "Save" at bounding box center [709, 9] width 10 height 6
click at [635, 7] on icon at bounding box center [784, 9] width 6 height 6
click at [412, 9] on icon at bounding box center [415, 9] width 6 height 6
type input "20"
type input "100"
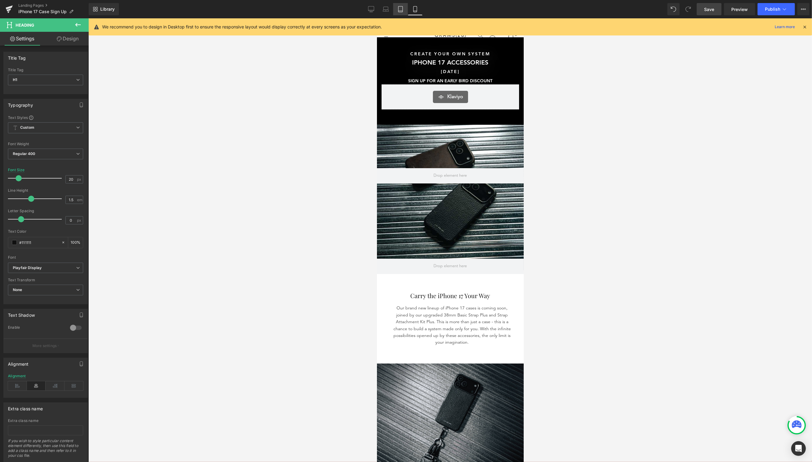
click at [402, 5] on link "Tablet" at bounding box center [400, 9] width 15 height 12
type input "23"
type input "100"
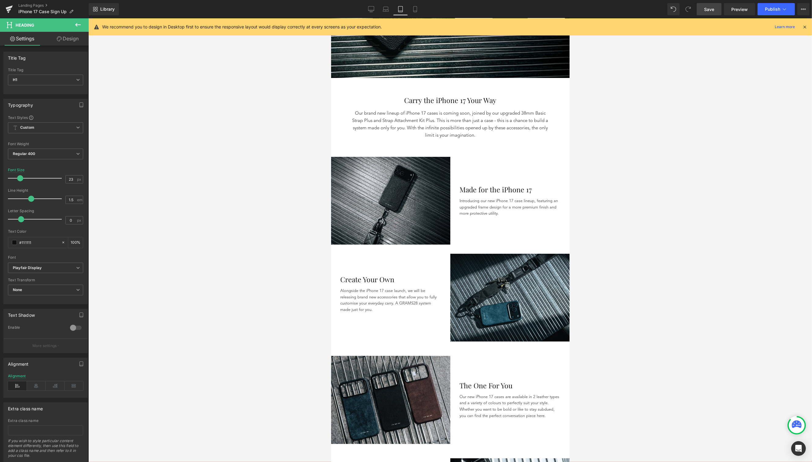
scroll to position [128, 0]
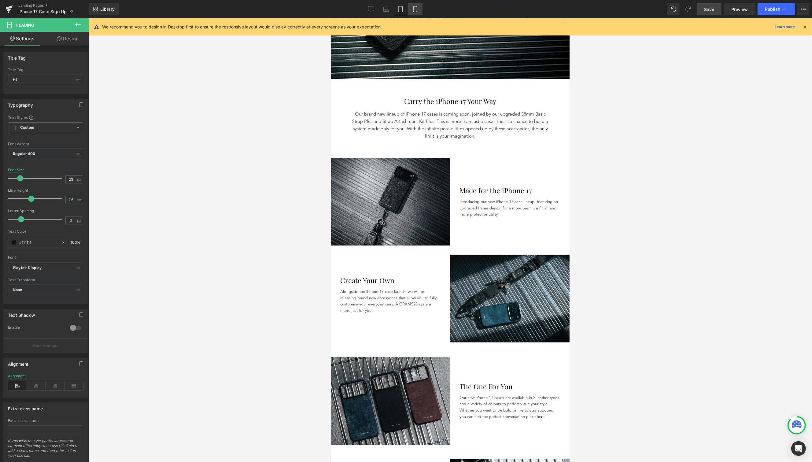
click at [412, 9] on icon at bounding box center [415, 9] width 6 height 6
type input "20"
type input "100"
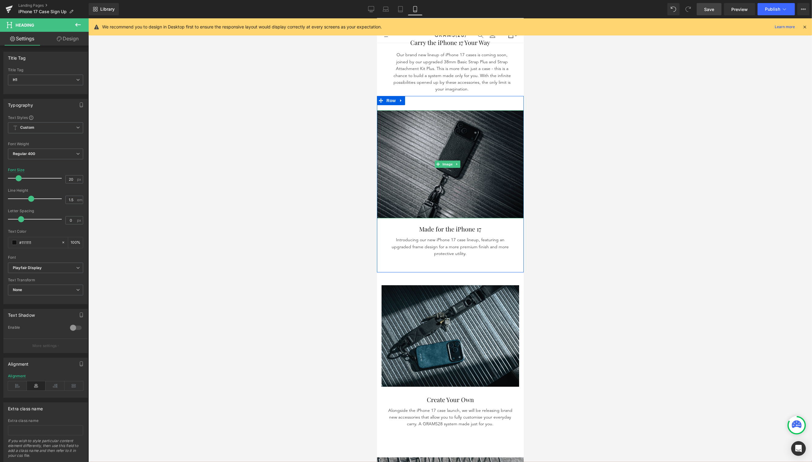
scroll to position [211, 0]
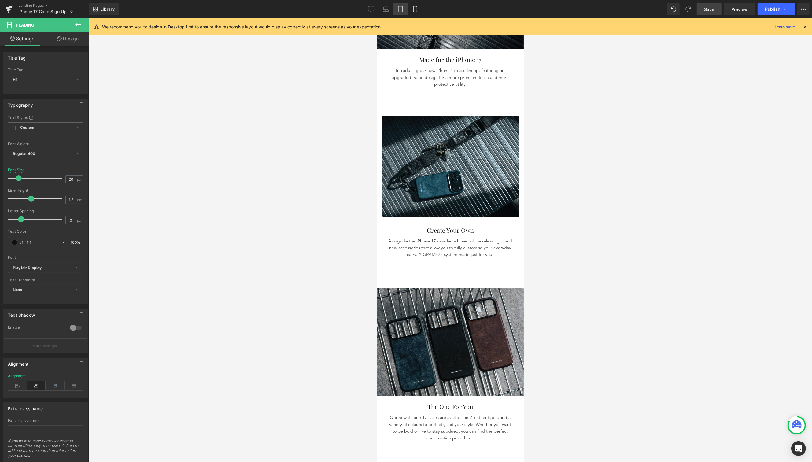
click at [400, 4] on link "Tablet" at bounding box center [400, 9] width 15 height 12
type input "23"
type input "100"
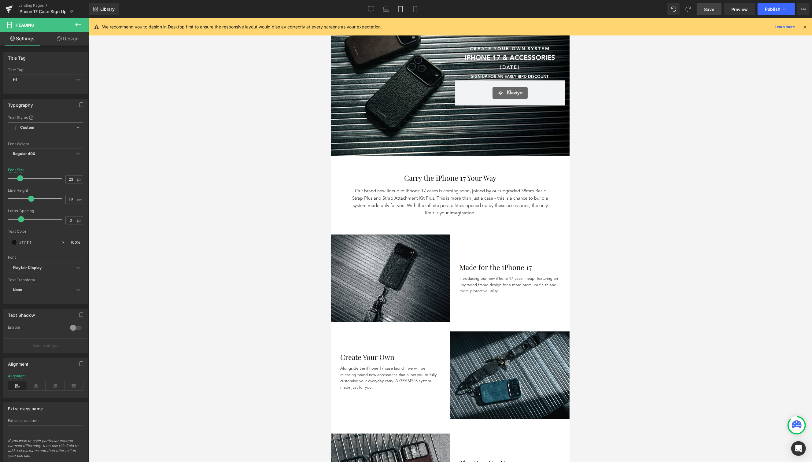
scroll to position [0, 0]
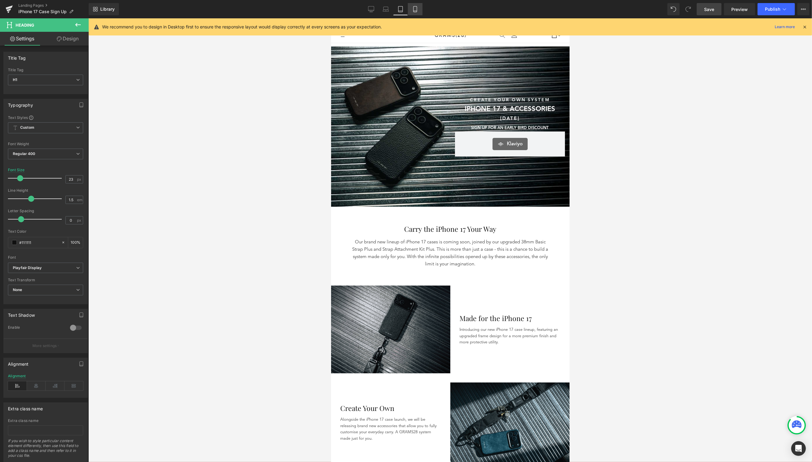
click at [418, 12] on link "Mobile" at bounding box center [415, 9] width 15 height 12
type input "20"
type input "100"
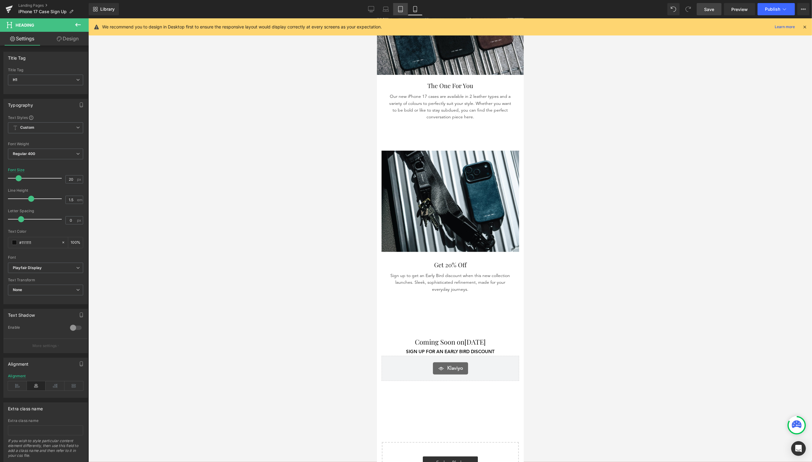
click at [398, 10] on icon at bounding box center [400, 9] width 4 height 6
type input "23"
type input "100"
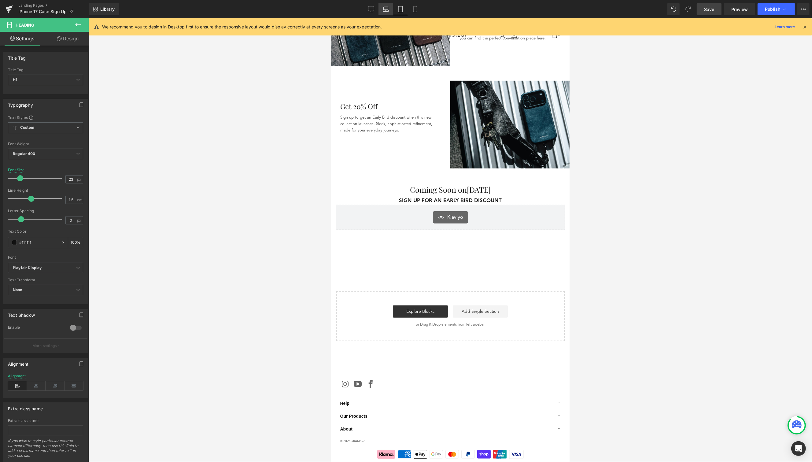
click at [382, 12] on link "Laptop" at bounding box center [385, 9] width 15 height 12
type input "26"
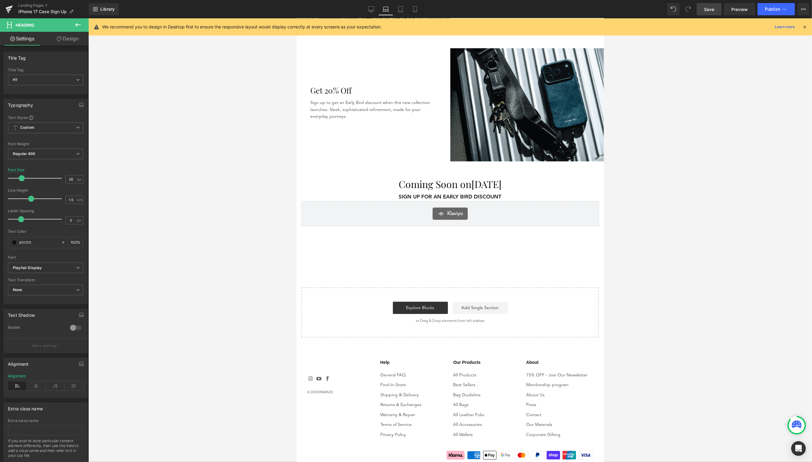
scroll to position [623, 0]
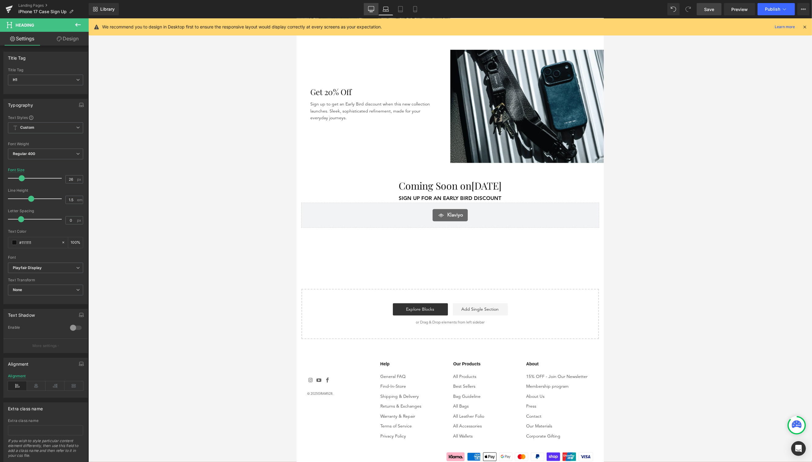
click at [373, 10] on icon at bounding box center [371, 10] width 6 height 0
type input "100"
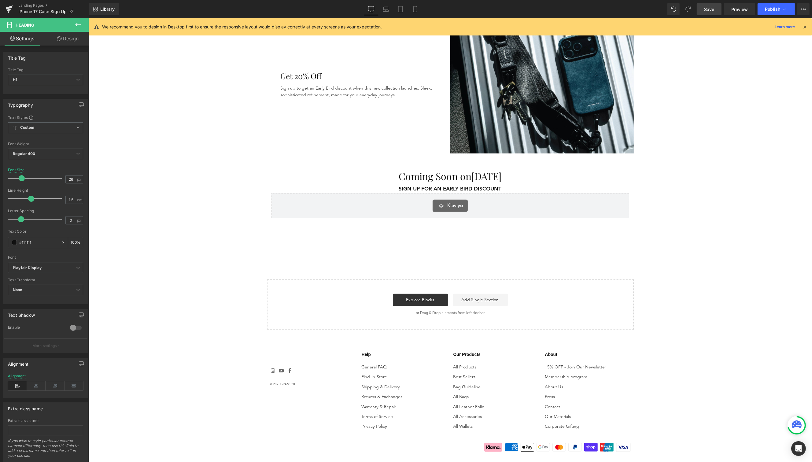
scroll to position [738, 0]
click at [9, 6] on icon at bounding box center [9, 9] width 7 height 15
